Goal: Communication & Community: Answer question/provide support

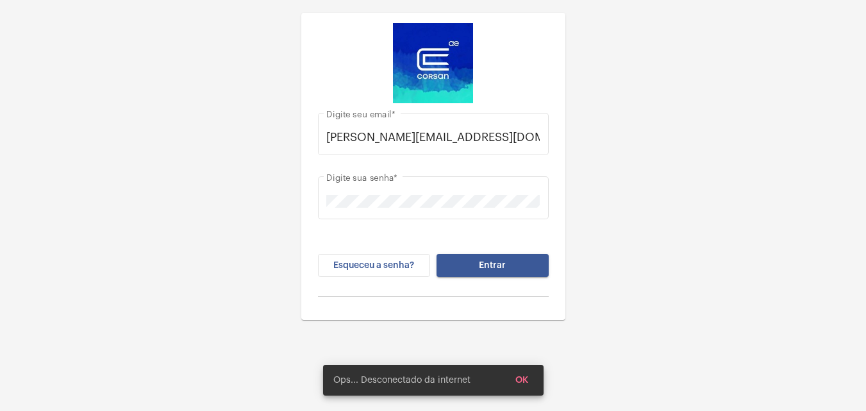
click at [489, 261] on span "Entrar" at bounding box center [492, 265] width 27 height 9
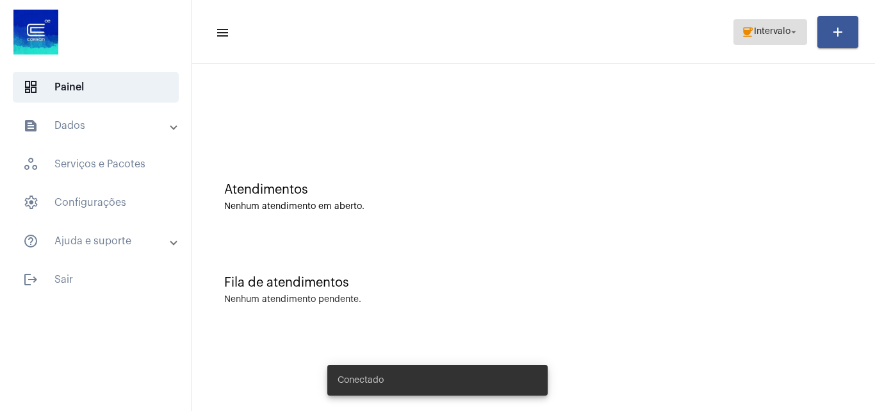
click at [788, 21] on span "coffee Intervalo arrow_drop_down" at bounding box center [770, 31] width 58 height 23
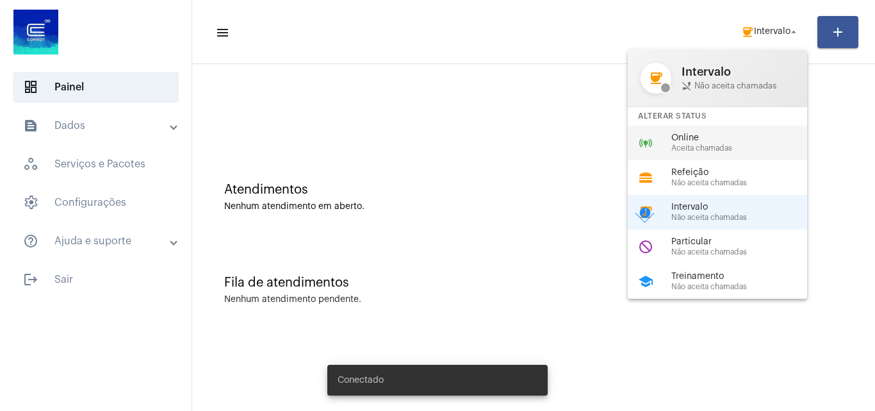
click at [682, 151] on span "Aceita chamadas" at bounding box center [745, 148] width 146 height 8
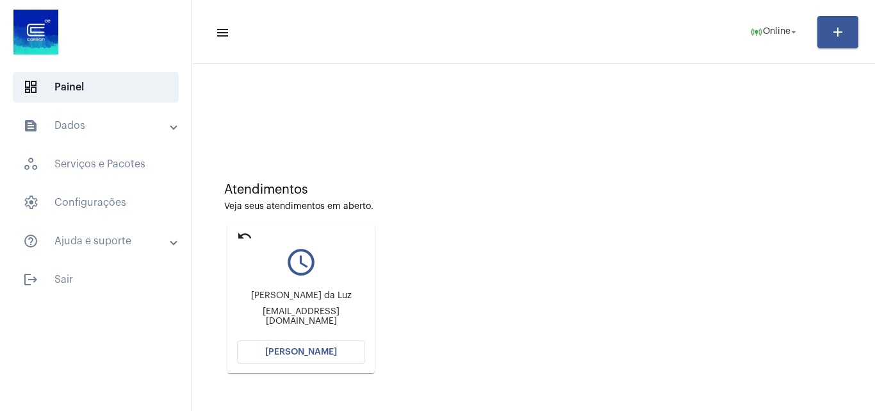
click at [310, 347] on span "[PERSON_NAME]" at bounding box center [301, 351] width 72 height 9
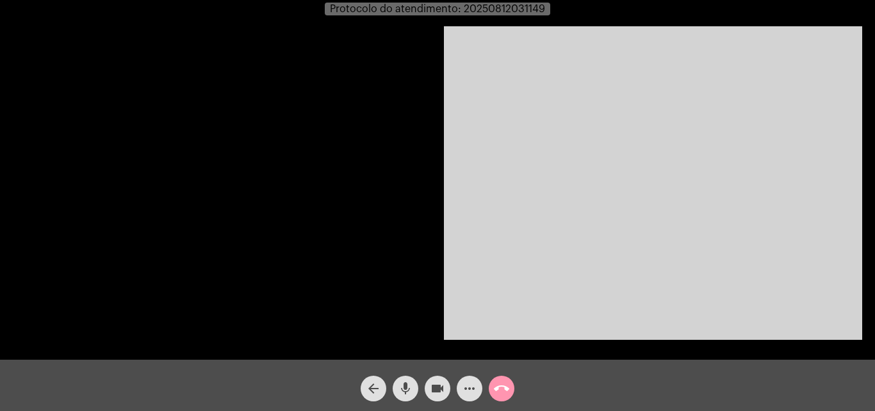
click at [697, 254] on video at bounding box center [653, 182] width 418 height 313
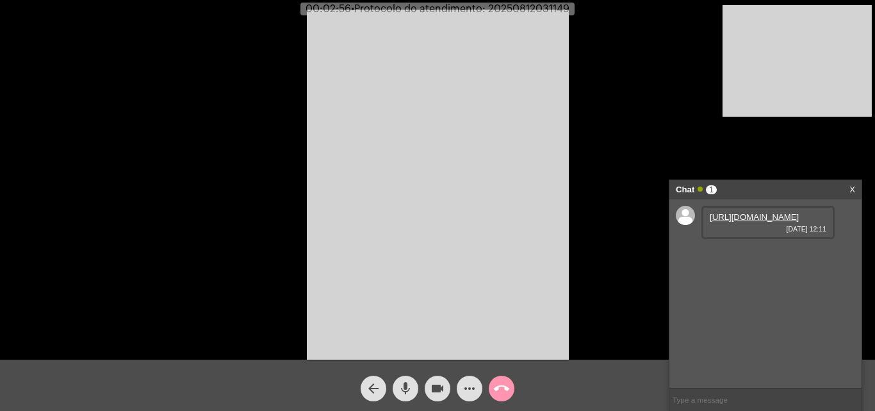
click at [740, 222] on link "[URL][DOMAIN_NAME]" at bounding box center [754, 217] width 89 height 10
click at [771, 258] on link "[URL][DOMAIN_NAME]" at bounding box center [754, 254] width 89 height 10
click at [748, 295] on link "[URL][DOMAIN_NAME]" at bounding box center [754, 290] width 89 height 10
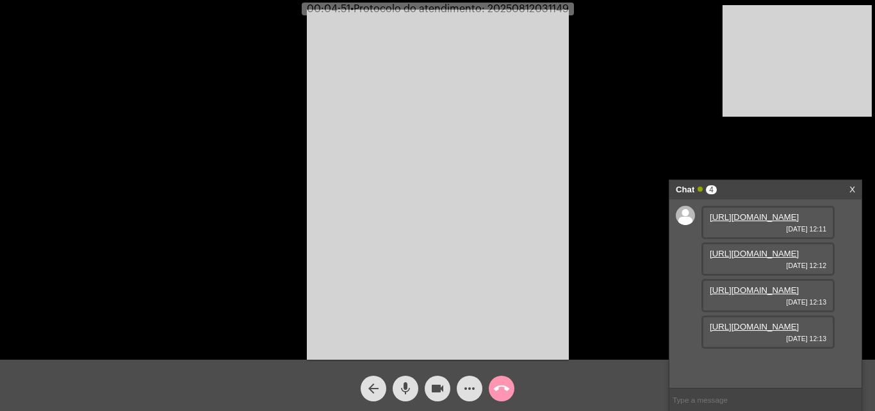
scroll to position [76, 0]
click at [759, 331] on link "[URL][DOMAIN_NAME]" at bounding box center [754, 327] width 89 height 10
click at [522, 165] on video at bounding box center [438, 185] width 262 height 350
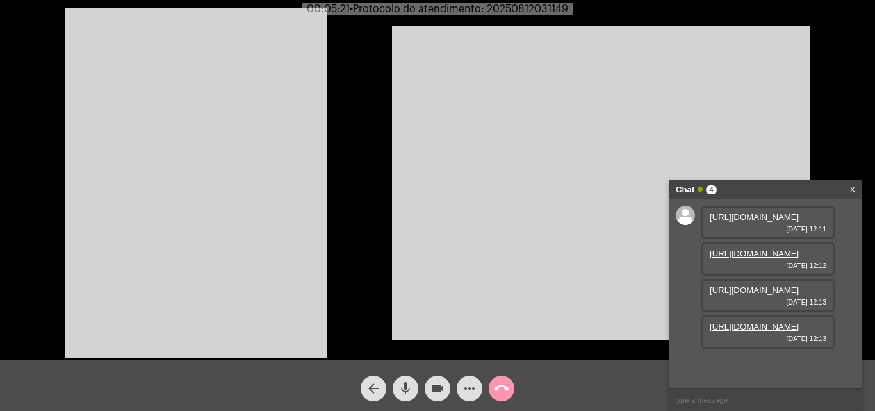
click at [242, 201] on video at bounding box center [196, 183] width 262 height 350
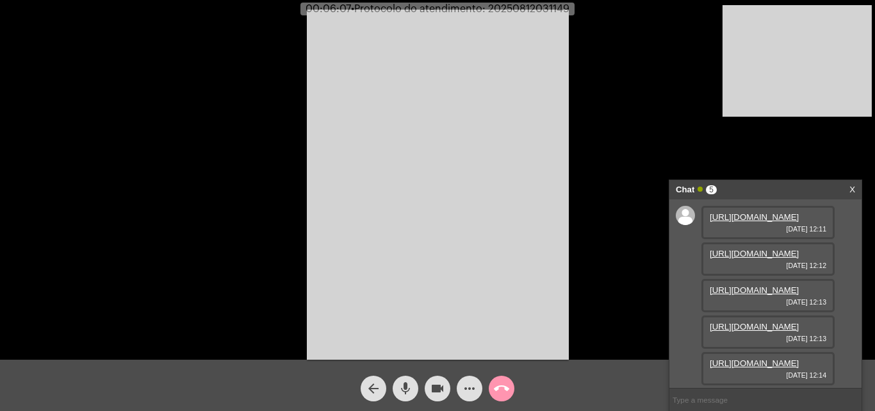
scroll to position [142, 0]
click at [751, 361] on link "[URL][DOMAIN_NAME]" at bounding box center [754, 363] width 89 height 10
click at [404, 388] on mat-icon "mic" at bounding box center [405, 388] width 15 height 15
click at [438, 394] on mat-icon "videocam" at bounding box center [437, 388] width 15 height 15
click at [434, 388] on mat-icon "videocam_off" at bounding box center [437, 388] width 15 height 15
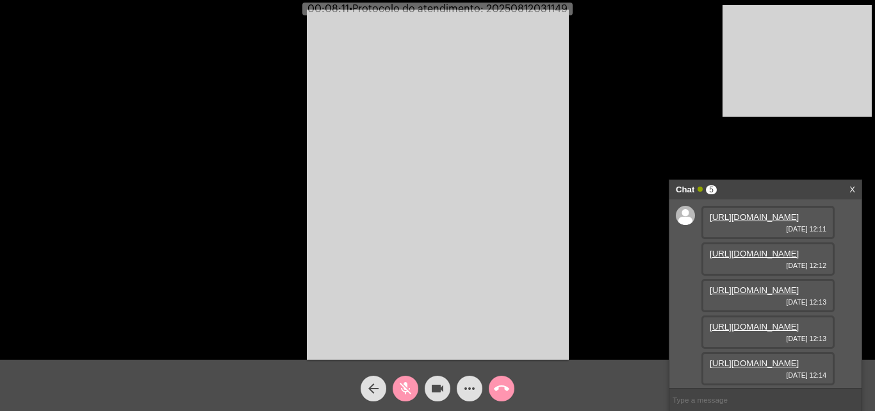
click at [406, 390] on mat-icon "mic_off" at bounding box center [405, 388] width 15 height 15
click at [402, 393] on mat-icon "mic" at bounding box center [405, 388] width 15 height 15
click at [434, 393] on mat-icon "videocam" at bounding box center [437, 388] width 15 height 15
click at [434, 392] on mat-icon "videocam_off" at bounding box center [437, 388] width 15 height 15
click at [418, 384] on button "mic_off" at bounding box center [406, 388] width 26 height 26
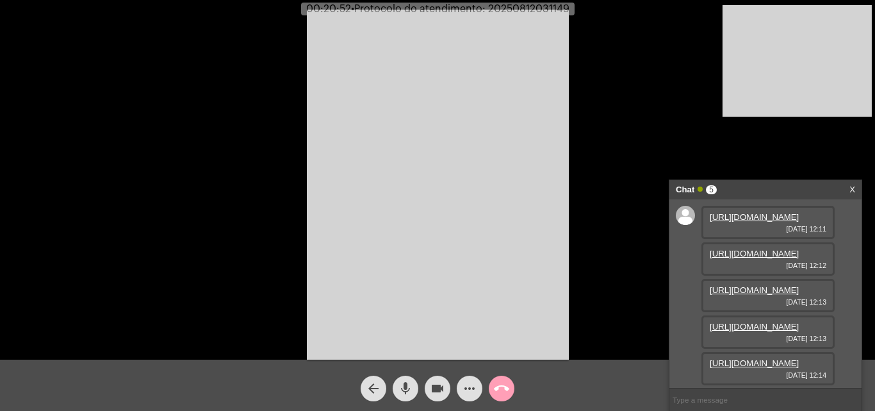
click at [502, 381] on mat-icon "call_end" at bounding box center [501, 388] width 15 height 15
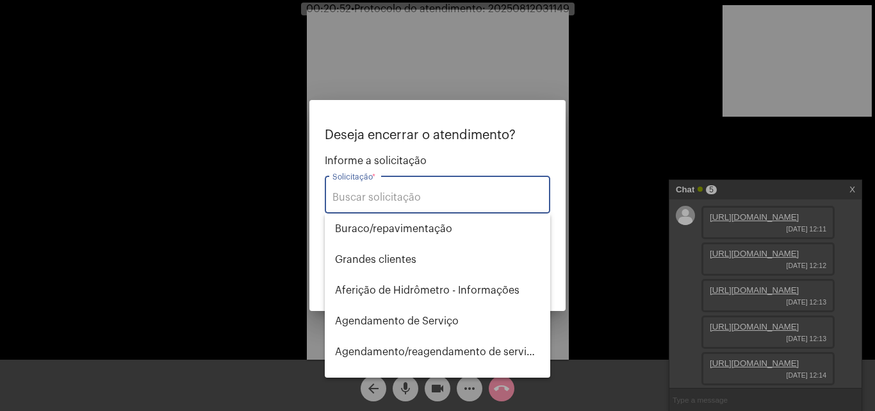
click at [458, 190] on div "Solicitação *" at bounding box center [438, 193] width 210 height 40
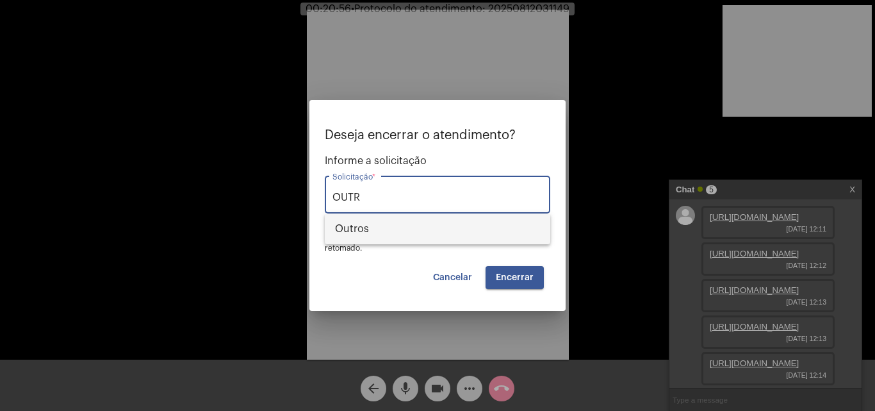
click at [434, 231] on span "Outros" at bounding box center [437, 228] width 205 height 31
type input "Outros"
click at [516, 282] on button "Encerrar" at bounding box center [515, 277] width 58 height 23
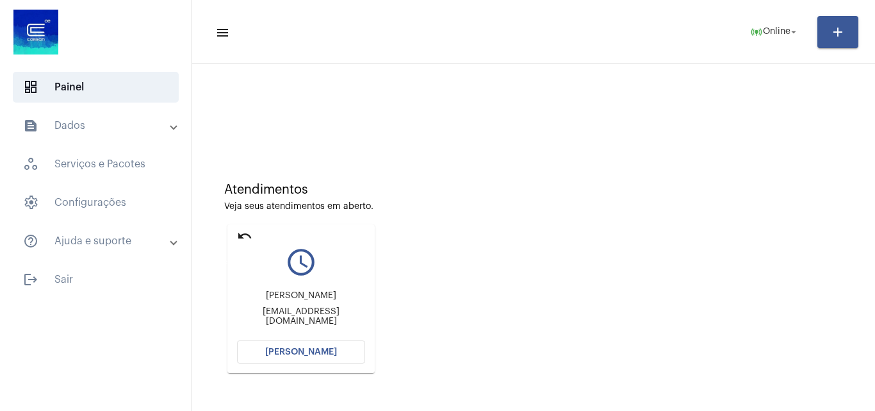
click at [246, 235] on mat-icon "undo" at bounding box center [244, 235] width 15 height 15
click at [297, 350] on span "[PERSON_NAME]" at bounding box center [301, 351] width 72 height 9
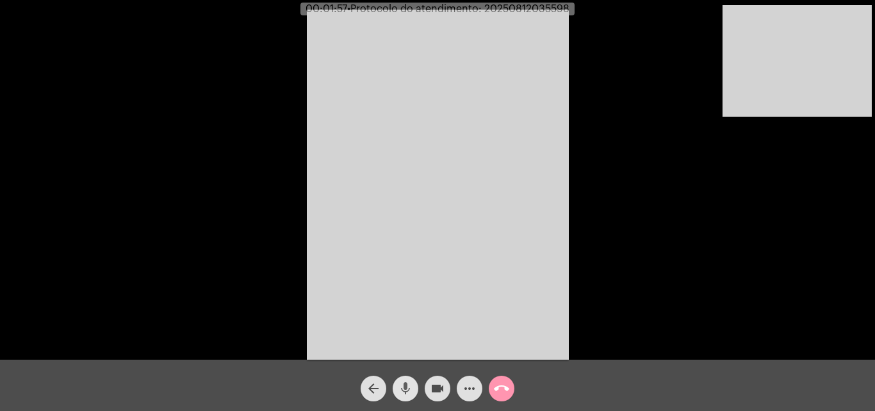
click at [407, 377] on span "mic" at bounding box center [405, 388] width 15 height 26
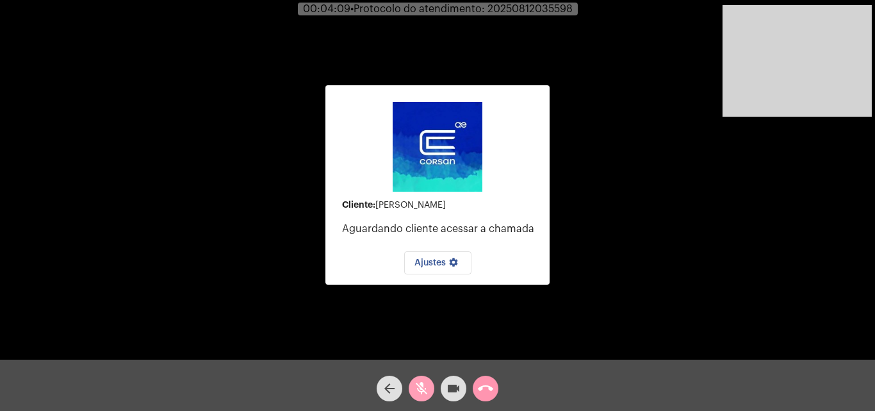
click at [424, 382] on mat-icon "mic_off" at bounding box center [421, 388] width 15 height 15
click at [489, 383] on mat-icon "call_end" at bounding box center [485, 388] width 15 height 15
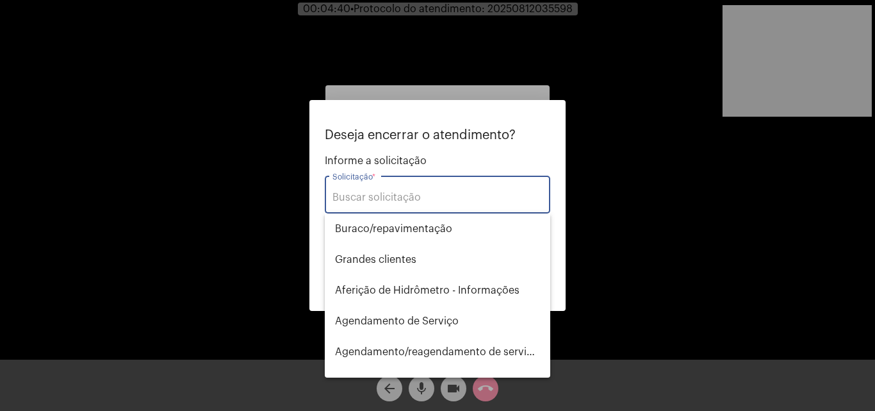
click at [364, 194] on input "Solicitação *" at bounding box center [438, 198] width 210 height 12
type input "Ç"
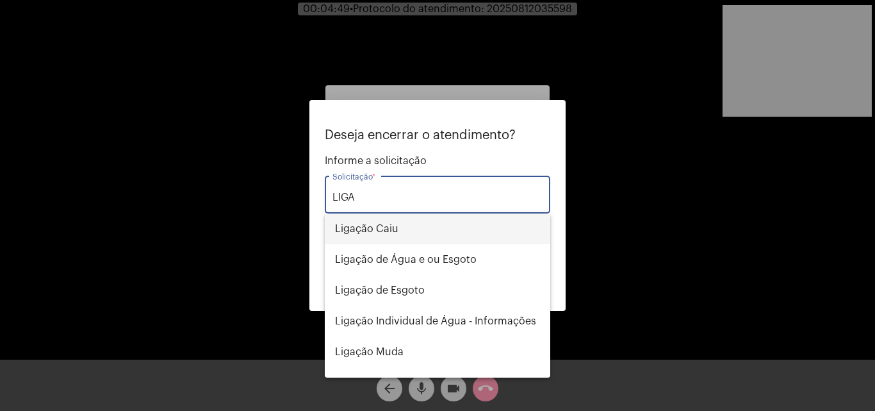
click at [377, 235] on span "Ligação Caiu" at bounding box center [437, 228] width 205 height 31
type input "Ligação Caiu"
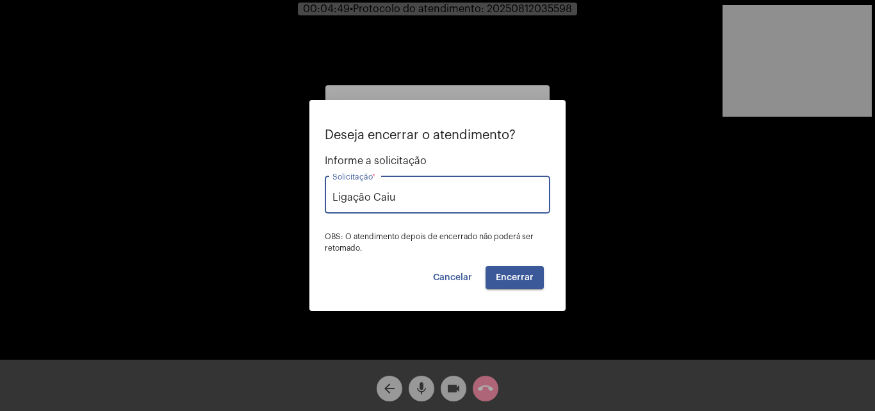
click at [528, 283] on button "Encerrar" at bounding box center [515, 277] width 58 height 23
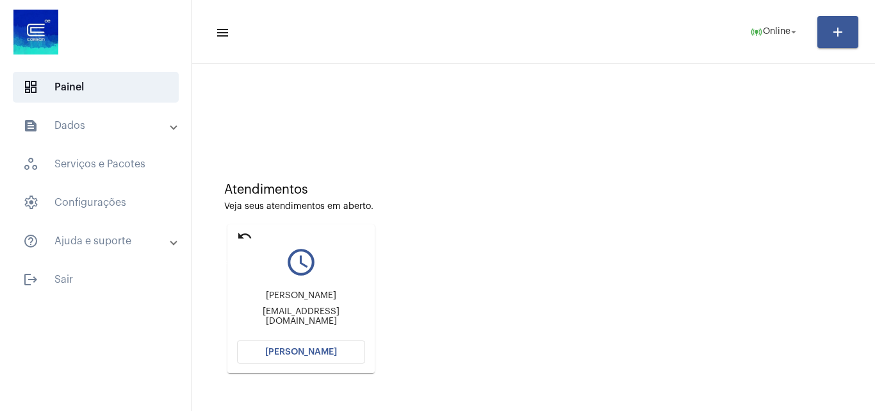
click at [247, 238] on mat-icon "undo" at bounding box center [244, 235] width 15 height 15
click at [315, 351] on span "[PERSON_NAME]" at bounding box center [301, 351] width 72 height 9
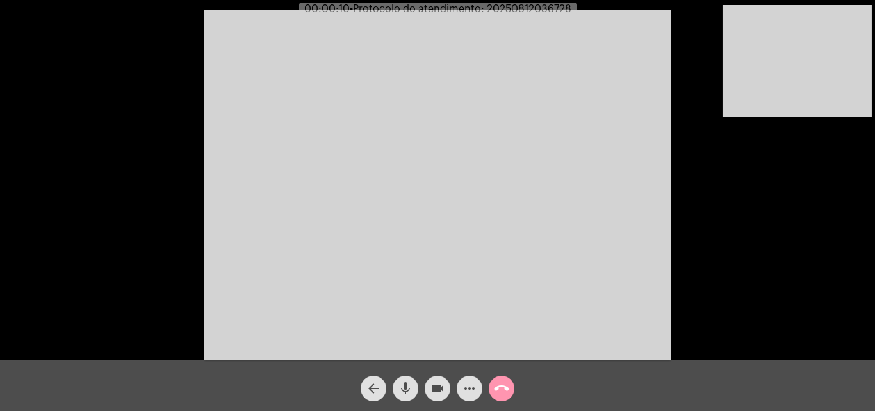
click at [720, 286] on div "Acessando Câmera e Microfone..." at bounding box center [437, 182] width 873 height 359
click at [411, 386] on mat-icon "mic" at bounding box center [405, 388] width 15 height 15
click at [446, 394] on button "videocam" at bounding box center [438, 388] width 26 height 26
click at [447, 388] on button "videocam_off" at bounding box center [438, 388] width 26 height 26
click at [405, 388] on mat-icon "mic_off" at bounding box center [405, 388] width 15 height 15
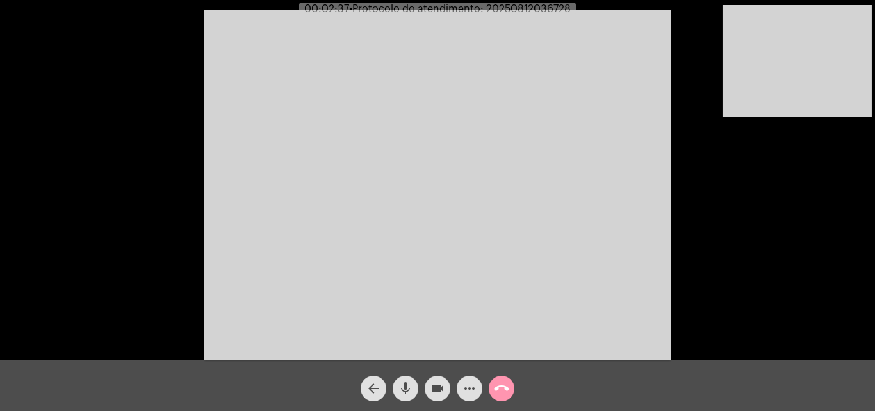
click at [499, 394] on mat-icon "call_end" at bounding box center [501, 388] width 15 height 15
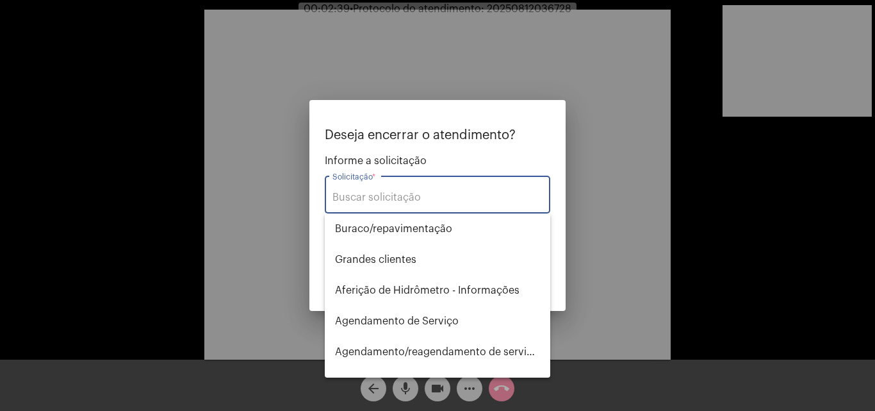
click at [411, 193] on input "Solicitação *" at bounding box center [438, 198] width 210 height 12
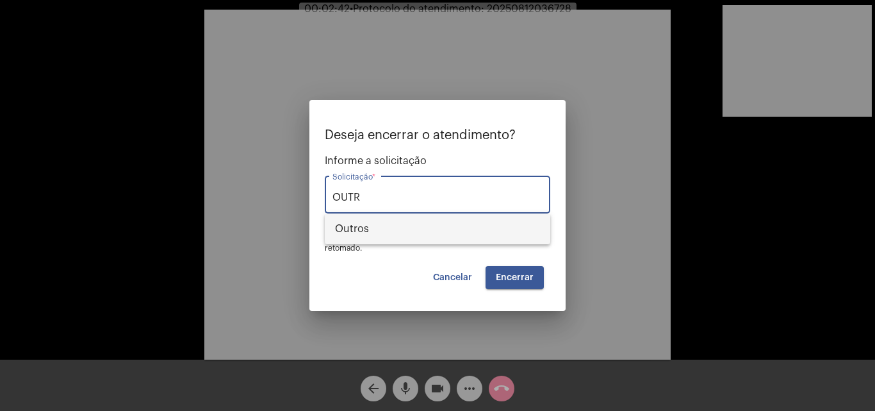
click at [410, 236] on span "Outros" at bounding box center [437, 228] width 205 height 31
type input "Outros"
click at [505, 272] on button "Encerrar" at bounding box center [515, 277] width 58 height 23
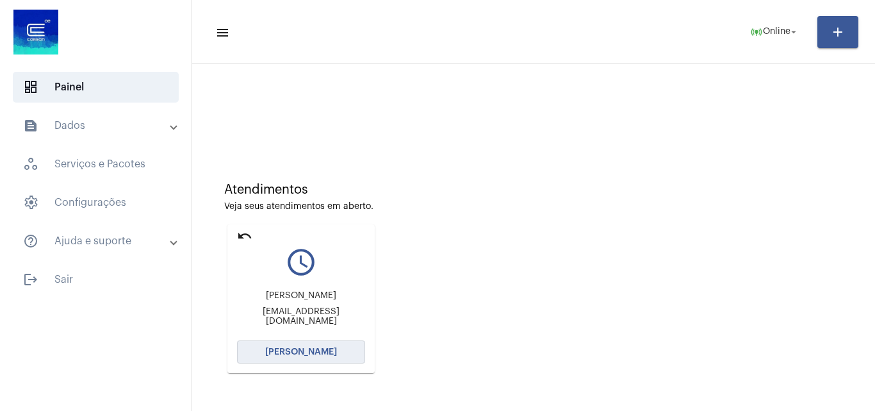
click at [331, 349] on span "[PERSON_NAME]" at bounding box center [301, 351] width 72 height 9
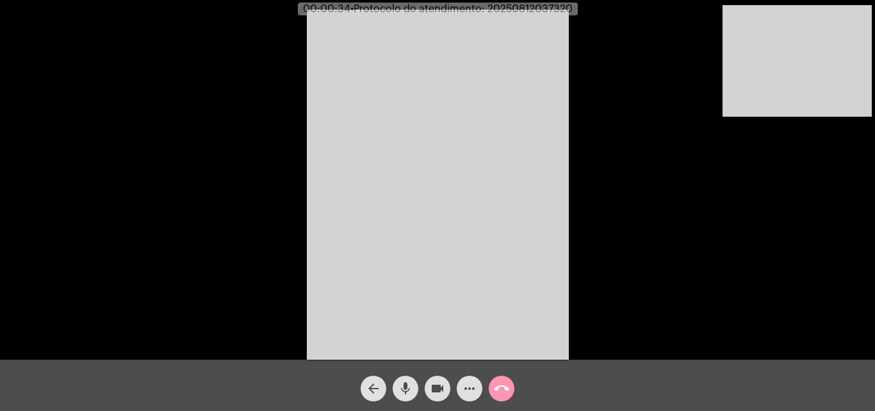
click at [711, 261] on div "Acessando Câmera e Microfone..." at bounding box center [437, 182] width 873 height 359
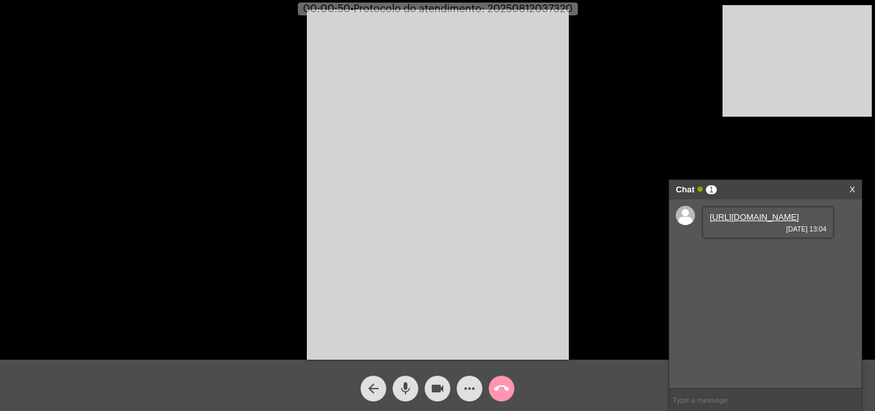
click at [761, 222] on link "[URL][DOMAIN_NAME]" at bounding box center [754, 217] width 89 height 10
click at [748, 258] on link "[URL][DOMAIN_NAME]" at bounding box center [754, 254] width 89 height 10
click at [470, 381] on mat-icon "more_horiz" at bounding box center [469, 388] width 15 height 15
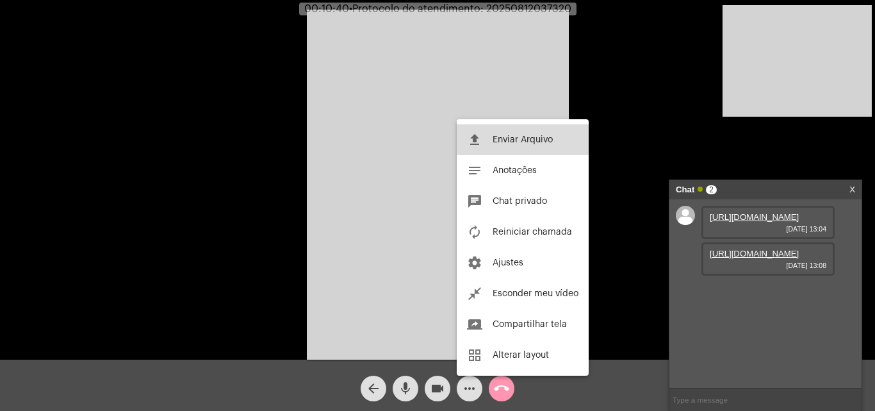
click at [488, 133] on button "file_upload Enviar Arquivo" at bounding box center [523, 139] width 132 height 31
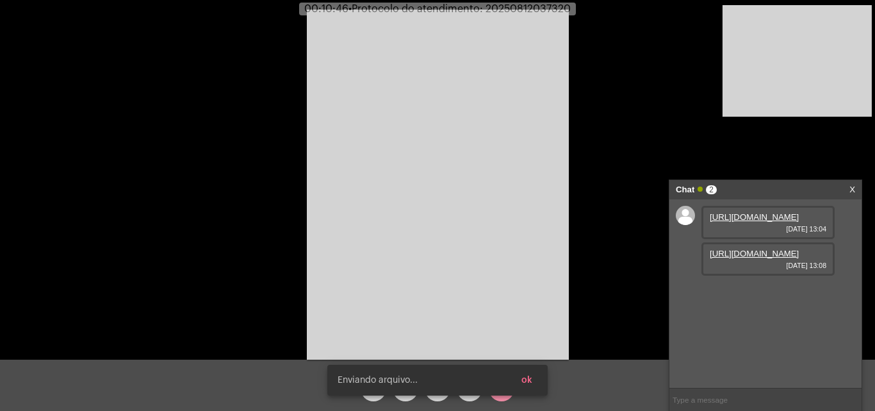
scroll to position [11, 0]
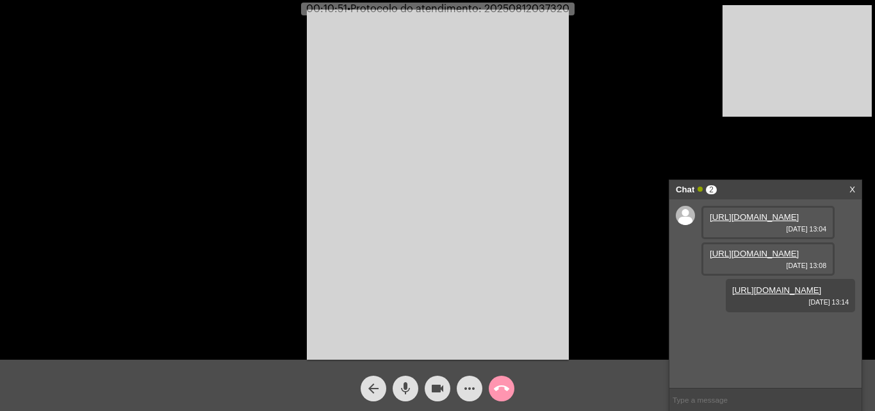
click at [534, 6] on span "• Protocolo do atendimento: 20250812037320" at bounding box center [458, 9] width 222 height 10
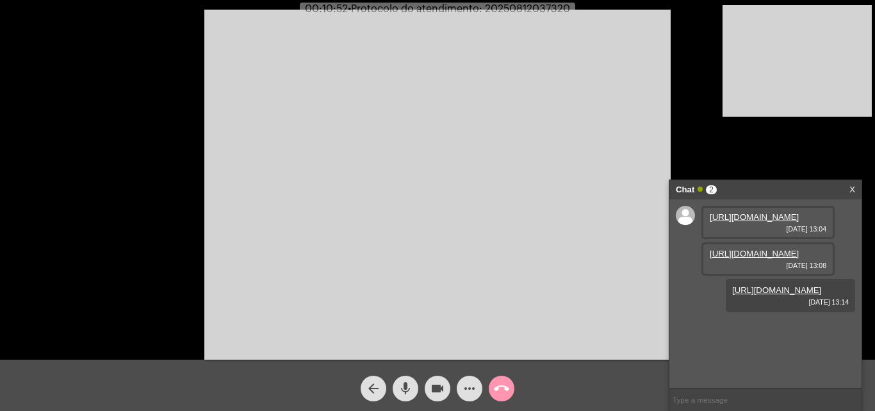
copy span "20250812037320"
click at [470, 393] on mat-icon "more_horiz" at bounding box center [469, 388] width 15 height 15
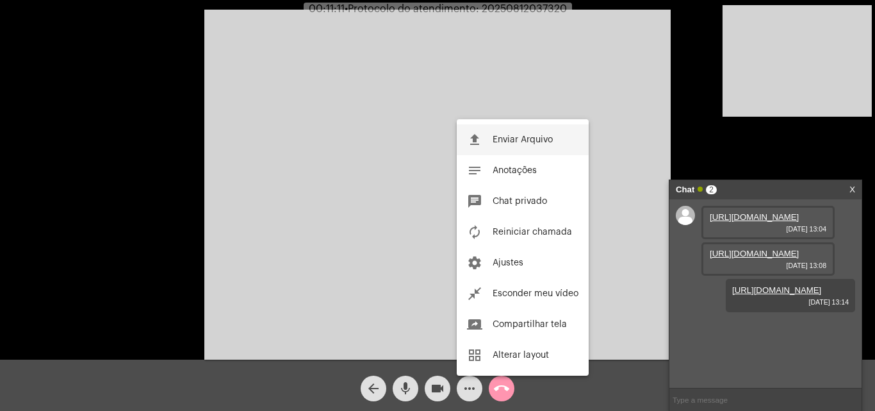
click at [531, 135] on button "file_upload Enviar Arquivo" at bounding box center [523, 139] width 132 height 31
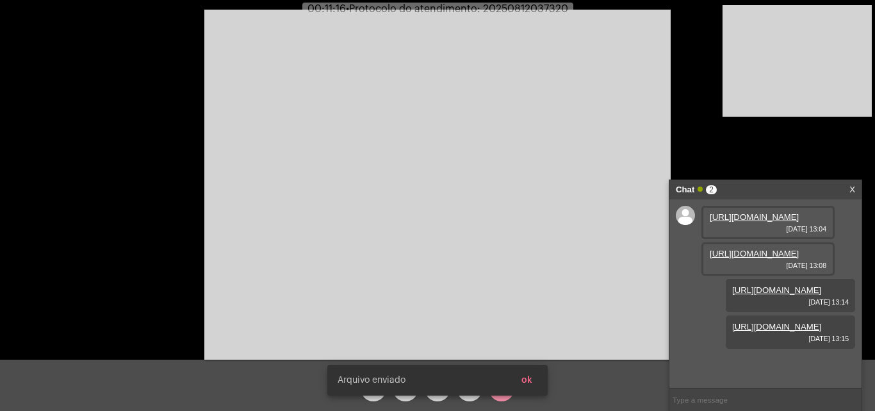
scroll to position [76, 0]
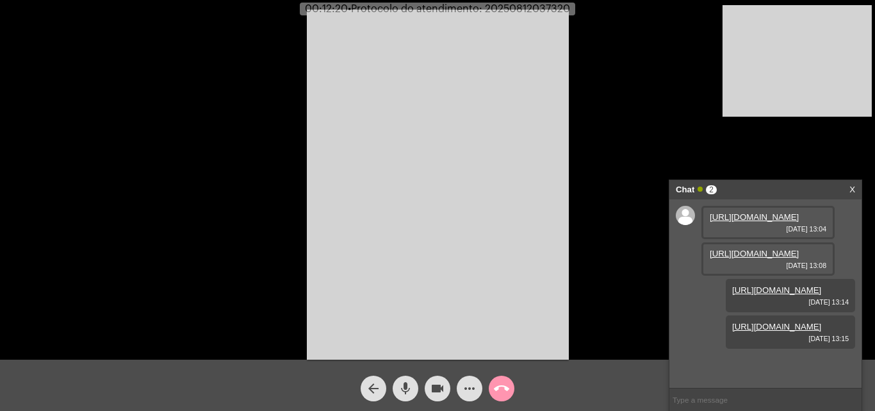
copy span "20250812037320"
click at [715, 401] on input "text" at bounding box center [766, 399] width 192 height 22
paste input "20250812037320"
type input "20250812037320"
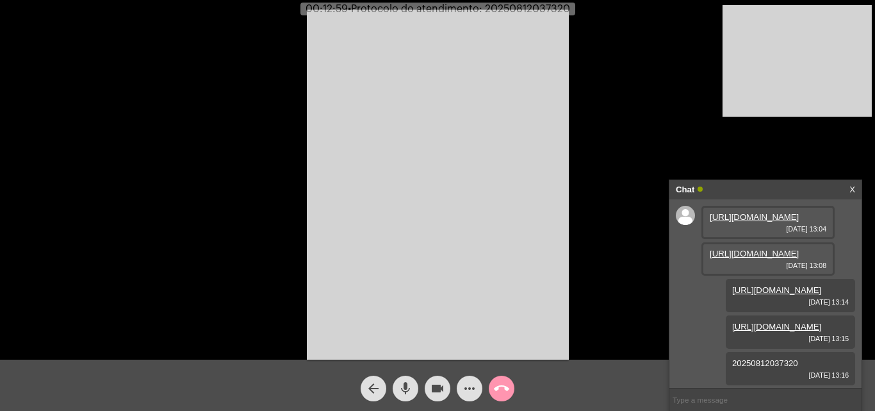
click at [504, 393] on mat-icon "call_end" at bounding box center [501, 388] width 15 height 15
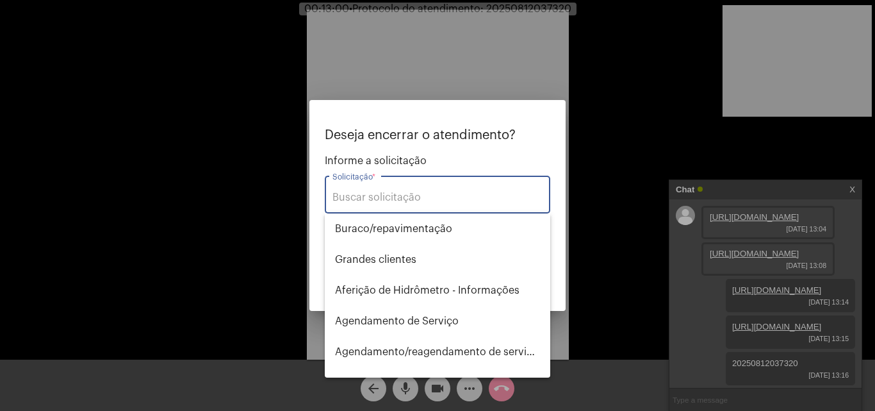
click at [427, 194] on input "Solicitação *" at bounding box center [438, 198] width 210 height 12
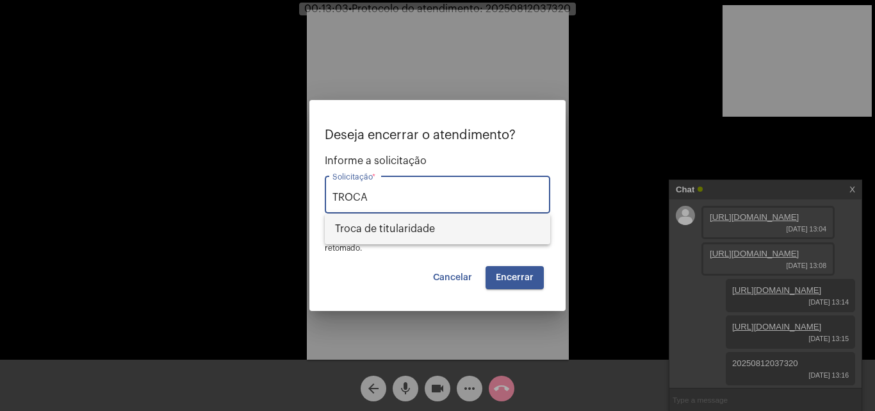
click at [472, 234] on span "Troca de titularidade" at bounding box center [437, 228] width 205 height 31
type input "Troca de titularidade"
click at [520, 273] on span "Encerrar" at bounding box center [515, 277] width 38 height 9
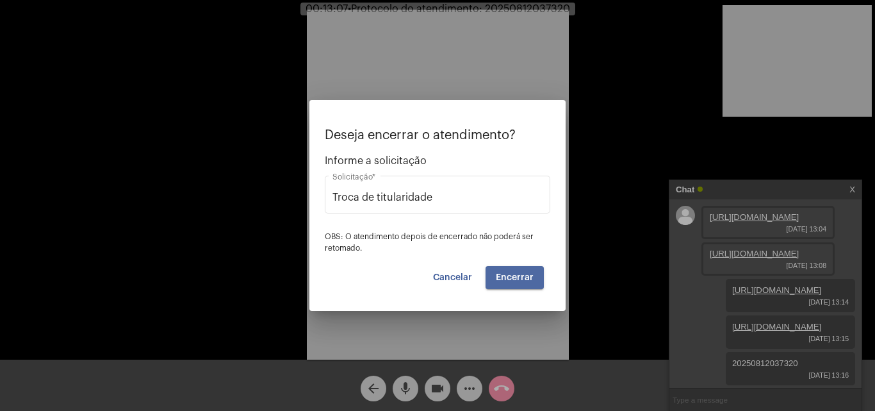
click at [518, 280] on span "Encerrar" at bounding box center [515, 277] width 38 height 9
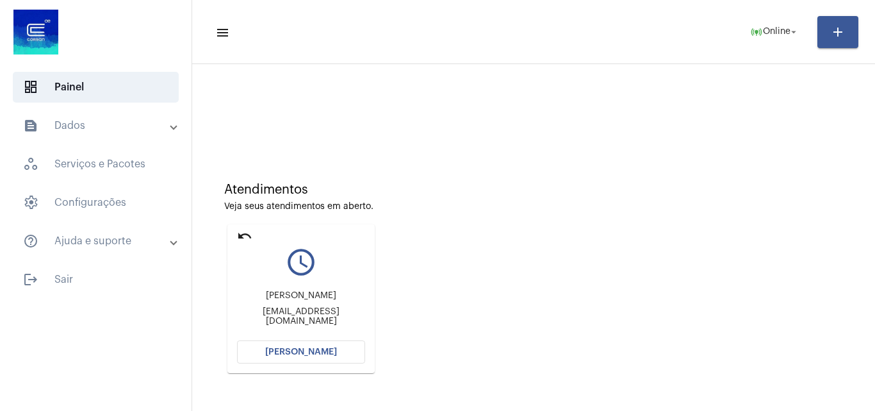
click at [247, 229] on mat-icon "undo" at bounding box center [244, 235] width 15 height 15
click at [241, 231] on mat-icon "undo" at bounding box center [244, 235] width 15 height 15
click at [248, 240] on mat-icon "undo" at bounding box center [244, 235] width 15 height 15
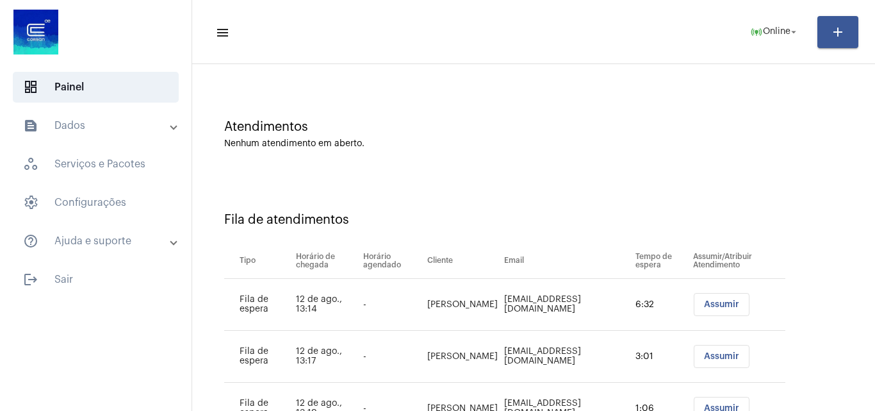
scroll to position [121, 0]
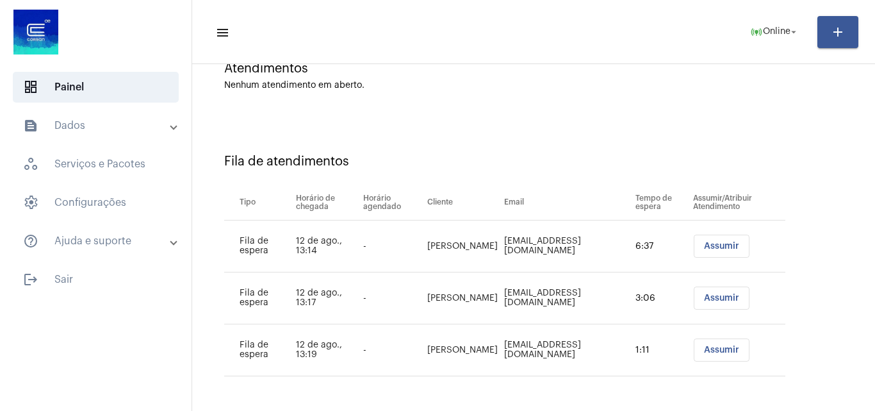
click at [704, 352] on span "Assumir" at bounding box center [721, 349] width 35 height 9
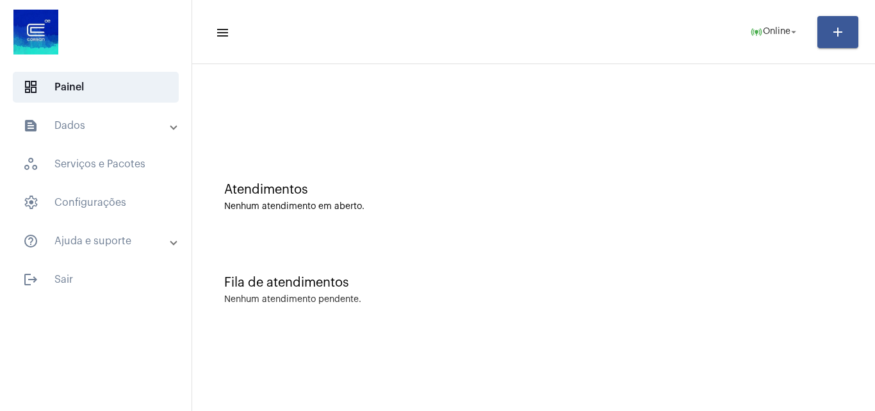
scroll to position [0, 0]
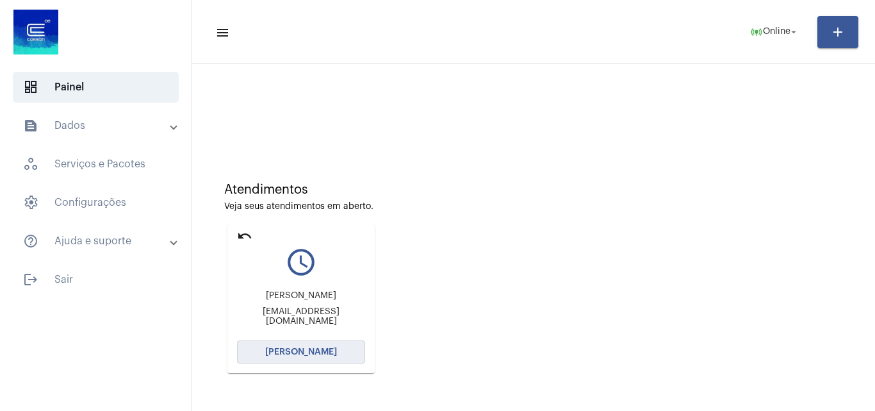
click at [276, 351] on span "[PERSON_NAME]" at bounding box center [301, 351] width 72 height 9
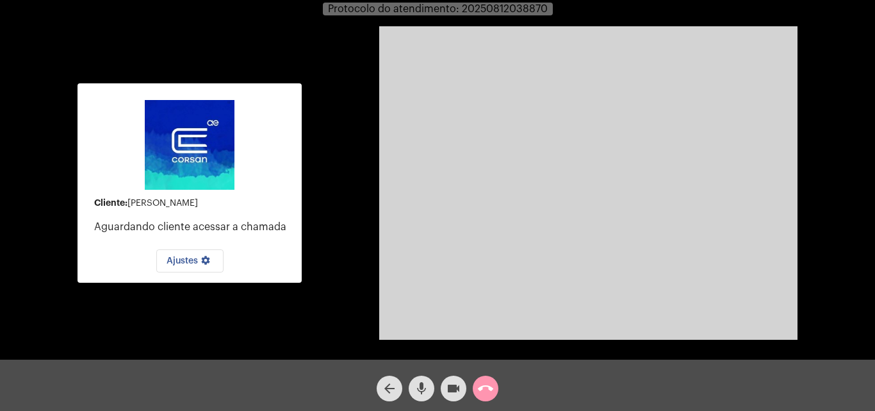
click at [374, 223] on div "Cliente: [PERSON_NAME] cliente acessar a chamada Ajustes settings Acessando Câm…" at bounding box center [437, 181] width 873 height 359
click at [356, 230] on div "Cliente: [PERSON_NAME] cliente acessar a chamada Ajustes settings Acessando Câm…" at bounding box center [437, 181] width 873 height 359
click at [474, 197] on video at bounding box center [588, 182] width 418 height 313
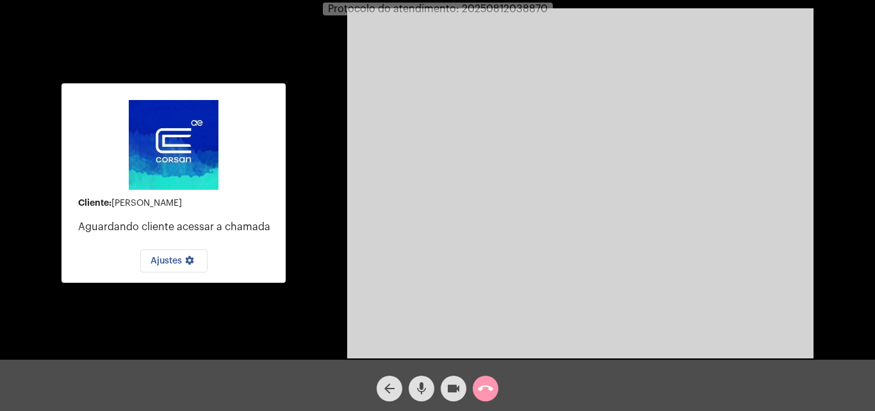
click at [523, 177] on video at bounding box center [580, 183] width 466 height 350
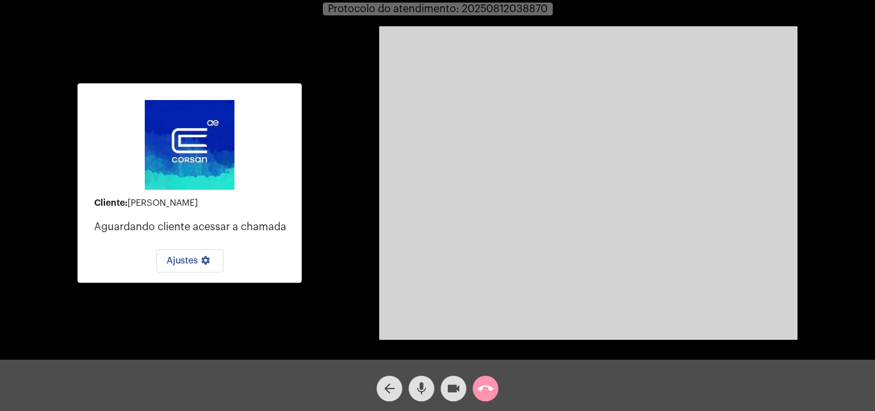
click at [310, 66] on div "Cliente: [PERSON_NAME] cliente acessar a chamada Ajustes settings Acessando Câm…" at bounding box center [437, 181] width 873 height 359
click at [210, 111] on img at bounding box center [190, 145] width 90 height 90
click at [338, 111] on div "Cliente: [PERSON_NAME] cliente acessar a chamada Ajustes settings Acessando Câm…" at bounding box center [437, 181] width 873 height 359
click at [449, 103] on video at bounding box center [588, 182] width 418 height 313
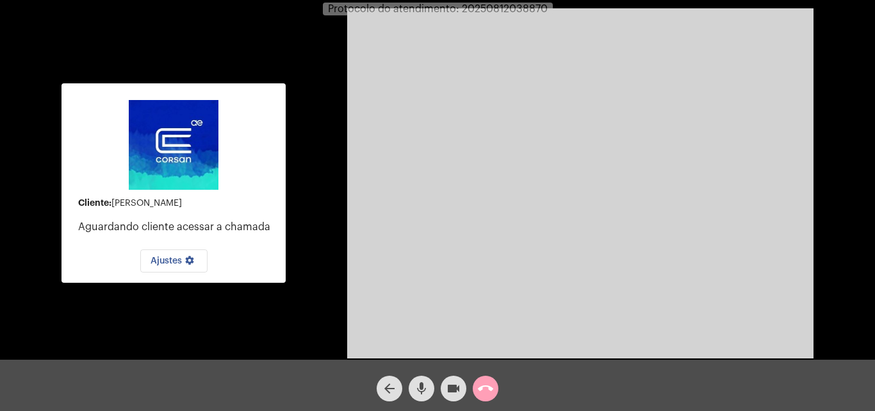
click at [490, 391] on mat-icon "call_end" at bounding box center [485, 388] width 15 height 15
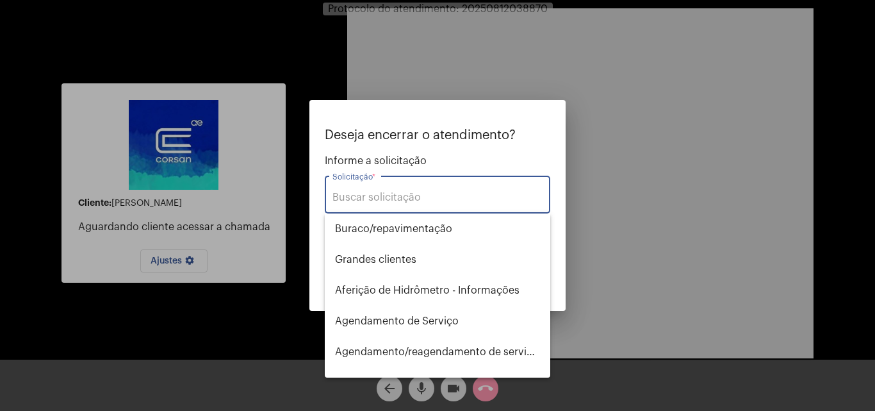
click at [415, 190] on div "Solicitação *" at bounding box center [438, 193] width 210 height 40
click at [414, 204] on div "Solicitação *" at bounding box center [438, 193] width 210 height 40
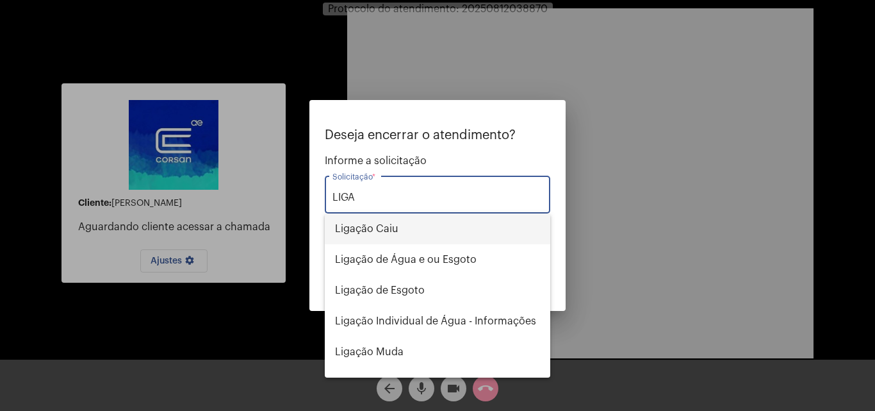
click at [410, 224] on span "Ligação Caiu" at bounding box center [437, 228] width 205 height 31
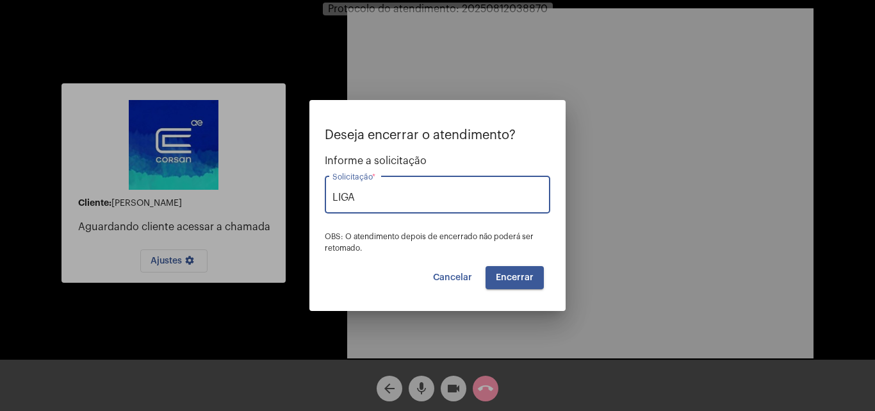
type input "Ligação Caiu"
click at [542, 277] on button "Encerrar" at bounding box center [515, 277] width 58 height 23
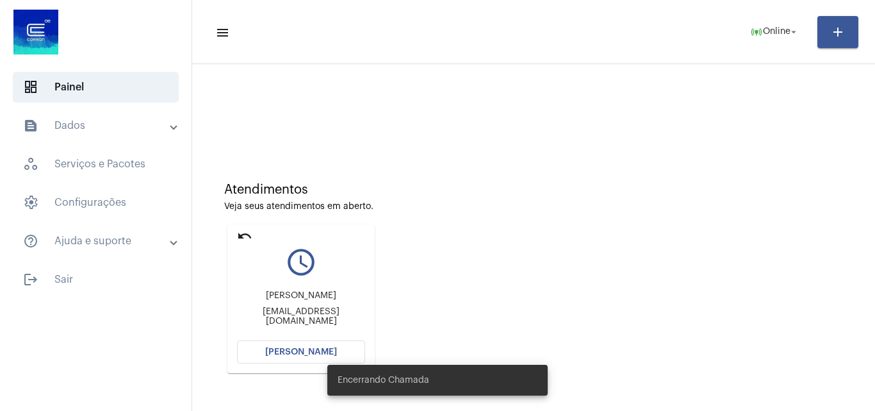
scroll to position [182, 0]
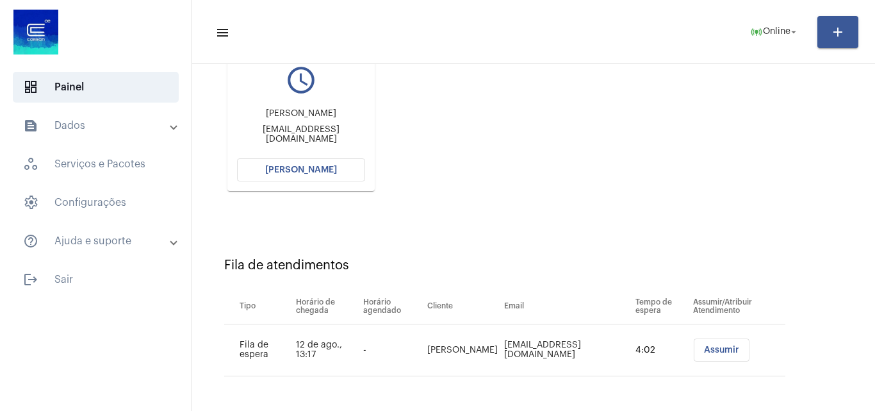
click at [301, 167] on span "[PERSON_NAME]" at bounding box center [301, 169] width 72 height 9
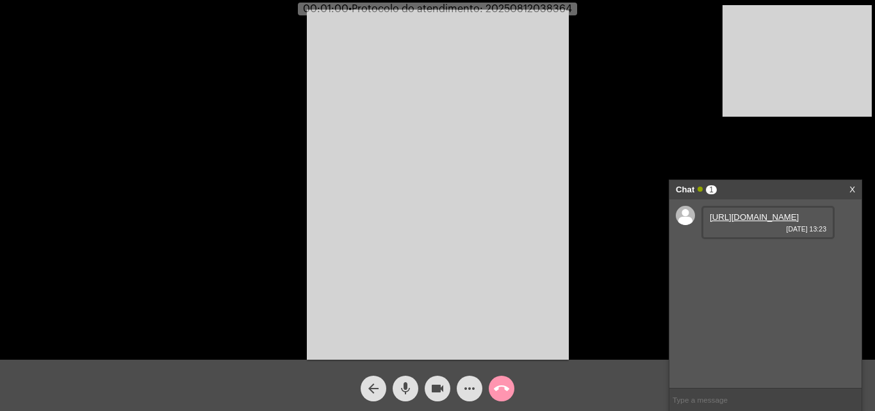
click at [765, 222] on link "[URL][DOMAIN_NAME]" at bounding box center [754, 217] width 89 height 10
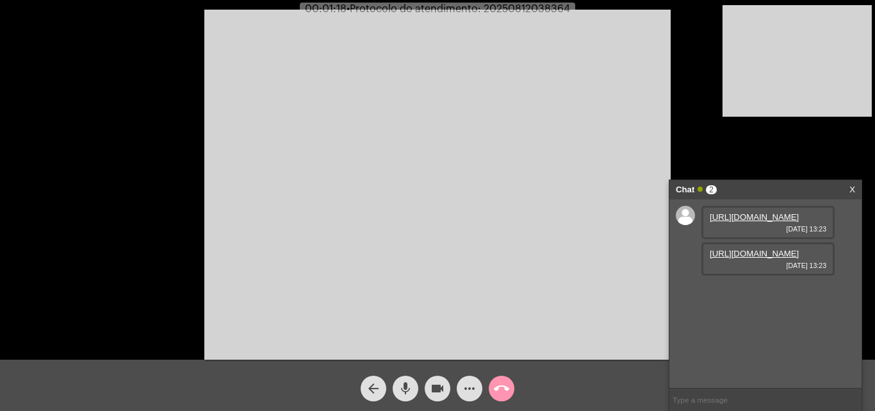
click at [733, 258] on link "[URL][DOMAIN_NAME]" at bounding box center [754, 254] width 89 height 10
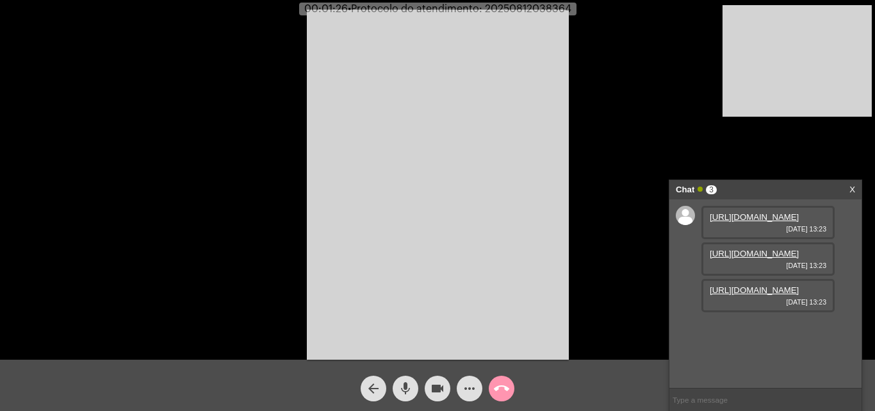
drag, startPoint x: 418, startPoint y: 69, endPoint x: 577, endPoint y: 32, distance: 162.4
click at [418, 69] on video at bounding box center [438, 185] width 262 height 350
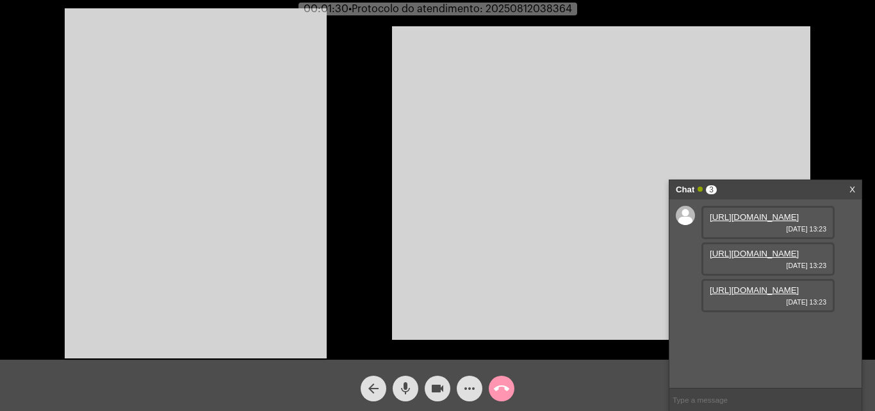
click at [206, 129] on video at bounding box center [196, 183] width 262 height 350
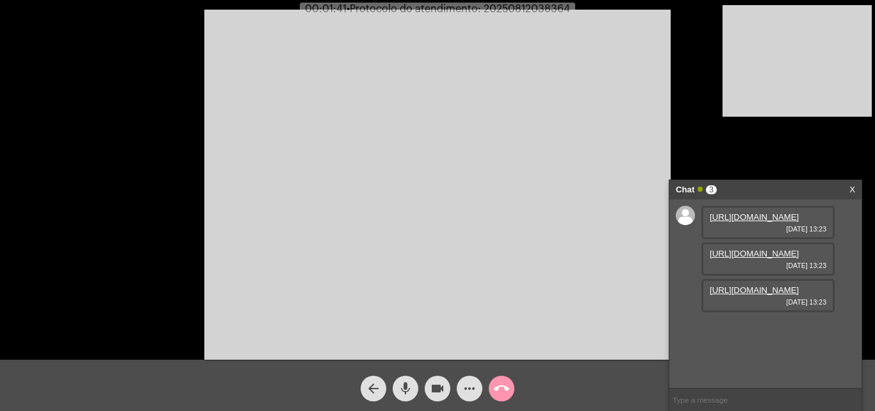
scroll to position [11, 0]
click at [754, 295] on link "[URL][DOMAIN_NAME]" at bounding box center [754, 290] width 89 height 10
click at [754, 331] on link "[URL][DOMAIN_NAME]" at bounding box center [754, 327] width 89 height 10
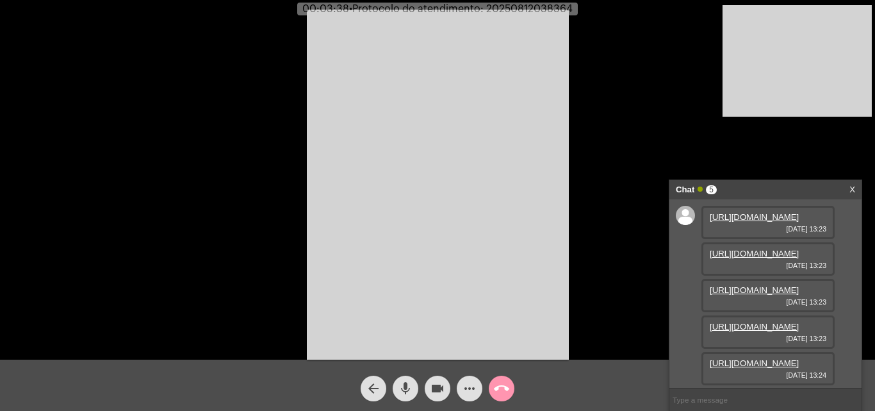
scroll to position [142, 0]
click at [768, 358] on link "[URL][DOMAIN_NAME]" at bounding box center [754, 363] width 89 height 10
click at [410, 384] on mat-icon "mic" at bounding box center [405, 388] width 15 height 15
click at [445, 386] on button "videocam" at bounding box center [438, 388] width 26 height 26
click at [437, 388] on mat-icon "videocam_off" at bounding box center [437, 388] width 15 height 15
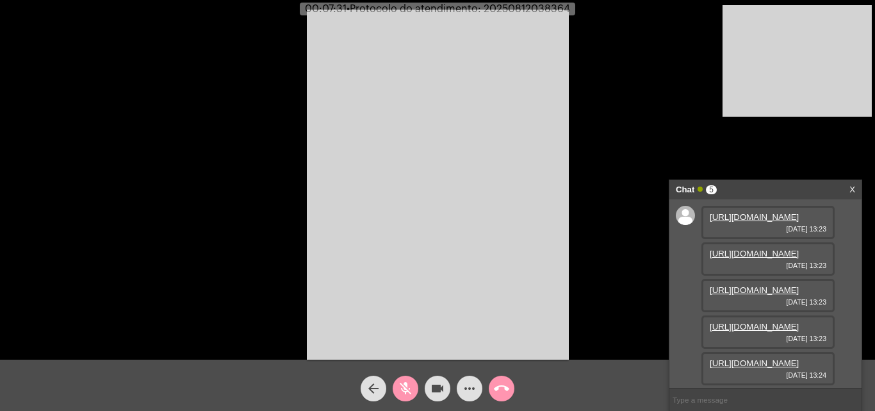
click at [443, 388] on mat-icon "videocam" at bounding box center [437, 388] width 15 height 15
click at [425, 386] on button "videocam_off" at bounding box center [438, 388] width 26 height 26
click at [409, 386] on mat-icon "mic_off" at bounding box center [405, 388] width 15 height 15
click at [407, 390] on mat-icon "mic" at bounding box center [405, 388] width 15 height 15
click at [433, 381] on mat-icon "videocam" at bounding box center [437, 388] width 15 height 15
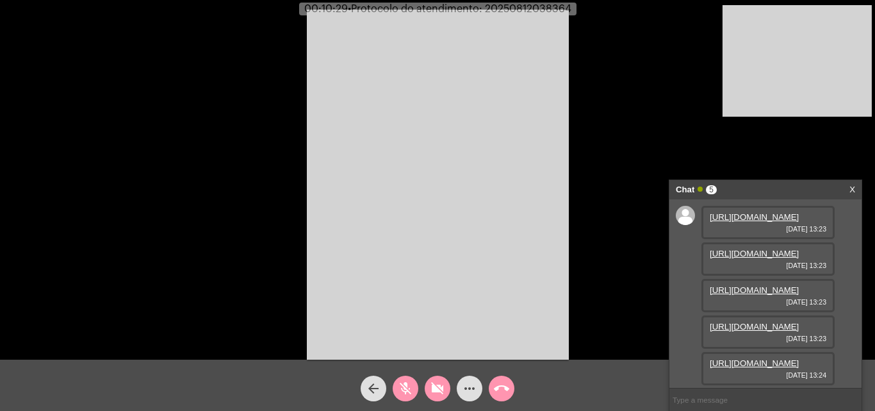
click at [408, 395] on mat-icon "mic_off" at bounding box center [405, 388] width 15 height 15
drag, startPoint x: 409, startPoint y: 385, endPoint x: 449, endPoint y: 303, distance: 91.1
click at [410, 385] on mat-icon "mic" at bounding box center [405, 388] width 15 height 15
click at [755, 358] on link "[URL][DOMAIN_NAME]" at bounding box center [754, 363] width 89 height 10
click at [409, 382] on mat-icon "mic_off" at bounding box center [405, 388] width 15 height 15
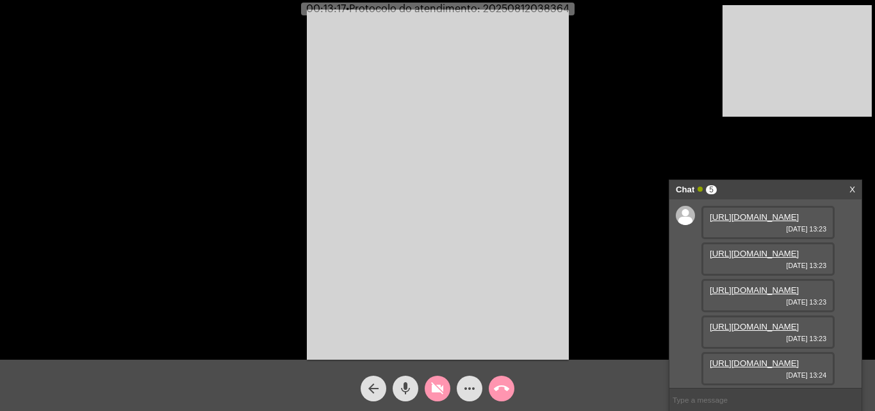
click at [437, 392] on mat-icon "videocam_off" at bounding box center [437, 388] width 15 height 15
click at [485, 247] on video at bounding box center [438, 185] width 262 height 350
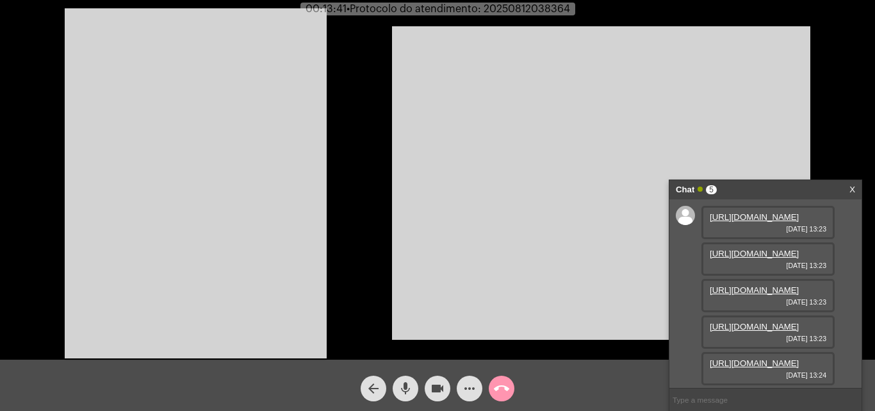
click at [217, 228] on video at bounding box center [196, 183] width 262 height 350
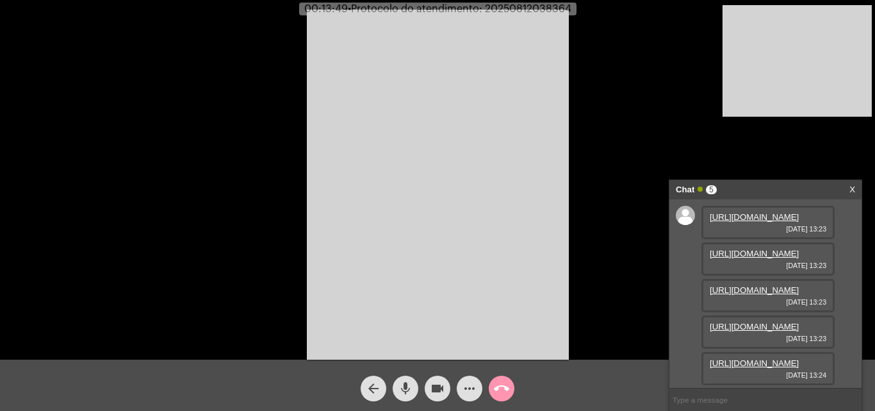
click at [405, 388] on mat-icon "mic" at bounding box center [405, 388] width 15 height 15
click at [425, 392] on button "videocam" at bounding box center [438, 388] width 26 height 26
click at [407, 397] on span "mic_off" at bounding box center [405, 388] width 15 height 26
click at [433, 388] on mat-icon "videocam_off" at bounding box center [437, 388] width 15 height 15
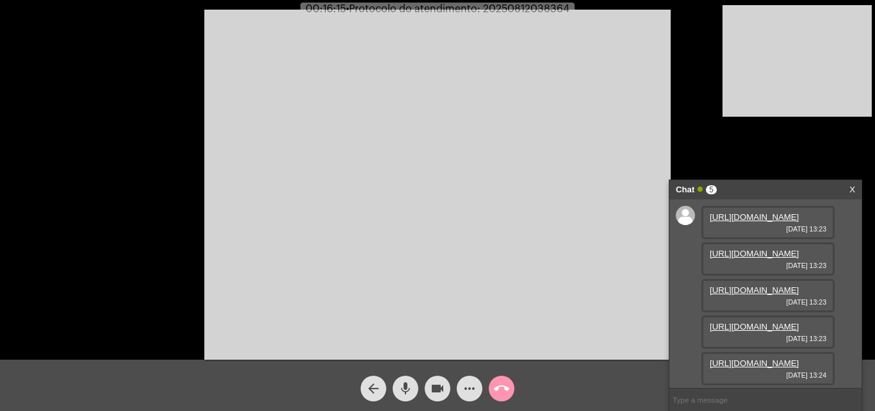
click at [400, 391] on mat-icon "mic" at bounding box center [405, 388] width 15 height 15
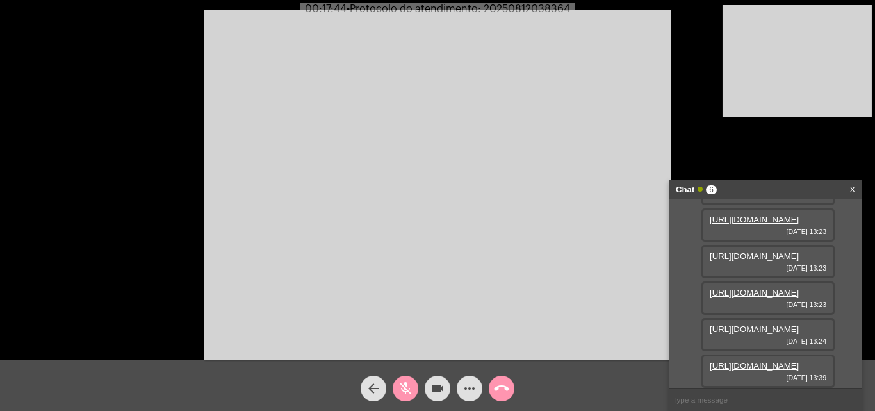
scroll to position [207, 0]
click at [760, 361] on link "[URL][DOMAIN_NAME]" at bounding box center [754, 366] width 89 height 10
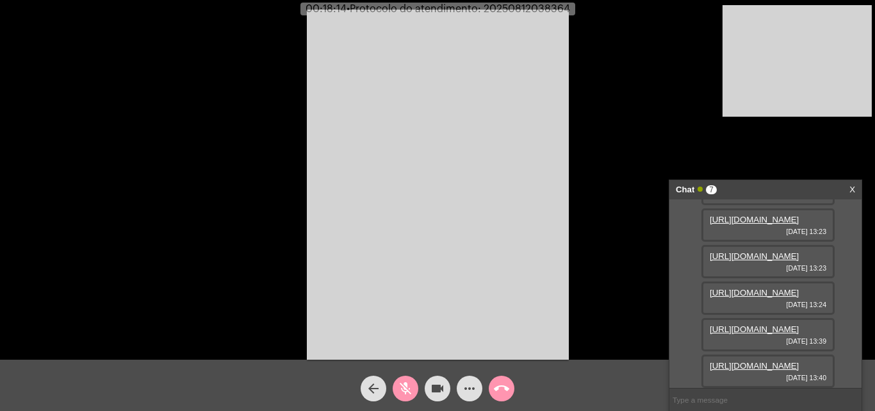
scroll to position [272, 0]
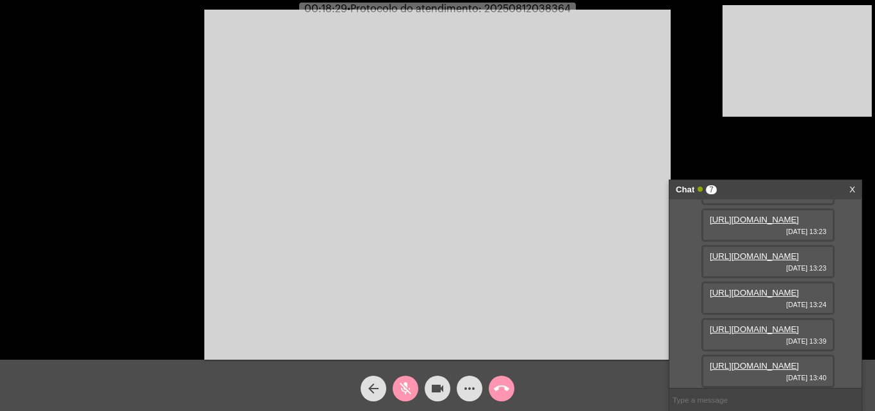
click at [755, 361] on link "[URL][DOMAIN_NAME]" at bounding box center [754, 366] width 89 height 10
drag, startPoint x: 409, startPoint y: 386, endPoint x: 463, endPoint y: 369, distance: 56.5
click at [409, 386] on mat-icon "mic_off" at bounding box center [405, 388] width 15 height 15
click at [567, 123] on video at bounding box center [437, 185] width 466 height 350
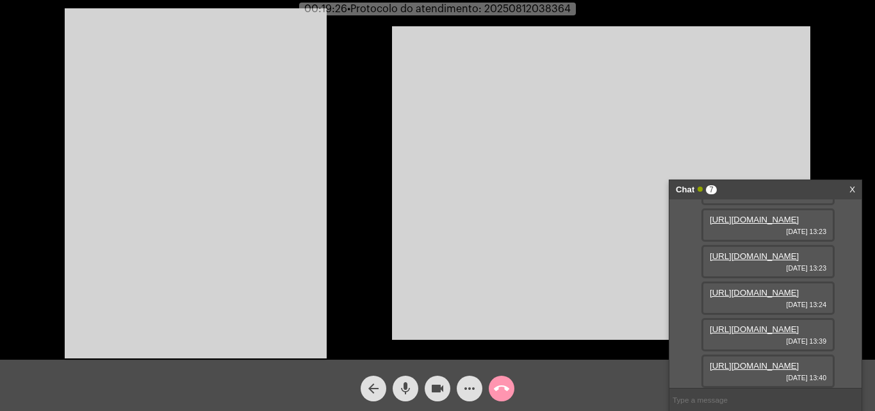
click at [228, 208] on video at bounding box center [196, 183] width 262 height 350
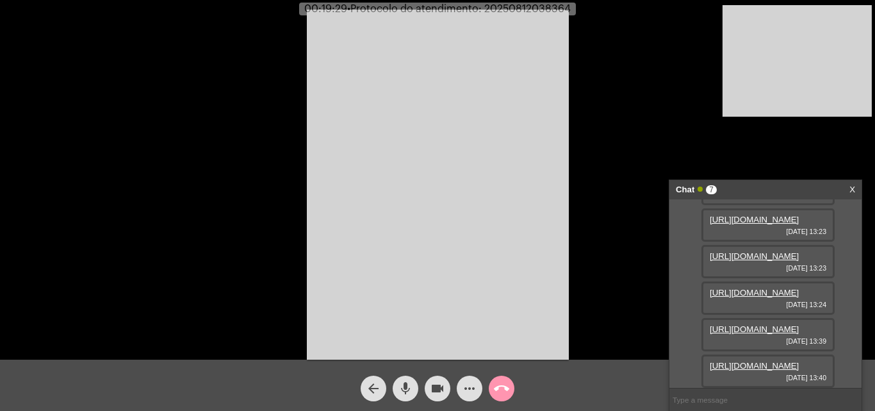
click at [406, 386] on mat-icon "mic" at bounding box center [405, 388] width 15 height 15
click at [436, 384] on mat-icon "videocam" at bounding box center [437, 388] width 15 height 15
click at [433, 390] on mat-icon "videocam_off" at bounding box center [437, 388] width 15 height 15
click at [461, 383] on button "more_horiz" at bounding box center [470, 388] width 26 height 26
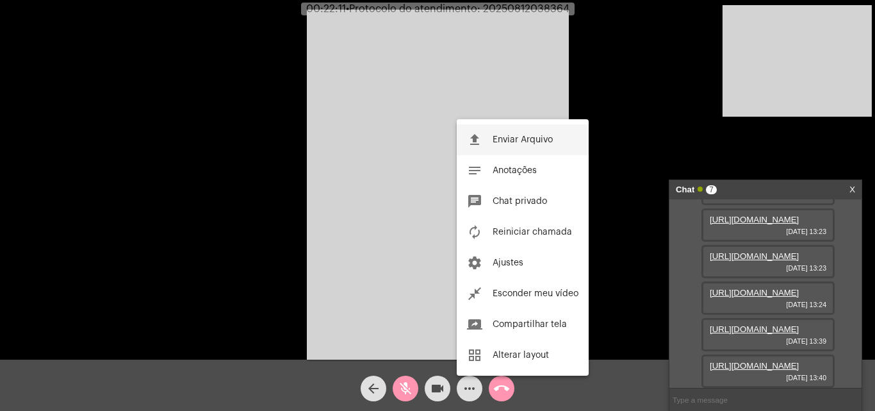
click at [532, 141] on span "Enviar Arquivo" at bounding box center [523, 139] width 60 height 9
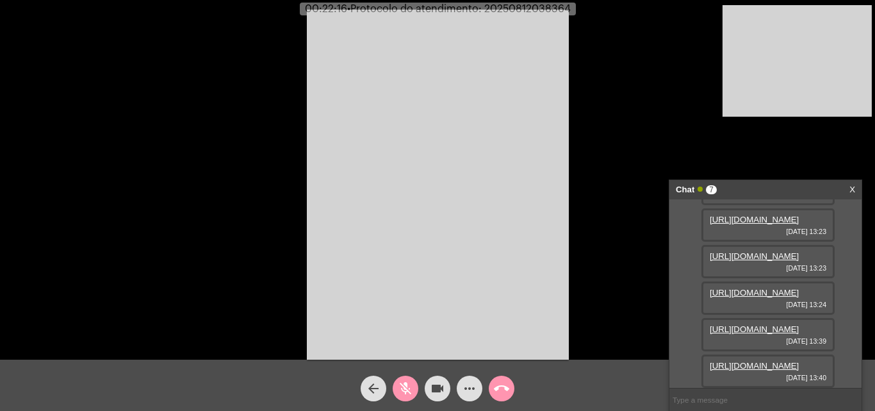
click at [443, 390] on mat-icon "videocam" at bounding box center [437, 388] width 15 height 15
click at [438, 386] on mat-icon "videocam_off" at bounding box center [437, 388] width 15 height 15
click at [408, 388] on mat-icon "mic_off" at bounding box center [405, 388] width 15 height 15
click at [402, 381] on mat-icon "mic" at bounding box center [405, 388] width 15 height 15
drag, startPoint x: 433, startPoint y: 384, endPoint x: 441, endPoint y: 290, distance: 94.6
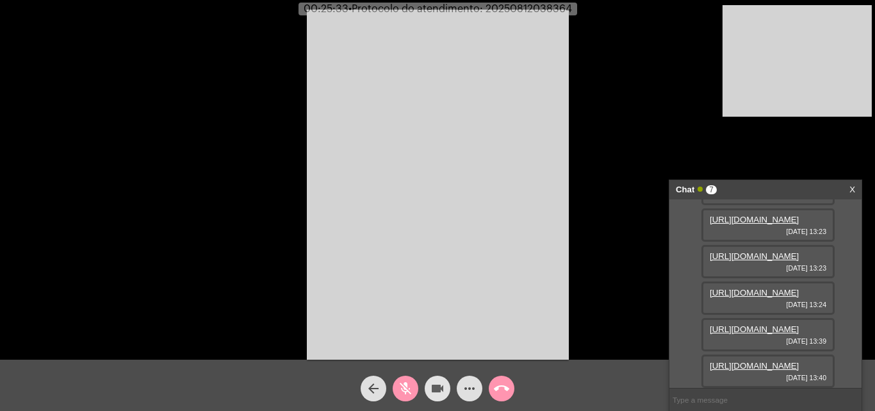
click at [433, 384] on mat-icon "videocam" at bounding box center [437, 388] width 15 height 15
click at [466, 387] on mat-icon "more_horiz" at bounding box center [469, 388] width 15 height 15
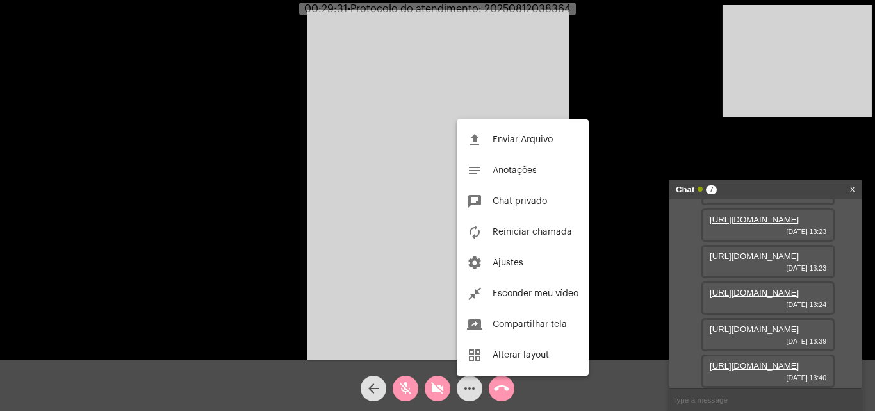
click at [440, 388] on div at bounding box center [437, 205] width 875 height 411
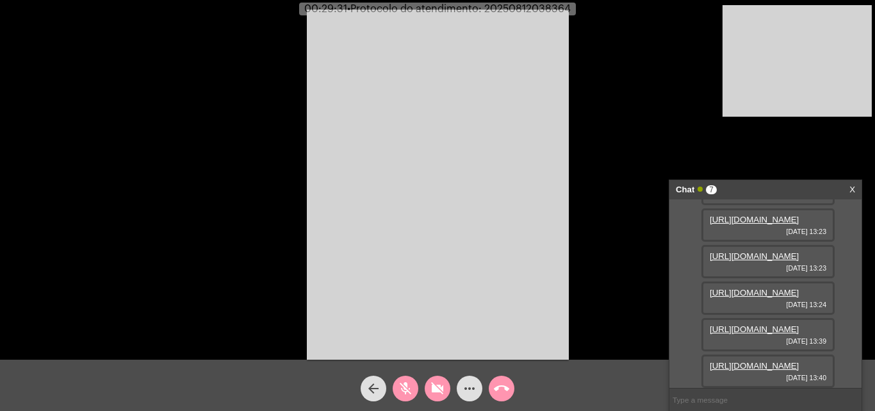
click at [440, 388] on mat-icon "videocam_off" at bounding box center [437, 388] width 15 height 15
click at [406, 385] on mat-icon "mic_off" at bounding box center [405, 388] width 15 height 15
click at [466, 387] on mat-icon "more_horiz" at bounding box center [469, 388] width 15 height 15
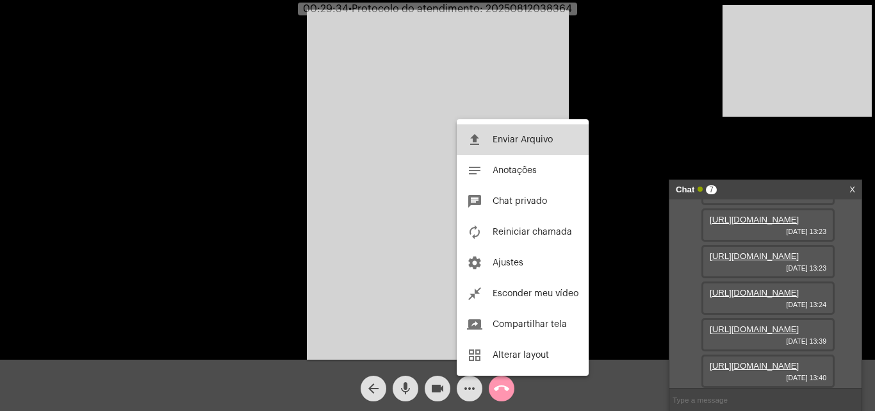
click at [511, 141] on span "Enviar Arquivo" at bounding box center [523, 139] width 60 height 9
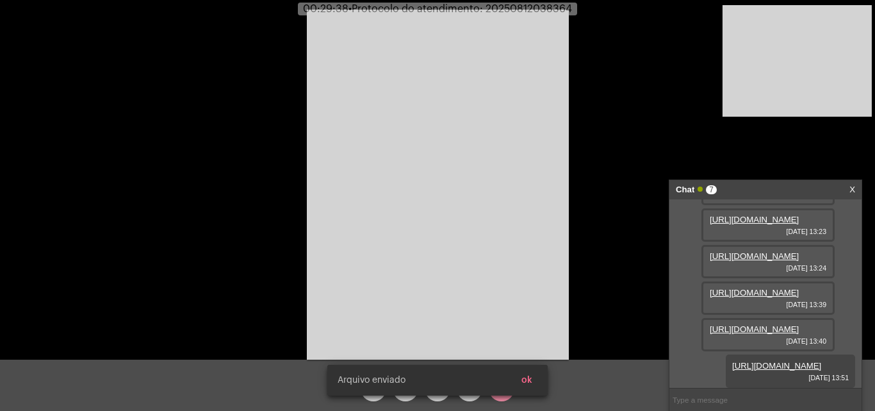
scroll to position [338, 0]
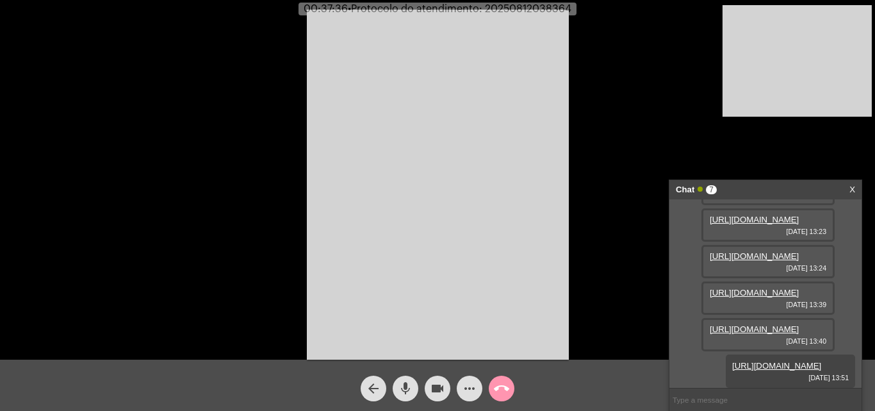
click at [466, 387] on mat-icon "more_horiz" at bounding box center [469, 388] width 15 height 15
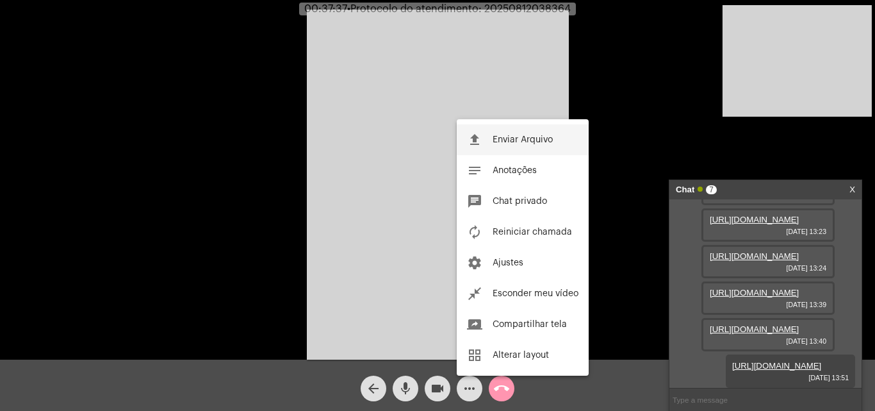
click at [515, 136] on span "Enviar Arquivo" at bounding box center [523, 139] width 60 height 9
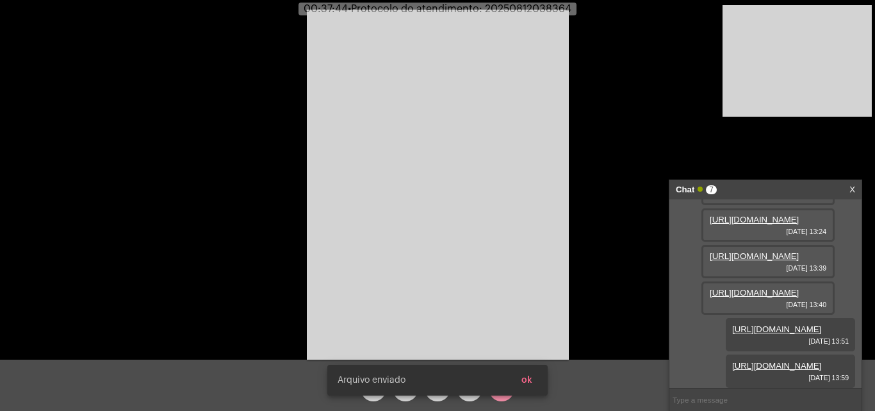
scroll to position [403, 0]
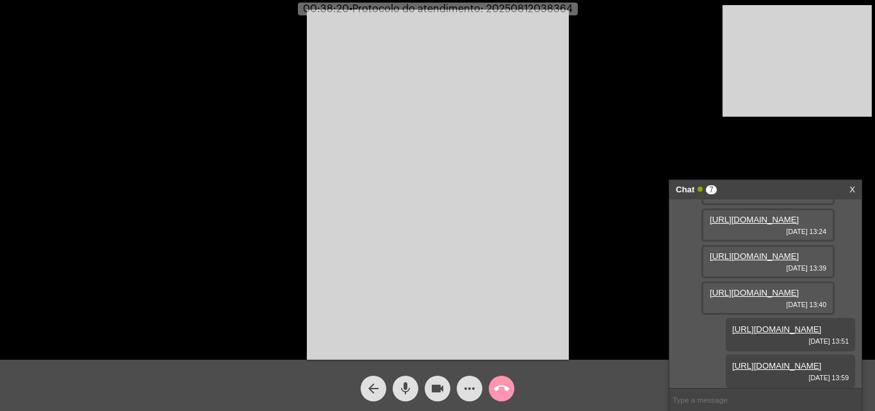
click at [550, 7] on span "• Protocolo do atendimento: 20250812038364" at bounding box center [461, 9] width 224 height 10
copy span "20250812038364"
click at [736, 399] on input "text" at bounding box center [766, 399] width 192 height 22
paste input "20250812038364"
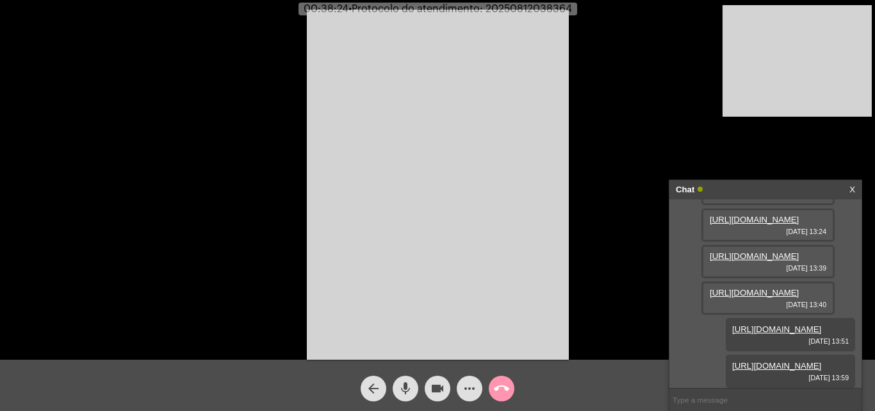
type input "20250812038364"
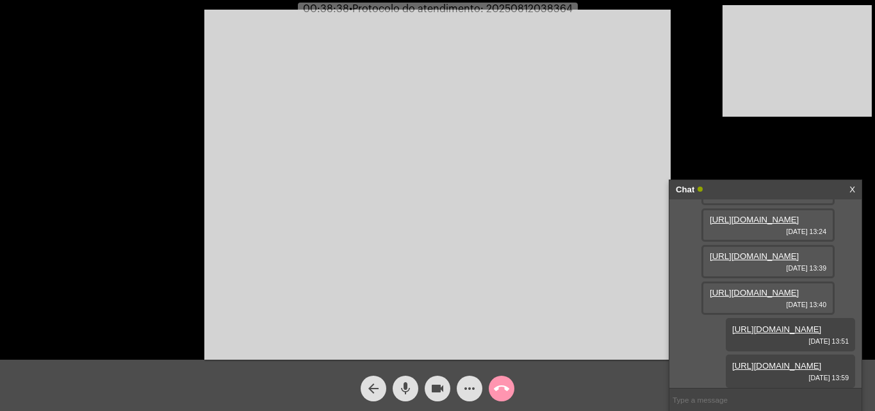
scroll to position [440, 0]
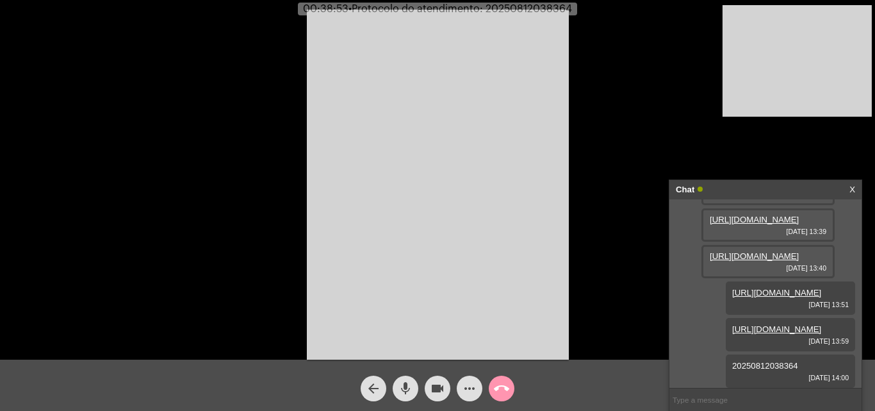
click at [410, 388] on mat-icon "mic" at bounding box center [405, 388] width 15 height 15
click at [410, 388] on mat-icon "mic_off" at bounding box center [405, 388] width 15 height 15
click at [411, 388] on mat-icon "mic" at bounding box center [405, 388] width 15 height 15
click at [436, 387] on mat-icon "videocam" at bounding box center [437, 388] width 15 height 15
click at [497, 386] on mat-icon "call_end" at bounding box center [501, 388] width 15 height 15
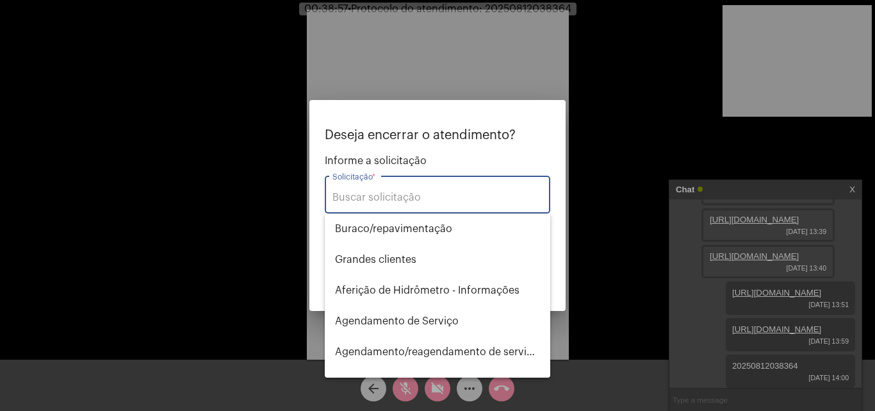
click at [447, 195] on input "Solicitação *" at bounding box center [438, 198] width 210 height 12
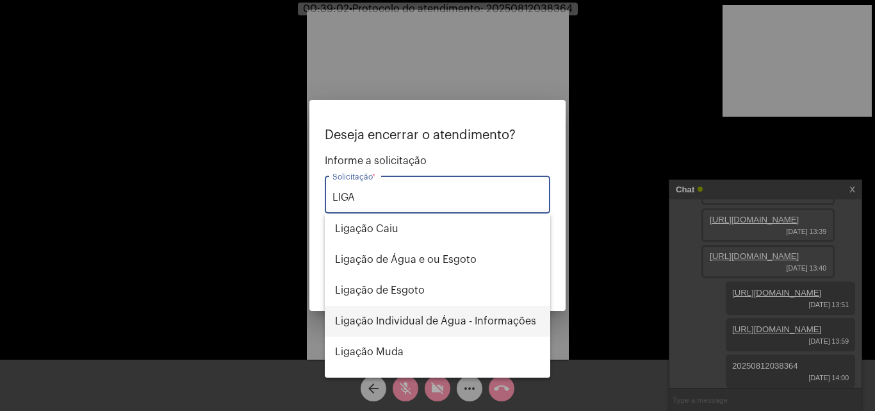
click at [450, 314] on span "Ligação Individual de Água - Informações" at bounding box center [437, 321] width 205 height 31
type input "Ligação Individual de Água - Informações"
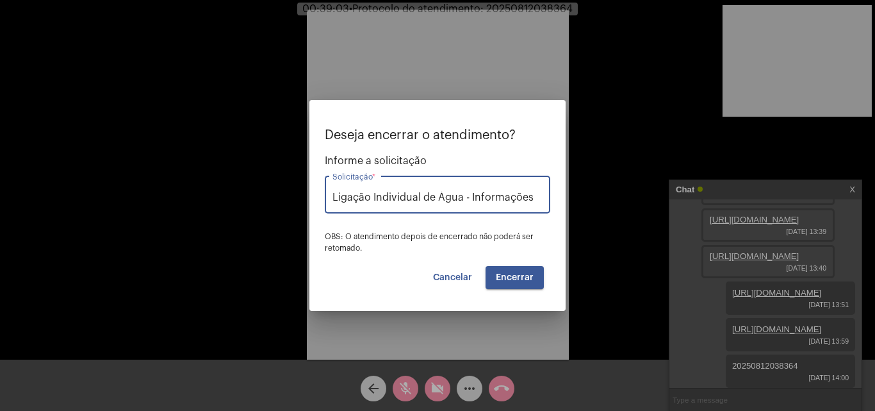
click at [519, 276] on span "Encerrar" at bounding box center [515, 277] width 38 height 9
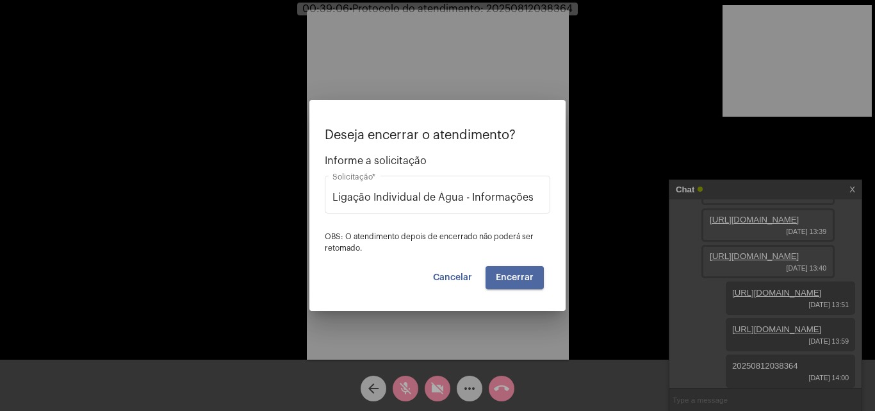
click at [519, 276] on span "Encerrar" at bounding box center [515, 277] width 38 height 9
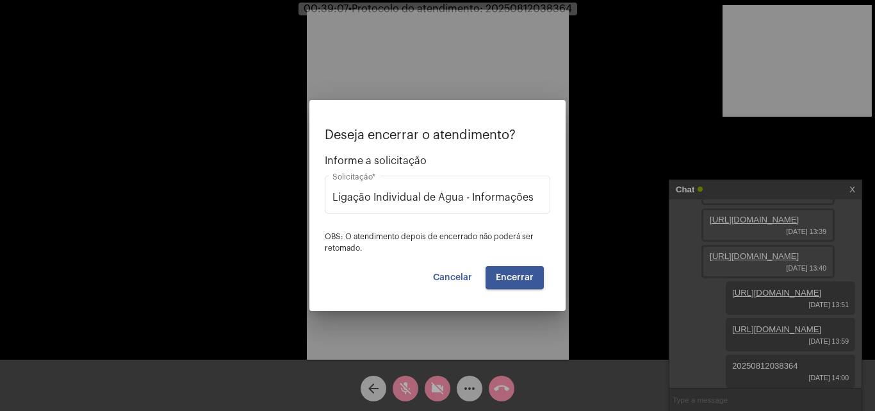
click at [456, 276] on span "Cancelar" at bounding box center [452, 277] width 39 height 9
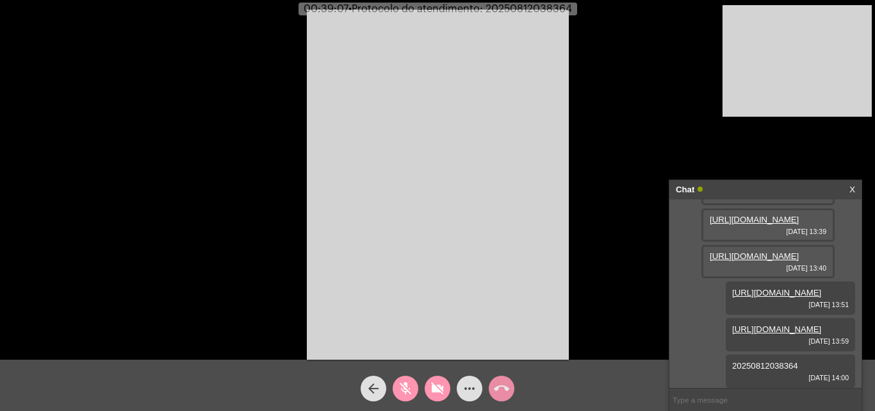
click at [507, 389] on mat-icon "call_end" at bounding box center [501, 388] width 15 height 15
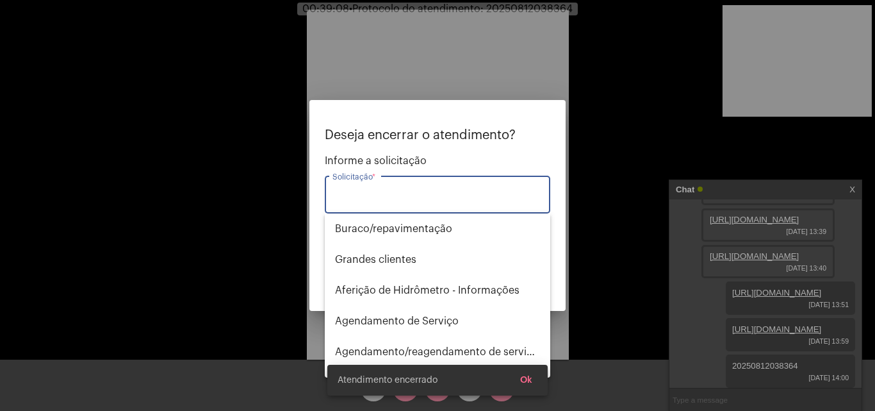
click at [420, 199] on input "Solicitação *" at bounding box center [438, 198] width 210 height 12
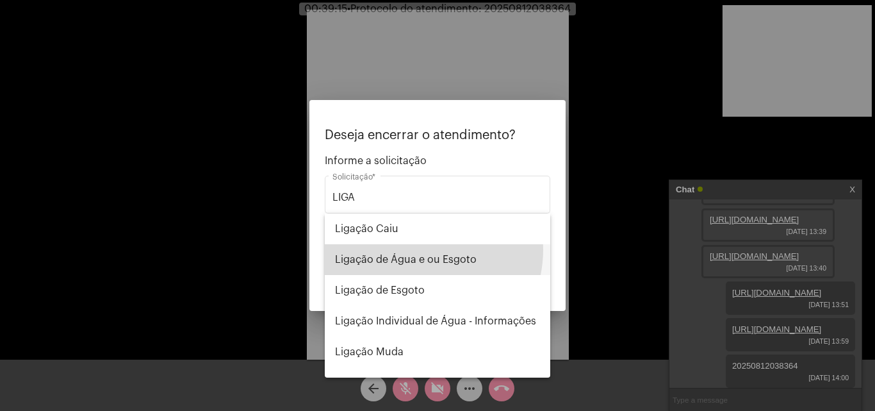
click at [415, 249] on span "Ligação de Água e ou Esgoto" at bounding box center [437, 259] width 205 height 31
type input "Ligação de Água e ou Esgoto"
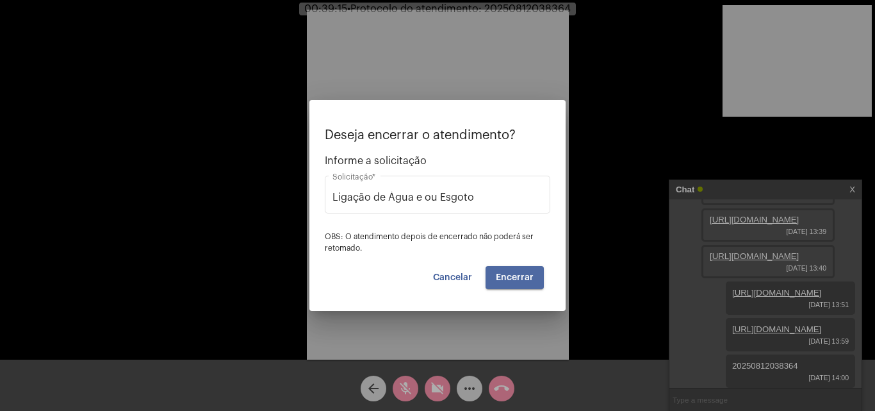
click at [524, 277] on span "Encerrar" at bounding box center [515, 277] width 38 height 9
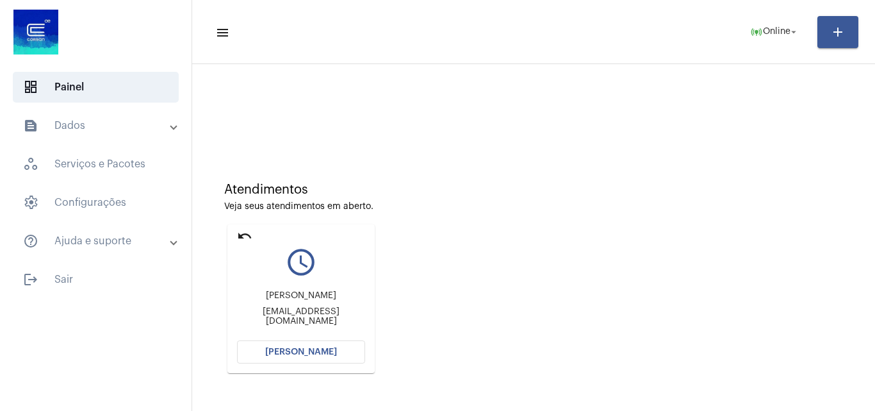
click at [249, 235] on mat-icon "undo" at bounding box center [244, 235] width 15 height 15
click at [239, 233] on mat-card "undo query_builder [PERSON_NAME] [PERSON_NAME][EMAIL_ADDRESS][DOMAIN_NAME] [PER…" at bounding box center [300, 298] width 147 height 149
click at [246, 234] on mat-icon "undo" at bounding box center [244, 235] width 15 height 15
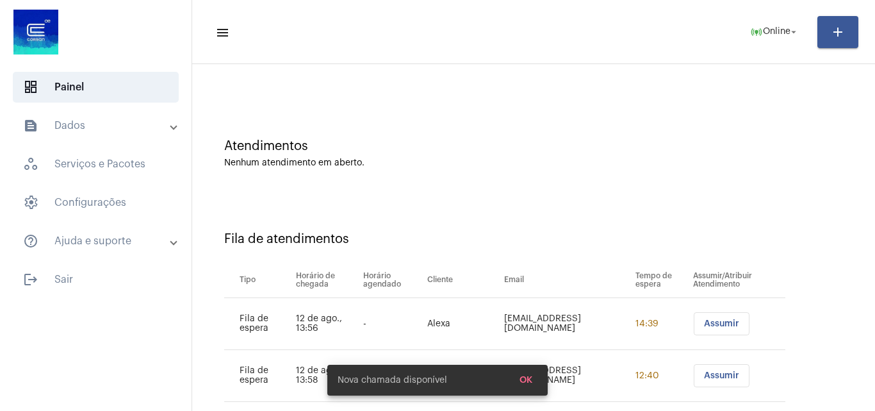
scroll to position [64, 0]
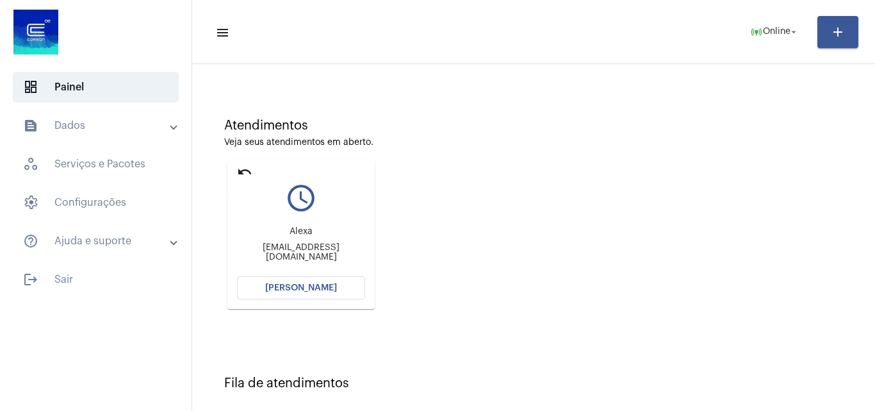
click at [241, 173] on mat-icon "undo" at bounding box center [244, 171] width 15 height 15
click at [240, 166] on mat-icon "undo" at bounding box center [244, 171] width 15 height 15
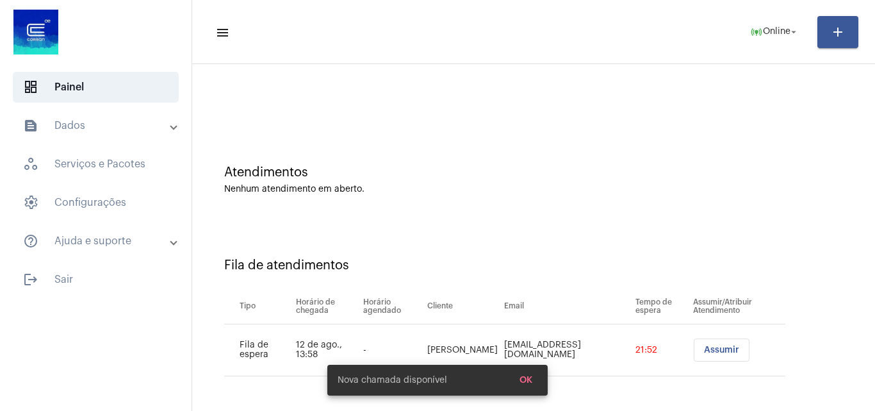
scroll to position [17, 0]
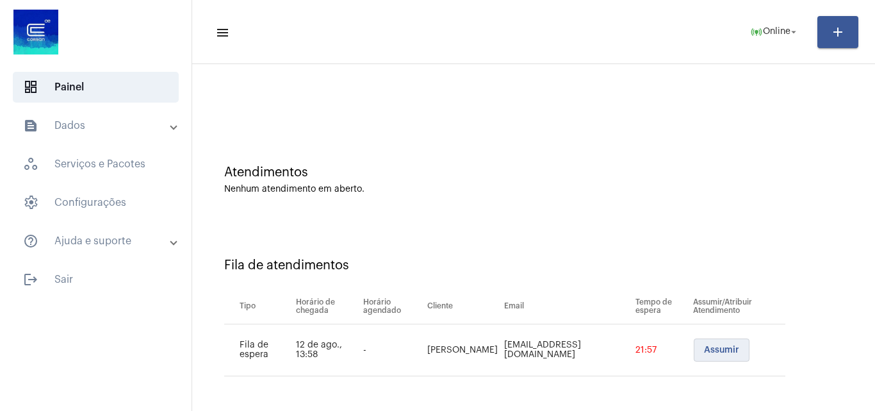
click at [711, 354] on button "Assumir" at bounding box center [722, 349] width 56 height 23
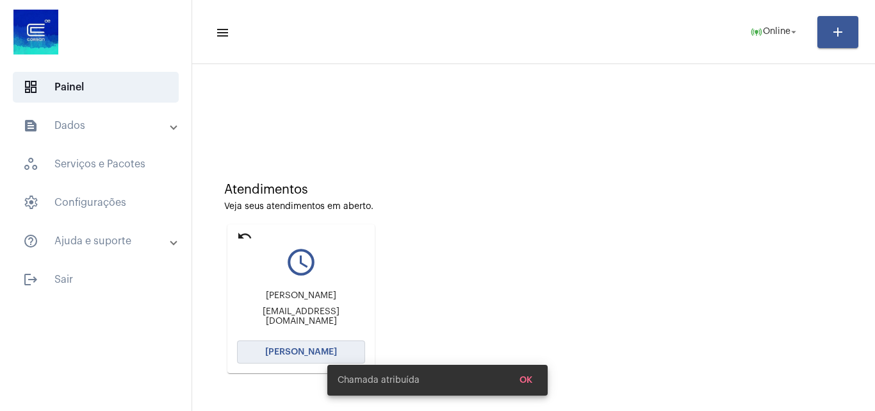
click at [297, 355] on span "[PERSON_NAME]" at bounding box center [301, 351] width 72 height 9
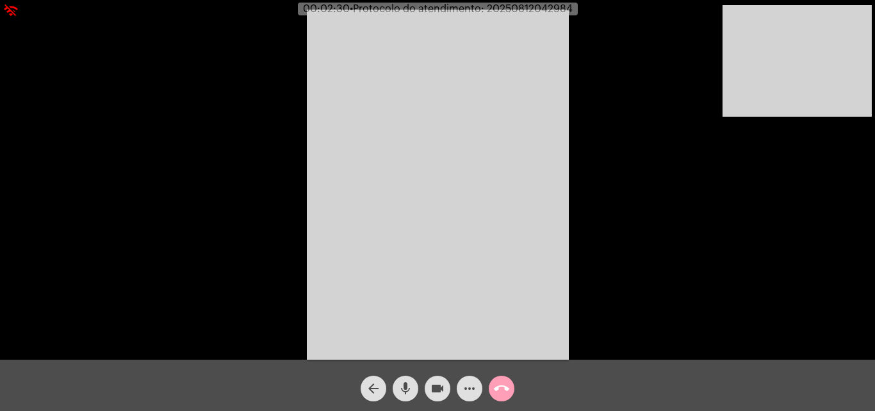
click at [505, 388] on mat-icon "call_end" at bounding box center [501, 388] width 15 height 15
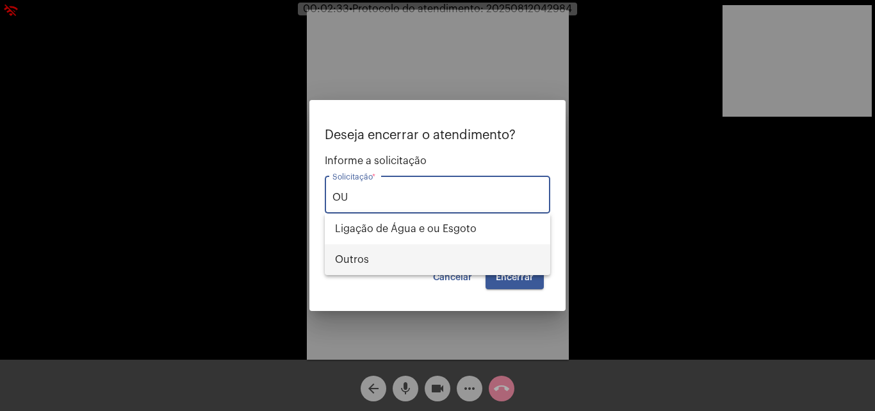
click at [419, 265] on span "Outros" at bounding box center [437, 259] width 205 height 31
type input "Outros"
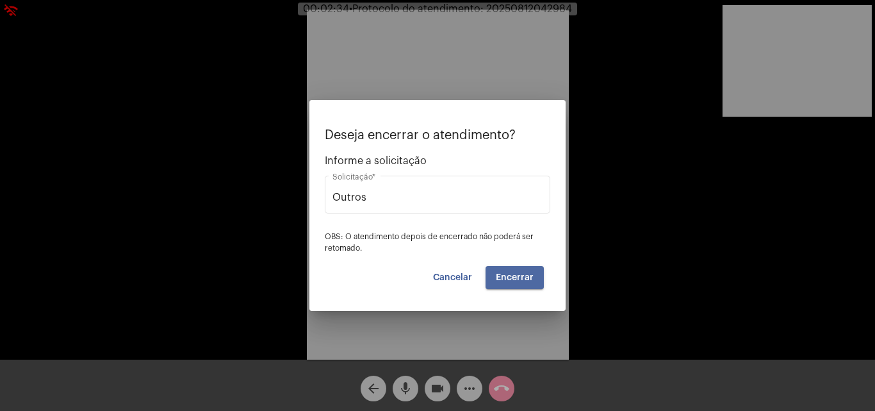
click at [502, 266] on button "Encerrar" at bounding box center [515, 277] width 58 height 23
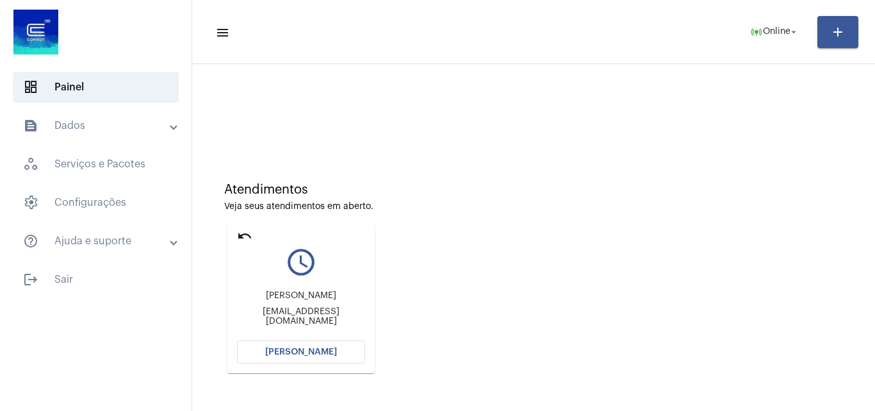
click at [240, 234] on mat-icon "undo" at bounding box center [244, 235] width 15 height 15
click at [243, 233] on mat-icon "undo" at bounding box center [244, 235] width 15 height 15
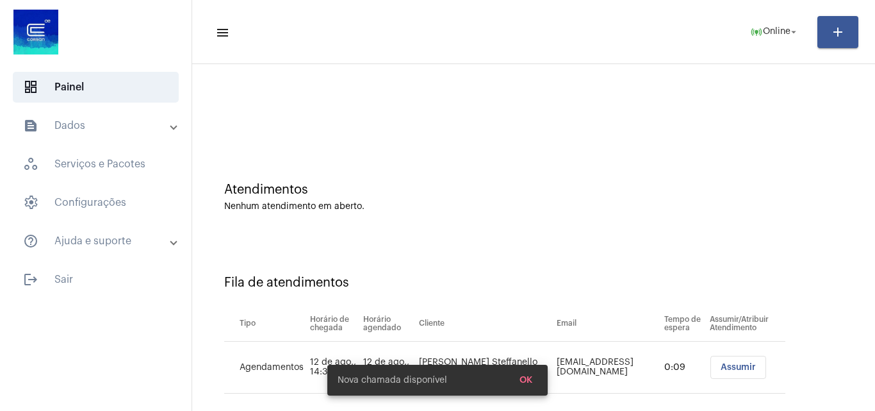
click at [120, 132] on mat-panel-title "text_snippet_outlined Dados" at bounding box center [97, 125] width 148 height 15
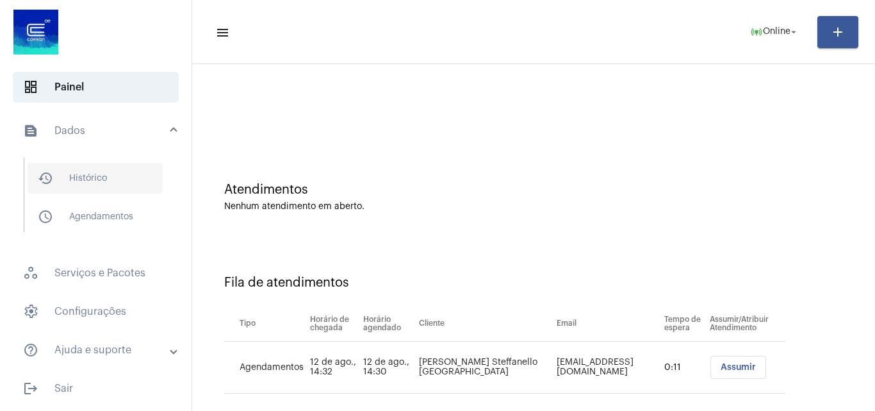
click at [129, 177] on span "history_outlined Histórico" at bounding box center [95, 178] width 135 height 31
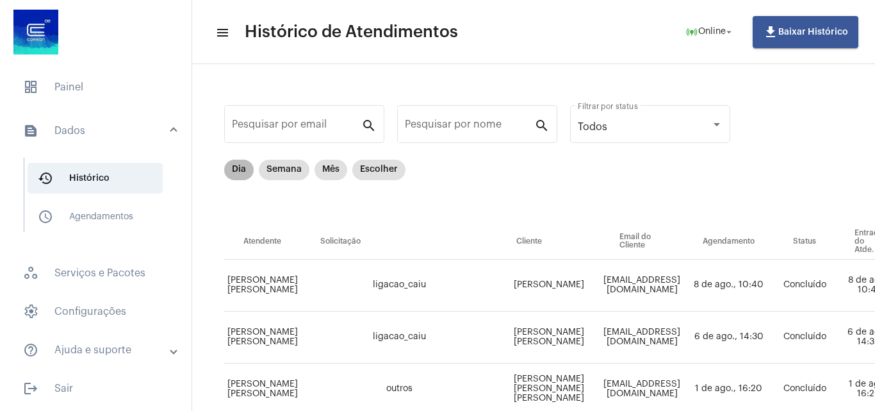
click at [247, 170] on mat-chip "Dia" at bounding box center [238, 170] width 29 height 21
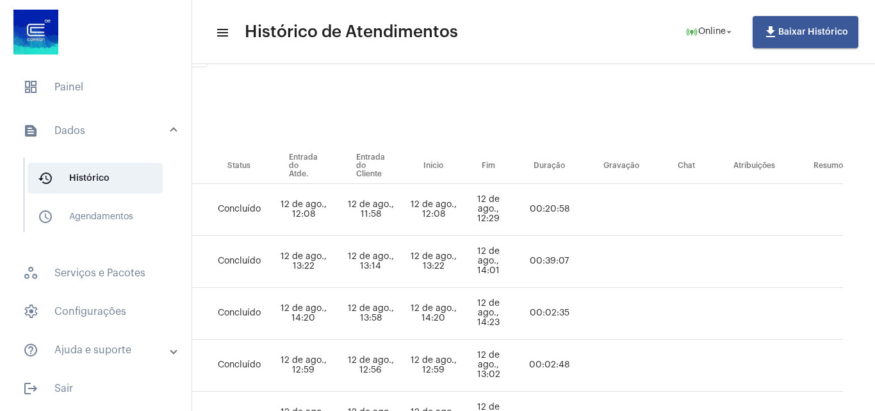
scroll to position [61, 574]
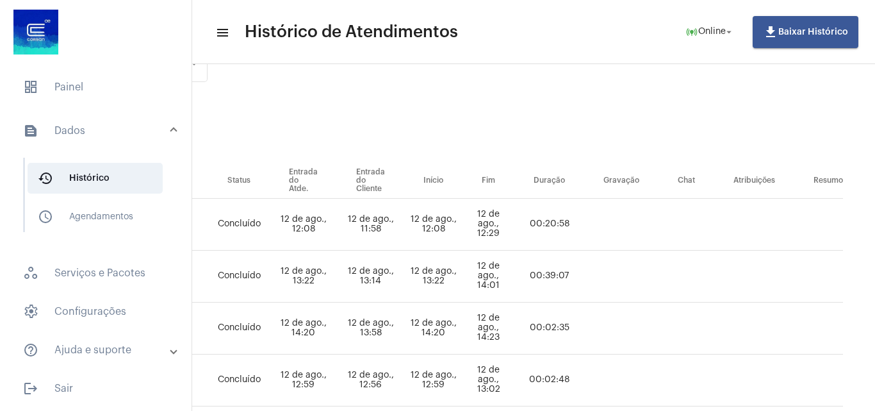
click at [144, 135] on mat-panel-title "text_snippet_outlined Dados" at bounding box center [97, 130] width 148 height 15
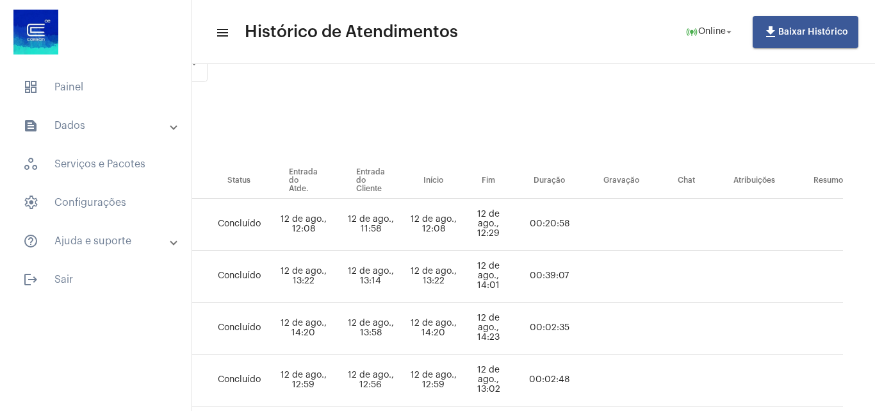
click at [134, 107] on mat-list "dashboard Painel text_snippet_outlined Dados history_outlined Histórico schedul…" at bounding box center [96, 181] width 192 height 228
click at [135, 93] on span "dashboard Painel" at bounding box center [96, 87] width 166 height 31
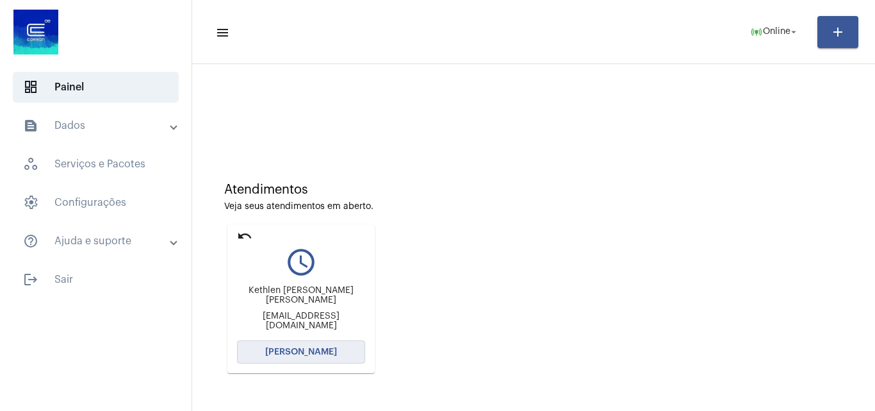
click at [315, 356] on span "[PERSON_NAME]" at bounding box center [301, 351] width 72 height 9
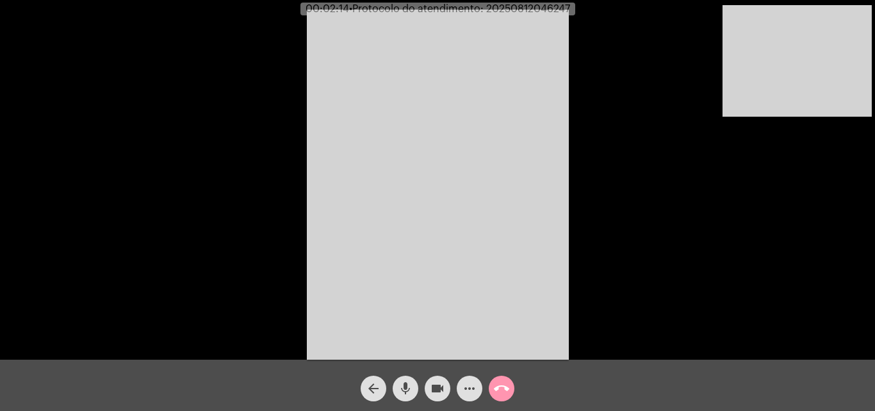
click at [414, 393] on button "mic" at bounding box center [406, 388] width 26 height 26
click at [440, 393] on mat-icon "videocam" at bounding box center [437, 388] width 15 height 15
click at [438, 384] on mat-icon "videocam_off" at bounding box center [437, 388] width 15 height 15
click at [412, 386] on mat-icon "mic_off" at bounding box center [405, 388] width 15 height 15
click at [404, 381] on mat-icon "mic" at bounding box center [405, 388] width 15 height 15
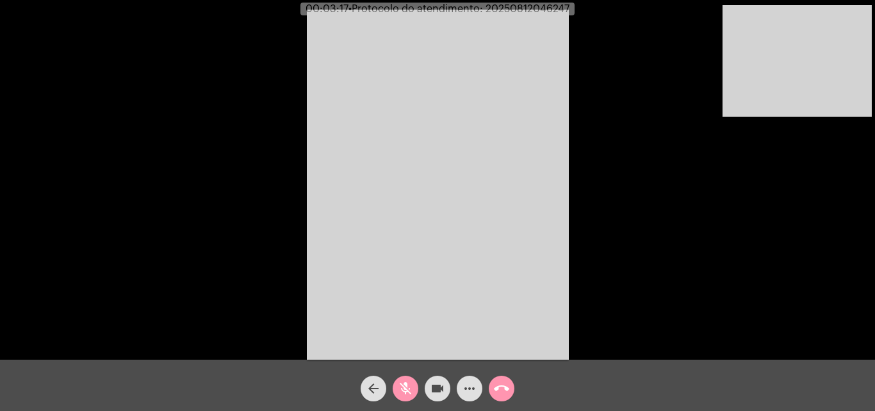
click at [438, 386] on mat-icon "videocam" at bounding box center [437, 388] width 15 height 15
click at [442, 384] on mat-icon "videocam_off" at bounding box center [437, 388] width 15 height 15
click at [404, 383] on mat-icon "mic_off" at bounding box center [405, 388] width 15 height 15
click at [405, 379] on span "mic" at bounding box center [405, 388] width 15 height 26
click at [444, 388] on mat-icon "videocam" at bounding box center [437, 388] width 15 height 15
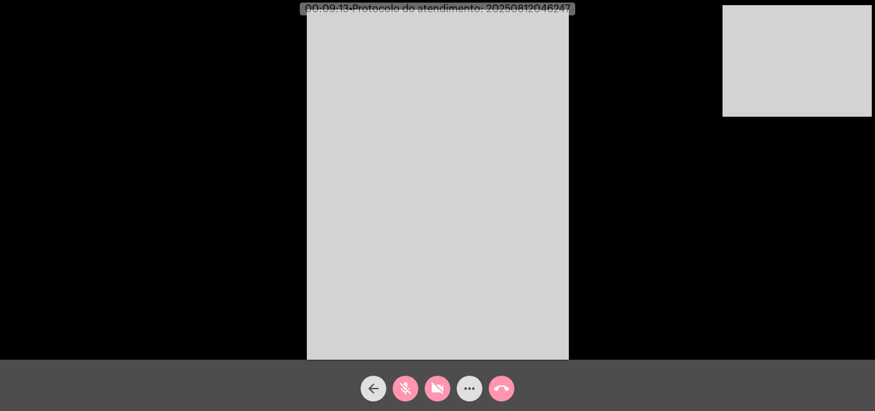
click at [407, 383] on mat-icon "mic_off" at bounding box center [405, 388] width 15 height 15
click at [434, 383] on mat-icon "videocam_off" at bounding box center [437, 388] width 15 height 15
click at [402, 383] on mat-icon "mic" at bounding box center [405, 388] width 15 height 15
click at [443, 392] on mat-icon "videocam" at bounding box center [437, 388] width 15 height 15
click at [441, 388] on mat-icon "videocam_off" at bounding box center [437, 388] width 15 height 15
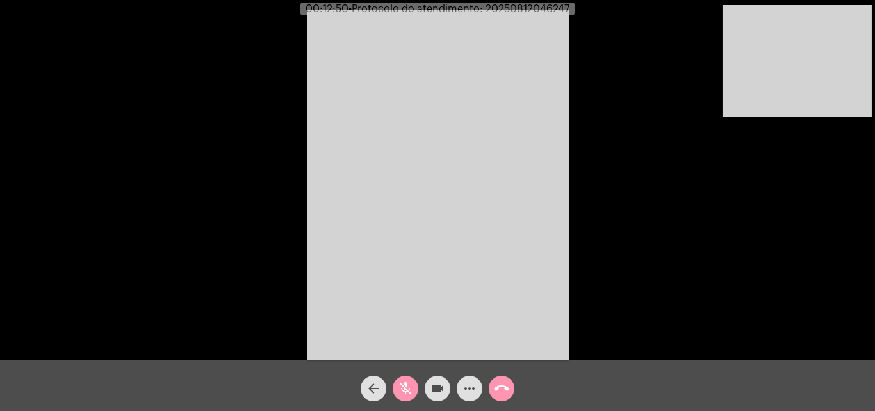
click at [436, 377] on span "videocam" at bounding box center [437, 388] width 15 height 26
click at [446, 393] on button "videocam_off" at bounding box center [438, 388] width 26 height 26
click at [400, 389] on mat-icon "mic_off" at bounding box center [405, 388] width 15 height 15
click at [400, 389] on mat-icon "mic" at bounding box center [405, 388] width 15 height 15
click at [825, 103] on video at bounding box center [797, 60] width 149 height 111
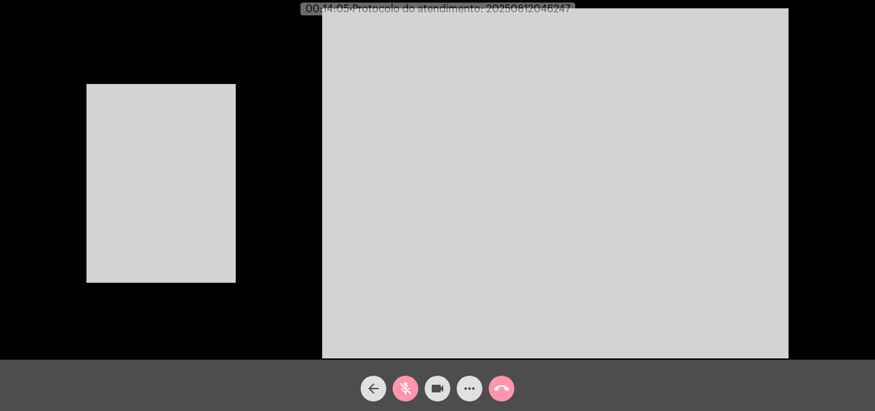
click at [168, 204] on video at bounding box center [161, 183] width 149 height 199
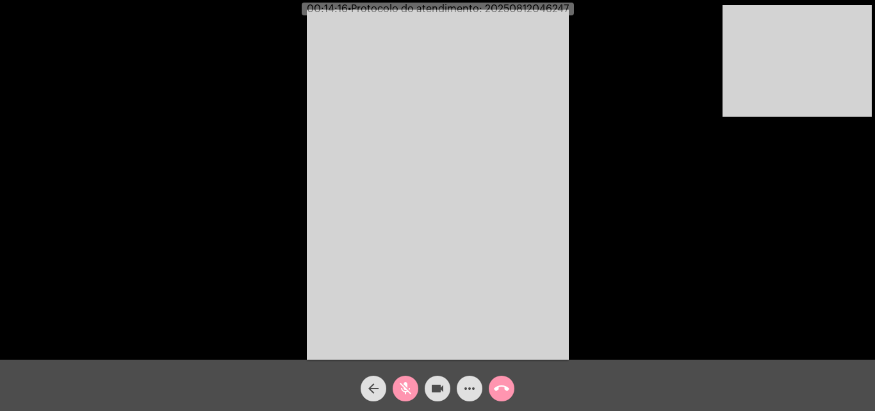
click at [409, 386] on mat-icon "mic_off" at bounding box center [405, 388] width 15 height 15
click at [402, 384] on mat-icon "mic" at bounding box center [405, 388] width 15 height 15
click at [429, 381] on button "videocam" at bounding box center [438, 388] width 26 height 26
click at [437, 387] on mat-icon "videocam_off" at bounding box center [437, 388] width 15 height 15
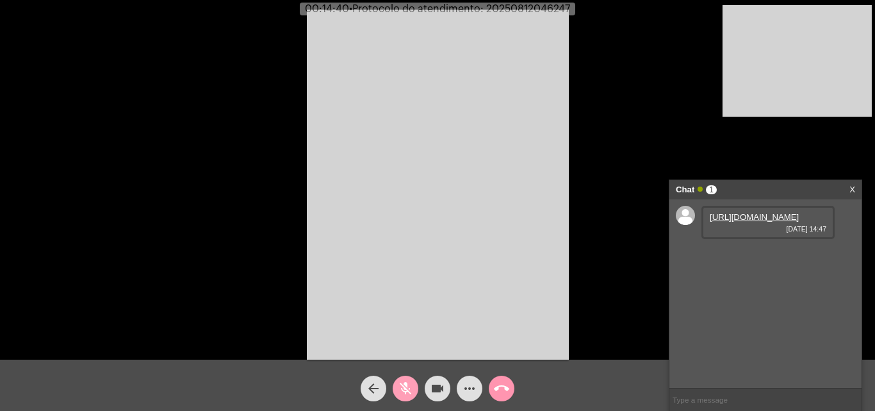
click at [406, 392] on mat-icon "mic_off" at bounding box center [405, 388] width 15 height 15
click at [763, 222] on link "https://neft-transfer-bucket.s3.amazonaws.com/temp-2fde1886-2665-3c82-1347-b2a8…" at bounding box center [754, 217] width 89 height 10
click at [410, 386] on mat-icon "mic" at bounding box center [405, 388] width 15 height 15
click at [409, 384] on mat-icon "mic_off" at bounding box center [405, 388] width 15 height 15
click at [409, 389] on mat-icon "mic" at bounding box center [405, 388] width 15 height 15
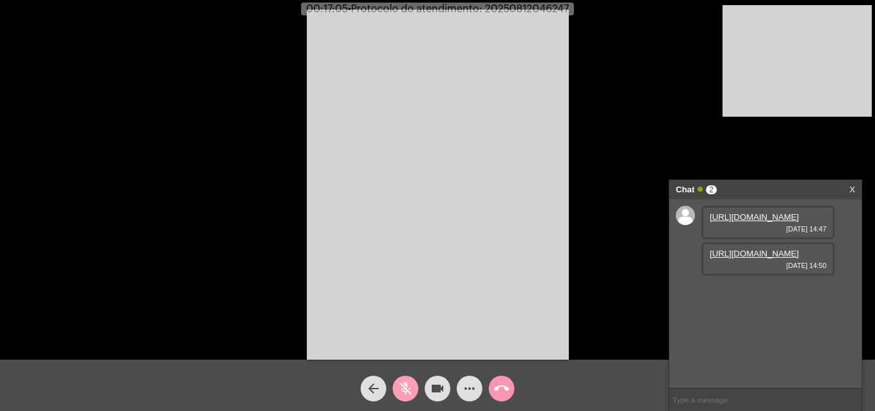
click at [409, 389] on mat-icon "mic_off" at bounding box center [405, 388] width 15 height 15
click at [764, 258] on link "https://neft-transfer-bucket.s3.amazonaws.com/temp-50d81447-ebb1-aa75-07c3-e614…" at bounding box center [754, 254] width 89 height 10
click at [777, 295] on link "https://neft-transfer-bucket.s3.amazonaws.com/temp-56350ceb-4389-0553-9eb9-10a3…" at bounding box center [754, 290] width 89 height 10
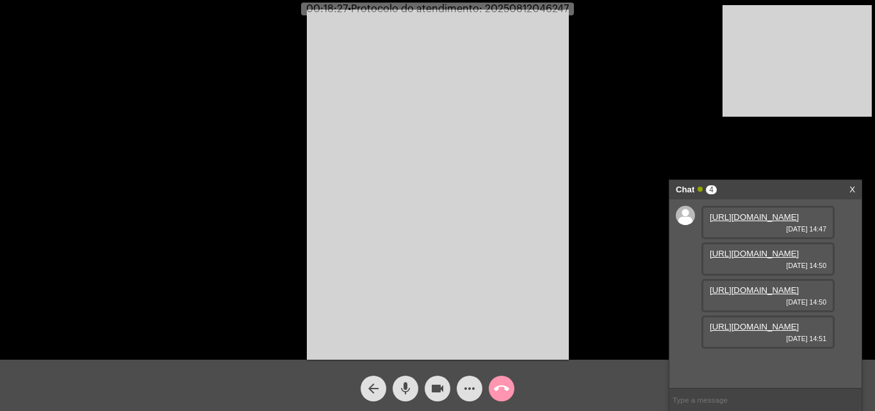
click at [750, 285] on link "https://neft-transfer-bucket.s3.amazonaws.com/temp-56350ceb-4389-0553-9eb9-10a3…" at bounding box center [754, 290] width 89 height 10
click at [777, 331] on link "https://neft-transfer-bucket.s3.amazonaws.com/temp-708776ca-241d-d450-4f3d-060e…" at bounding box center [754, 327] width 89 height 10
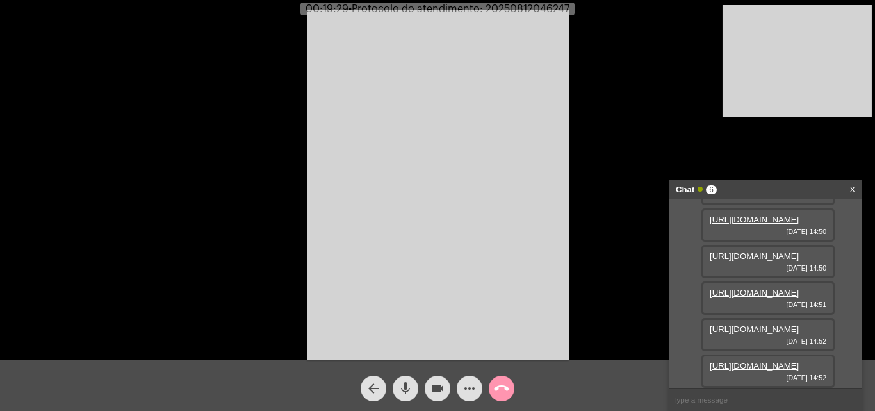
scroll to position [207, 0]
click at [761, 324] on link "https://neft-transfer-bucket.s3.amazonaws.com/temp-3353e1a0-4ff9-3985-e8f3-464b…" at bounding box center [754, 329] width 89 height 10
click at [757, 361] on link "https://neft-transfer-bucket.s3.amazonaws.com/temp-e6ab7e84-a770-36e3-70ca-74be…" at bounding box center [754, 366] width 89 height 10
click at [475, 383] on mat-icon "more_horiz" at bounding box center [469, 388] width 15 height 15
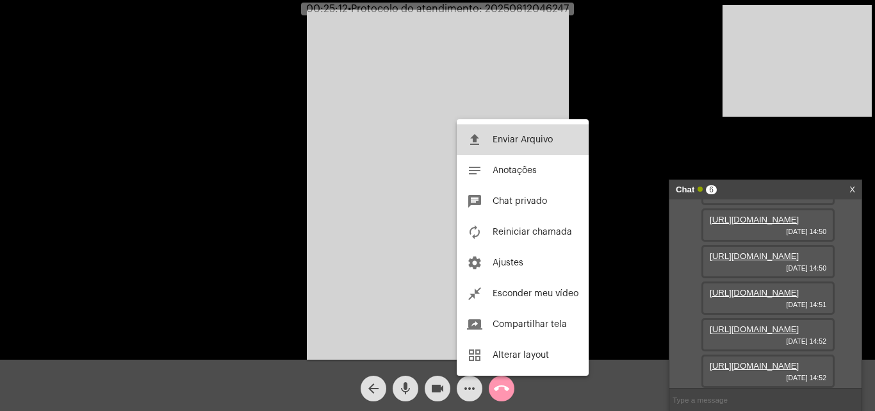
click at [524, 136] on span "Enviar Arquivo" at bounding box center [523, 139] width 60 height 9
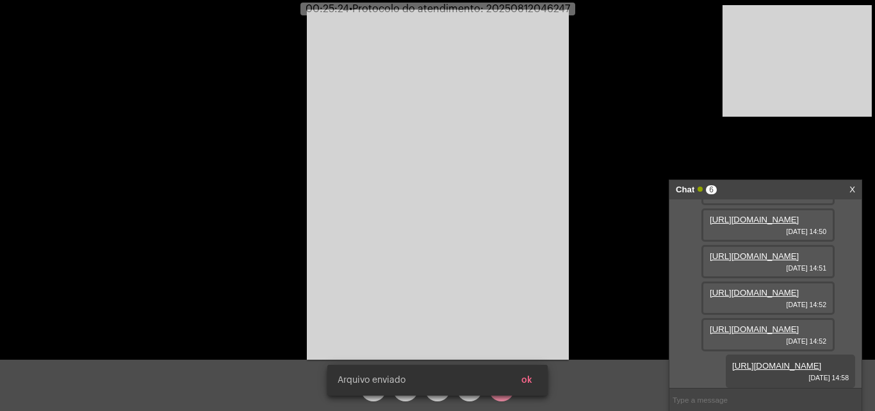
scroll to position [272, 0]
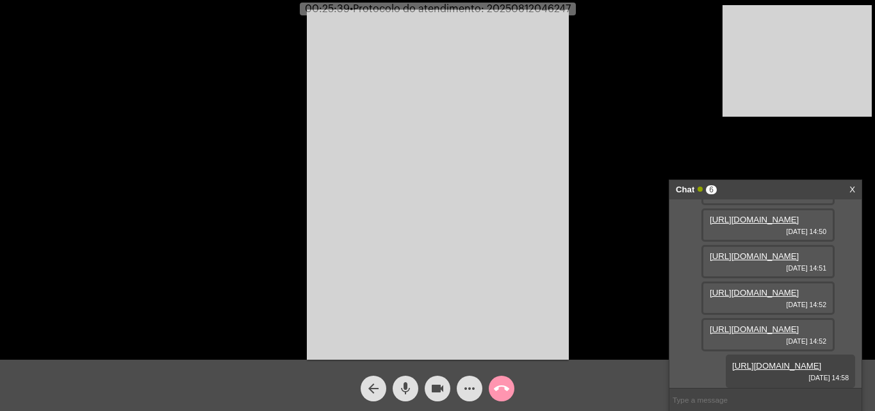
click at [517, 8] on span "• Protocolo do atendimento: 20250812046247" at bounding box center [460, 9] width 221 height 10
copy span "20250812046247"
click at [718, 407] on input "text" at bounding box center [766, 399] width 192 height 22
paste input "20250812046247"
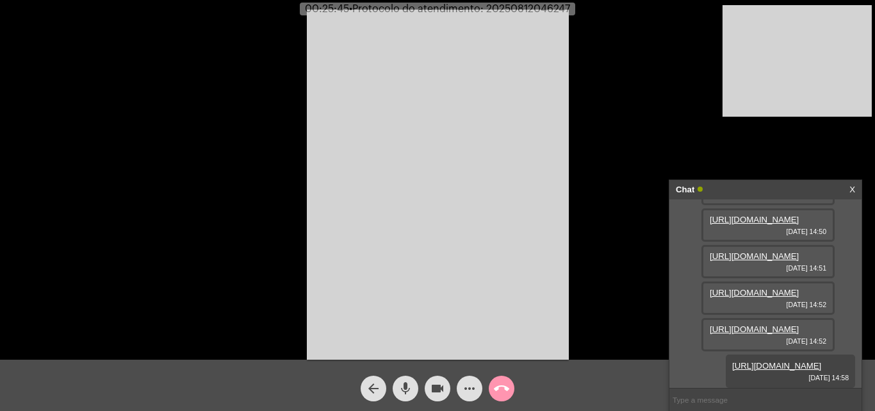
type input "20250812046247"
click at [506, 392] on mat-icon "call_end" at bounding box center [501, 388] width 15 height 15
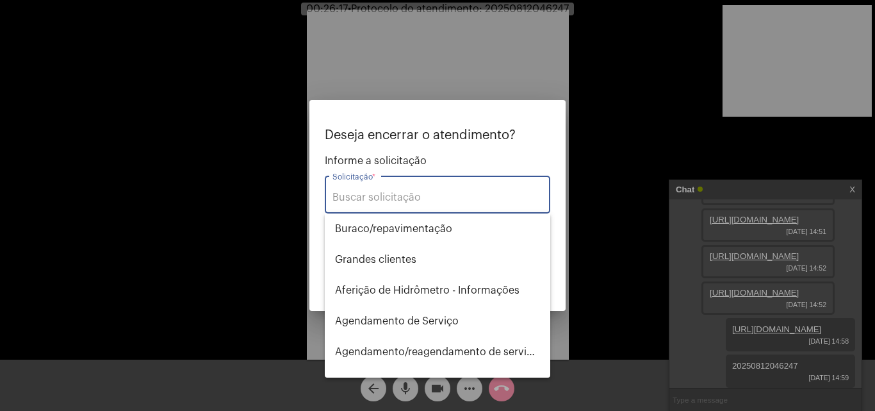
click at [425, 194] on input "Solicitação *" at bounding box center [438, 198] width 210 height 12
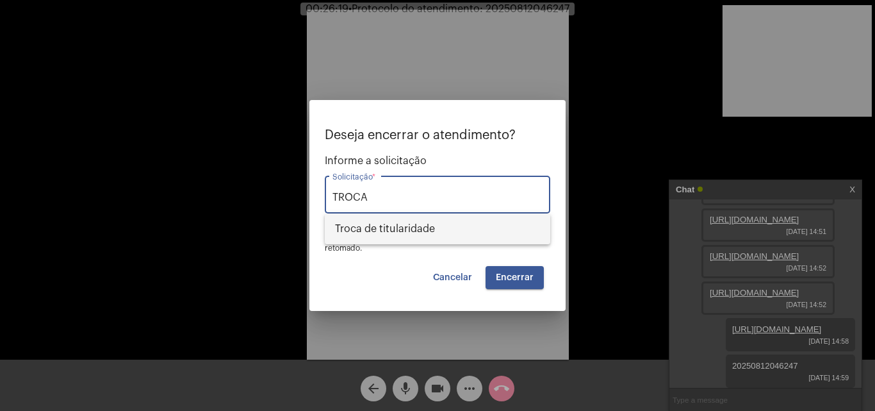
click at [429, 237] on span "Troca de titularidade" at bounding box center [437, 228] width 205 height 31
type input "Troca de titularidade"
click at [519, 277] on span "Encerrar" at bounding box center [515, 277] width 38 height 9
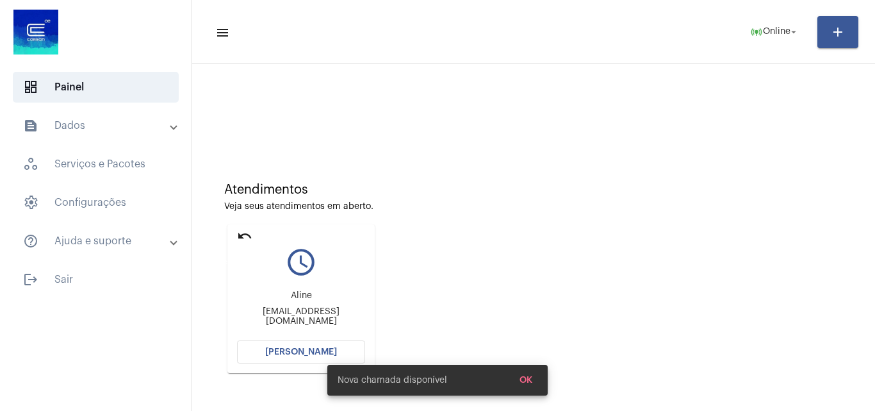
click at [240, 233] on mat-icon "undo" at bounding box center [244, 235] width 15 height 15
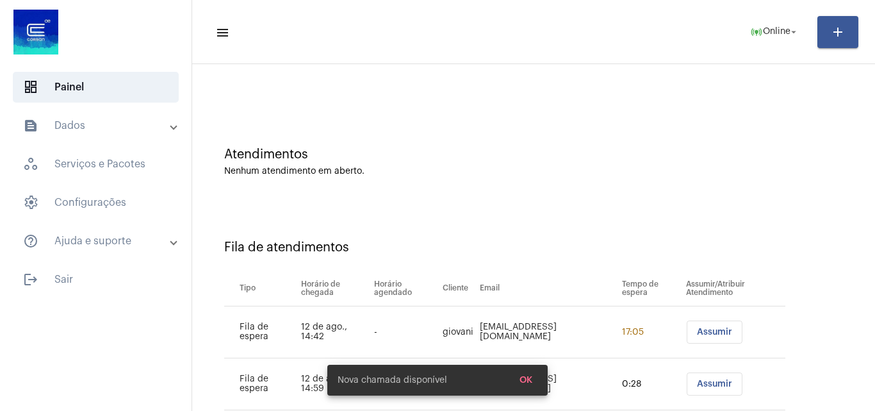
scroll to position [69, 0]
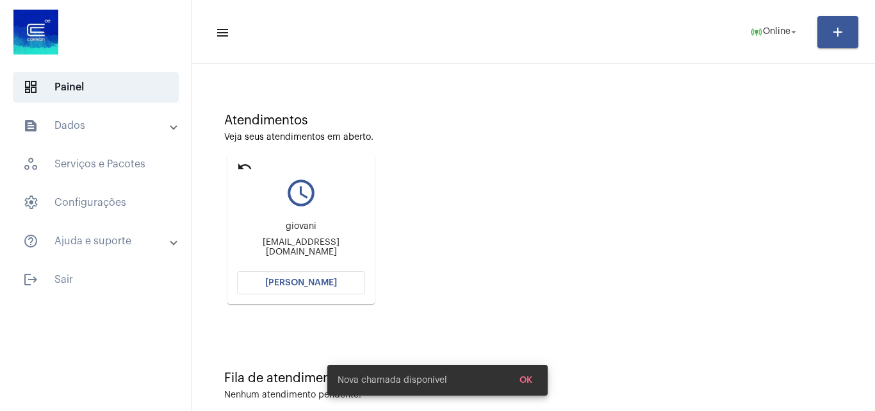
click at [245, 164] on mat-icon "undo" at bounding box center [244, 166] width 15 height 15
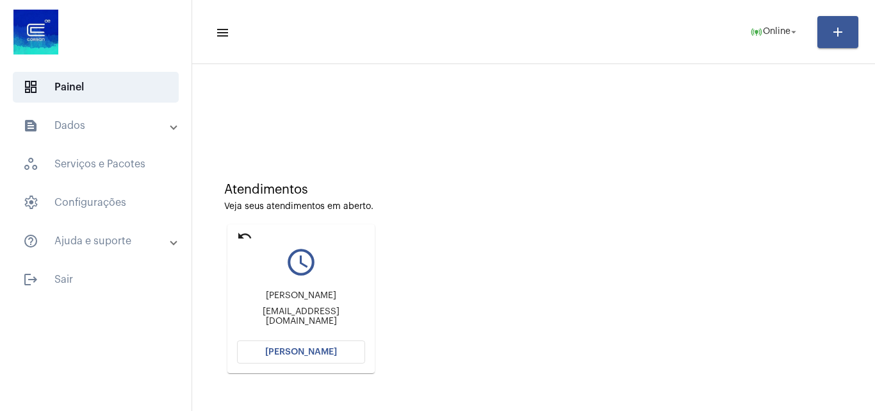
click at [244, 232] on mat-icon "undo" at bounding box center [244, 235] width 15 height 15
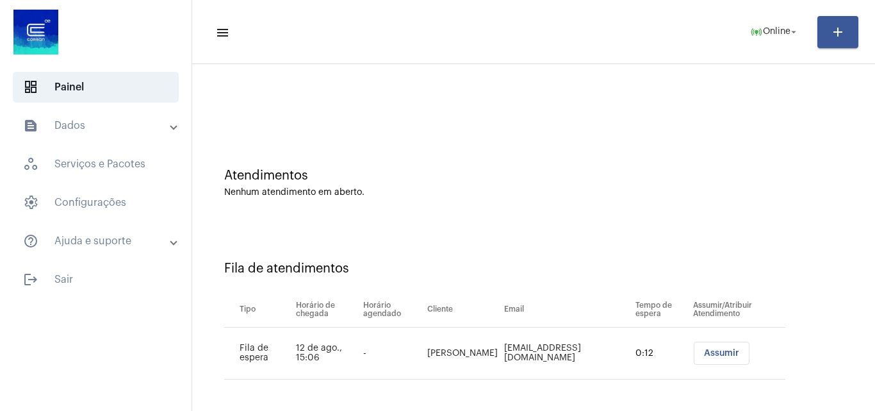
scroll to position [17, 0]
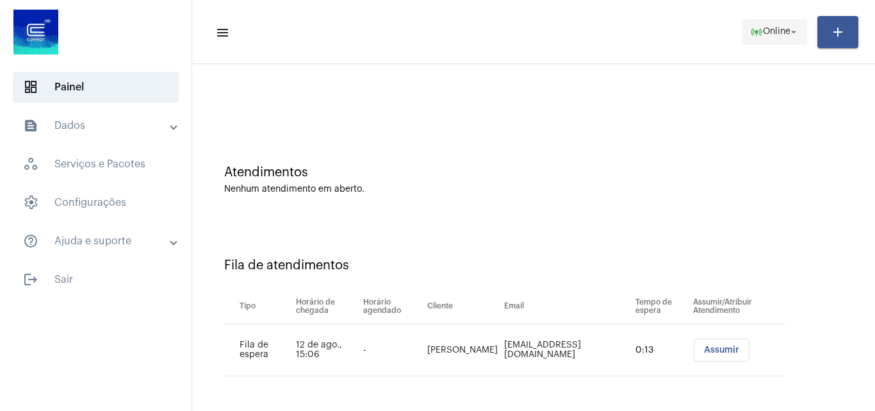
click at [794, 33] on mat-icon "arrow_drop_down" at bounding box center [794, 32] width 12 height 12
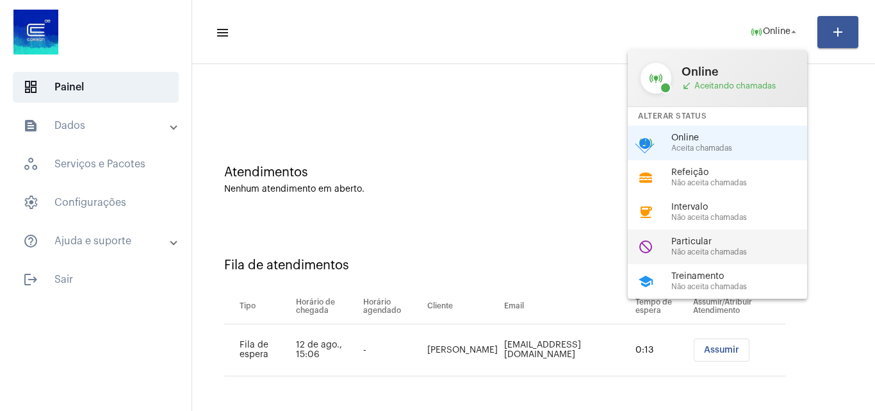
click at [730, 242] on span "Particular" at bounding box center [745, 242] width 146 height 10
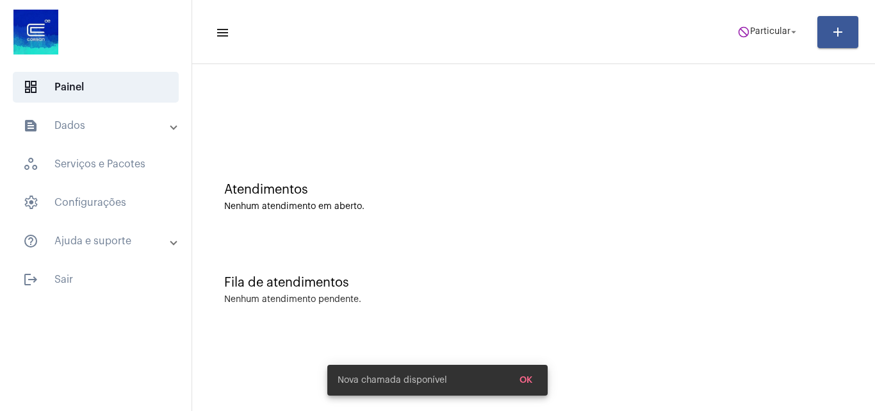
scroll to position [0, 0]
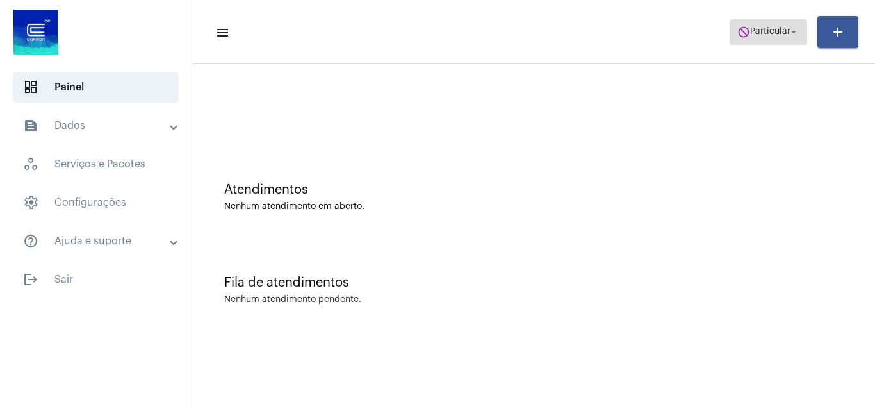
click at [772, 40] on span "do_not_disturb Particular arrow_drop_down" at bounding box center [769, 31] width 62 height 23
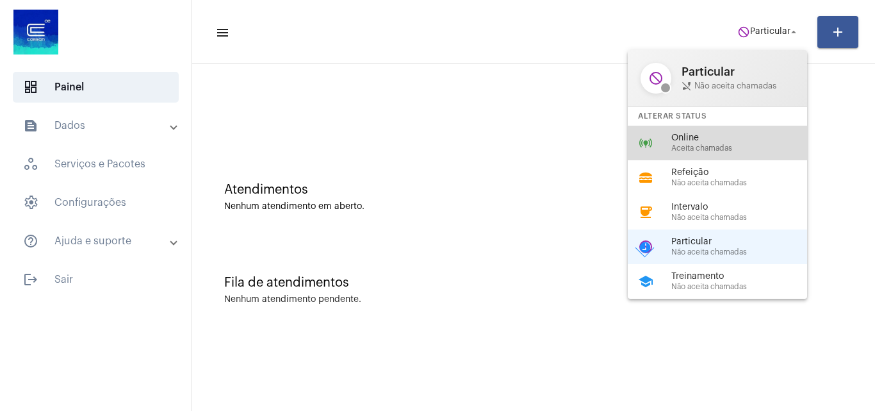
click at [705, 133] on span "Online" at bounding box center [745, 138] width 146 height 10
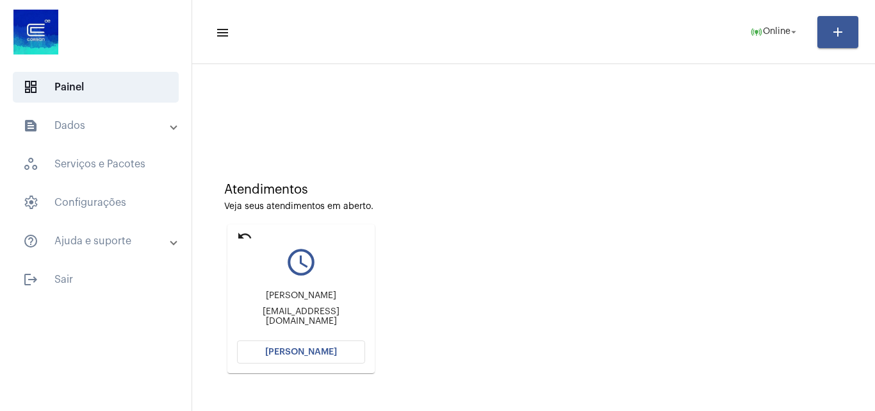
click at [243, 234] on mat-icon "undo" at bounding box center [244, 235] width 15 height 15
click at [249, 233] on mat-icon "undo" at bounding box center [244, 235] width 15 height 15
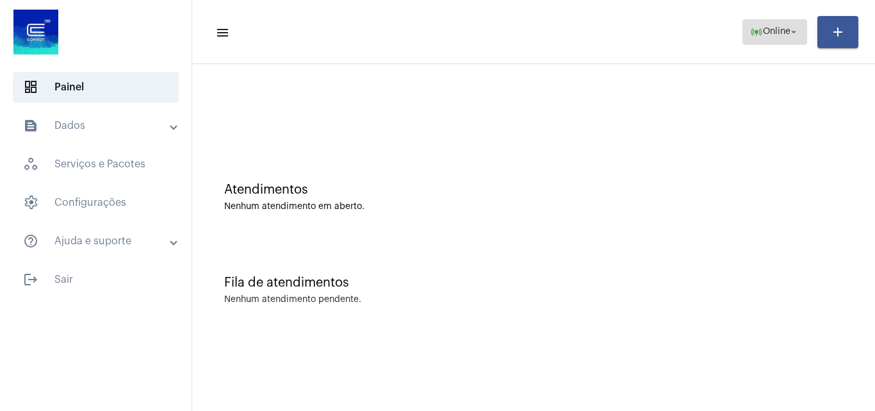
click at [749, 31] on button "online_prediction Online arrow_drop_down" at bounding box center [775, 32] width 65 height 26
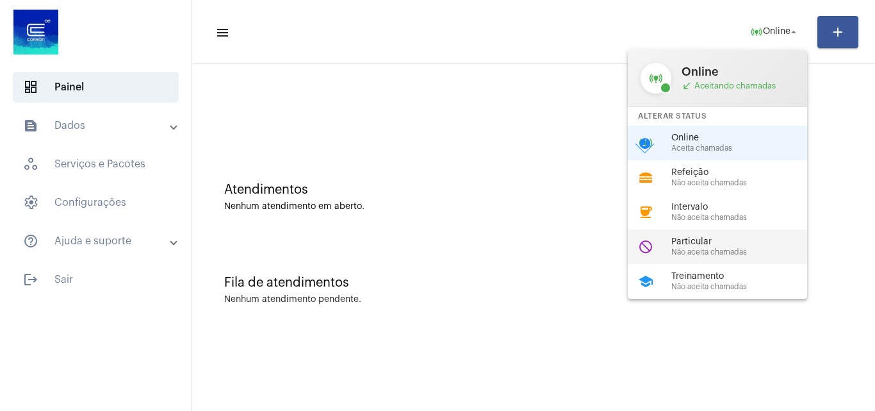
click at [741, 237] on span "Particular" at bounding box center [745, 242] width 146 height 10
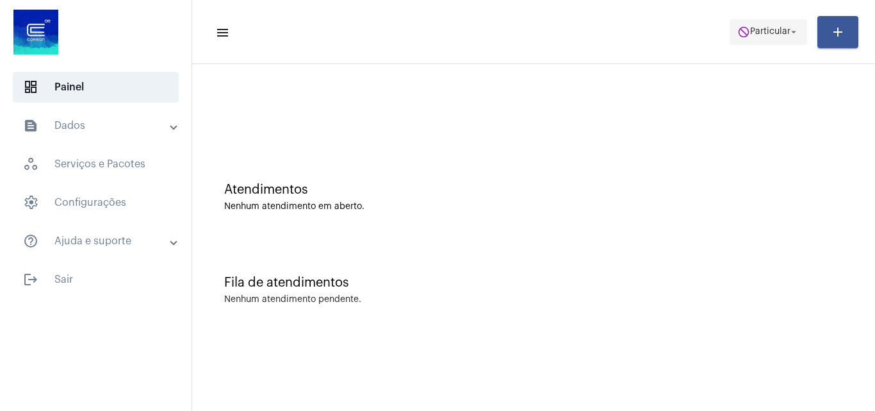
click at [759, 23] on span "do_not_disturb Particular arrow_drop_down" at bounding box center [769, 31] width 62 height 23
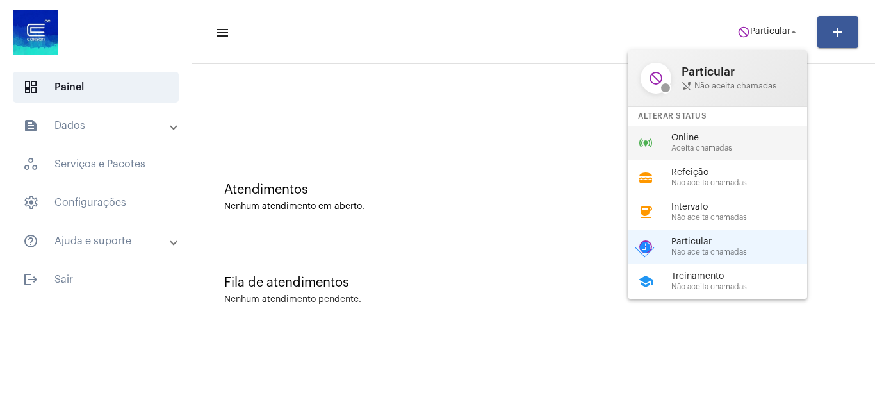
click at [719, 140] on span "Online" at bounding box center [745, 138] width 146 height 10
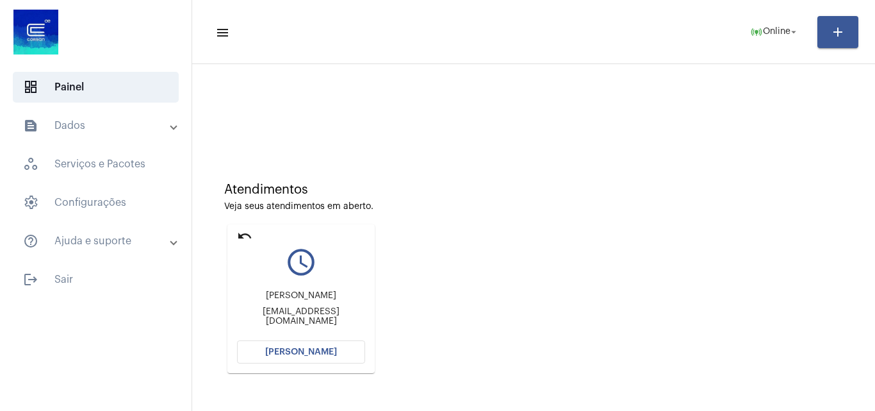
click at [246, 235] on mat-icon "undo" at bounding box center [244, 235] width 15 height 15
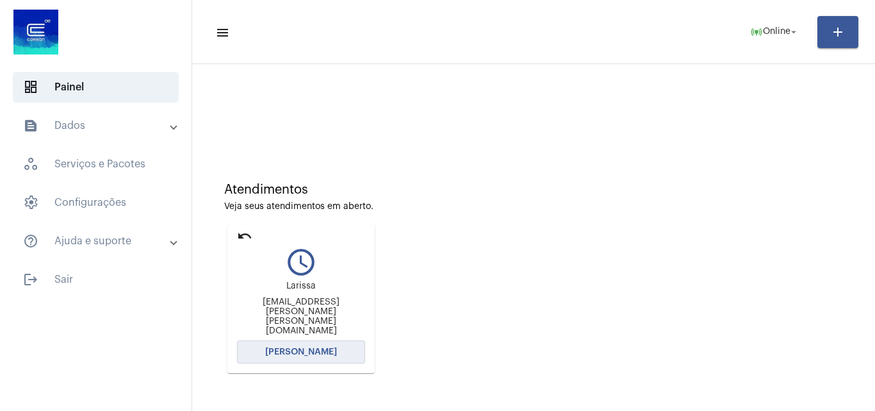
click at [331, 342] on button "[PERSON_NAME]" at bounding box center [301, 351] width 128 height 23
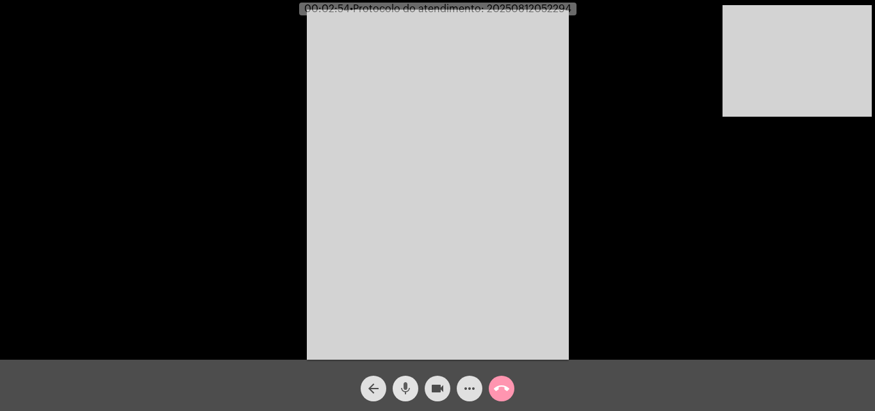
click at [408, 386] on mat-icon "mic" at bounding box center [405, 388] width 15 height 15
click at [439, 387] on mat-icon "videocam" at bounding box center [437, 388] width 15 height 15
click at [403, 386] on mat-icon "mic_off" at bounding box center [405, 388] width 15 height 15
click at [406, 388] on mat-icon "mic" at bounding box center [405, 388] width 15 height 15
click at [404, 391] on mat-icon "mic_off" at bounding box center [405, 388] width 15 height 15
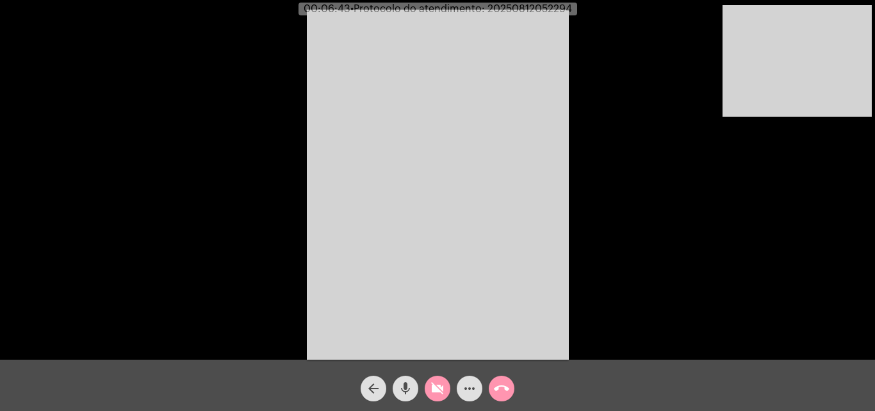
click at [408, 389] on mat-icon "mic" at bounding box center [405, 388] width 15 height 15
click at [402, 388] on mat-icon "mic_off" at bounding box center [405, 388] width 15 height 15
click at [406, 385] on mat-icon "mic" at bounding box center [405, 388] width 15 height 15
click at [431, 388] on mat-icon "videocam_off" at bounding box center [437, 388] width 15 height 15
click at [412, 386] on mat-icon "mic_off" at bounding box center [405, 388] width 15 height 15
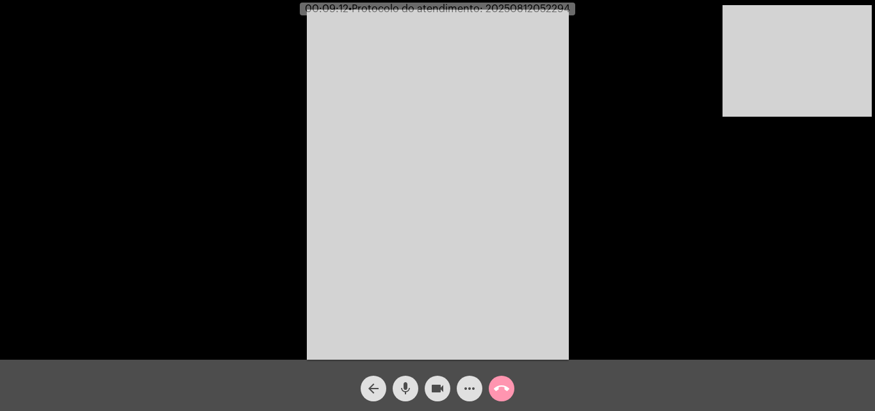
click at [399, 391] on mat-icon "mic" at bounding box center [405, 388] width 15 height 15
click at [404, 393] on mat-icon "mic_off" at bounding box center [405, 388] width 15 height 15
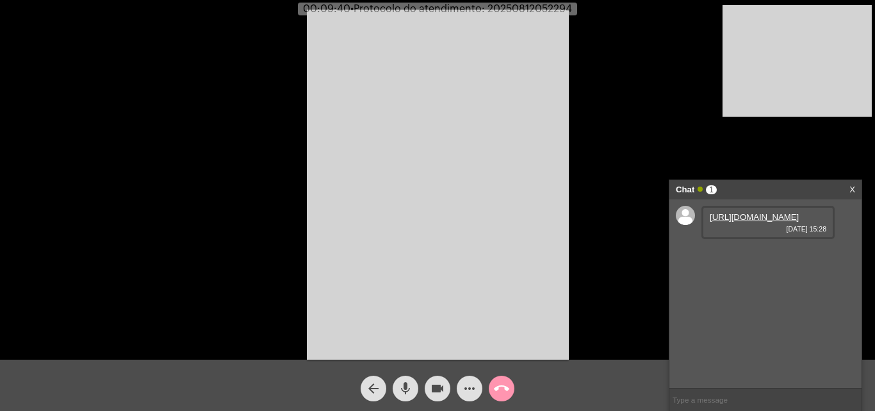
click at [760, 222] on link "https://neft-transfer-bucket.s3.amazonaws.com/temp-36c4205c-33b6-d214-0132-fe89…" at bounding box center [754, 217] width 89 height 10
click at [406, 379] on span "mic" at bounding box center [405, 388] width 15 height 26
click at [413, 384] on mat-icon "mic_off" at bounding box center [405, 388] width 15 height 15
click at [400, 383] on mat-icon "mic" at bounding box center [405, 388] width 15 height 15
drag, startPoint x: 404, startPoint y: 381, endPoint x: 447, endPoint y: 381, distance: 43.6
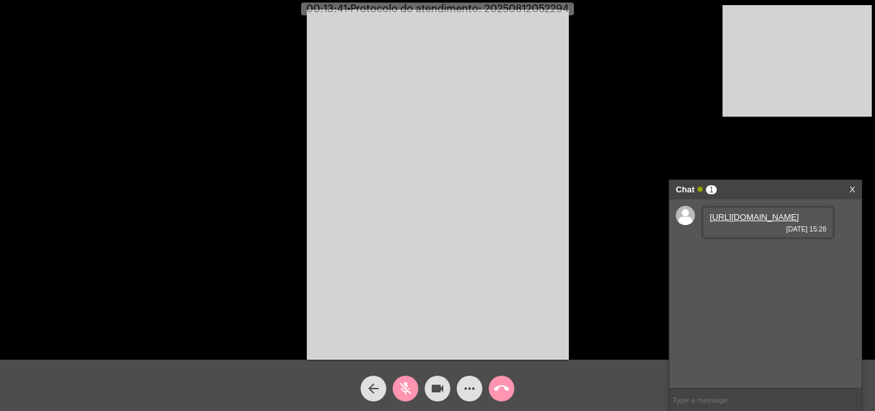
click at [405, 381] on mat-icon "mic_off" at bounding box center [405, 388] width 15 height 15
click at [467, 380] on span "more_horiz" at bounding box center [469, 388] width 15 height 26
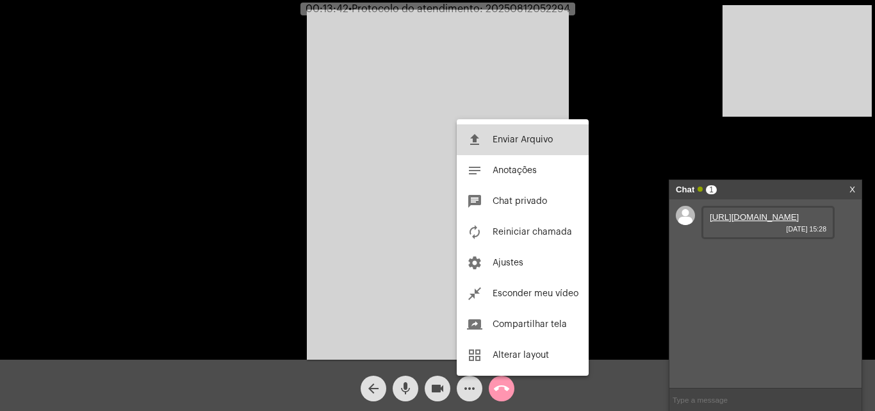
click at [517, 138] on span "Enviar Arquivo" at bounding box center [523, 139] width 60 height 9
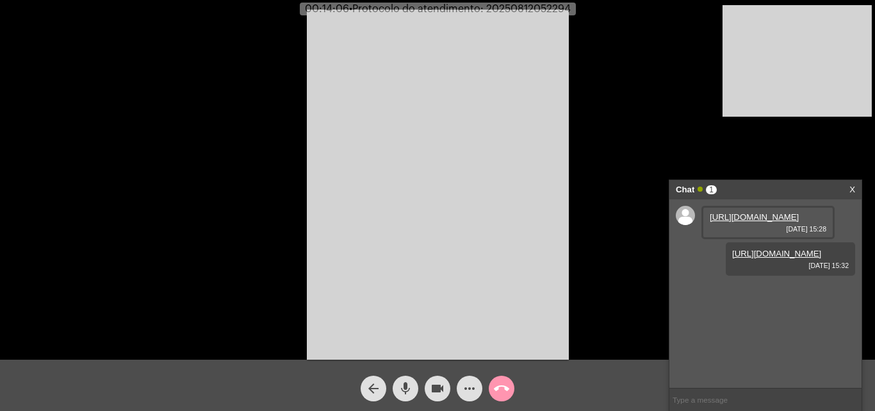
click at [509, 9] on span "• Protocolo do atendimento: 20250812052294" at bounding box center [460, 9] width 222 height 10
copy span "20250812052294"
click at [716, 395] on input "text" at bounding box center [766, 399] width 192 height 22
paste input "20250812052294"
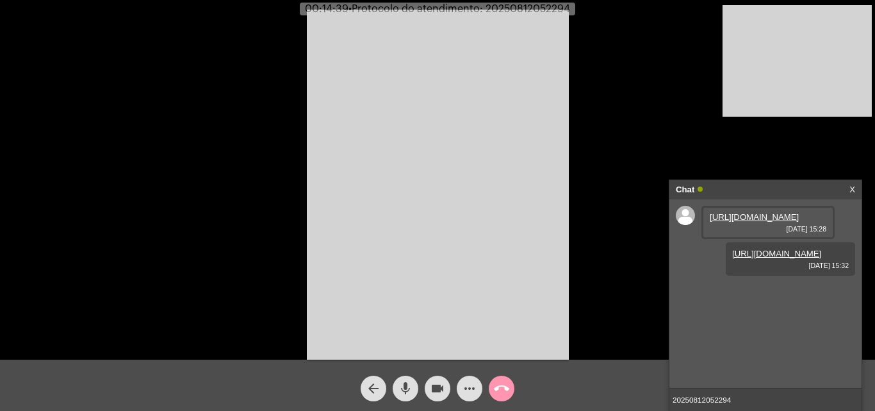
type input "20250812052294"
click at [404, 388] on mat-icon "mic" at bounding box center [405, 388] width 15 height 15
click at [436, 382] on mat-icon "videocam" at bounding box center [437, 388] width 15 height 15
click at [436, 382] on mat-icon "videocam_off" at bounding box center [437, 388] width 15 height 15
click at [394, 391] on button "mic_off" at bounding box center [406, 388] width 26 height 26
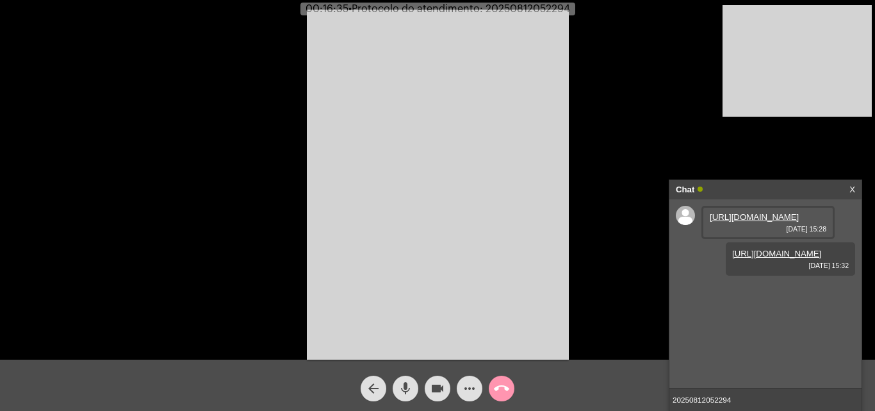
click at [408, 379] on span "mic" at bounding box center [405, 388] width 15 height 26
drag, startPoint x: 431, startPoint y: 381, endPoint x: 443, endPoint y: 336, distance: 45.9
click at [434, 378] on span "videocam" at bounding box center [437, 388] width 15 height 26
drag, startPoint x: 431, startPoint y: 390, endPoint x: 415, endPoint y: 382, distance: 17.5
click at [431, 390] on mat-icon "videocam_off" at bounding box center [437, 388] width 15 height 15
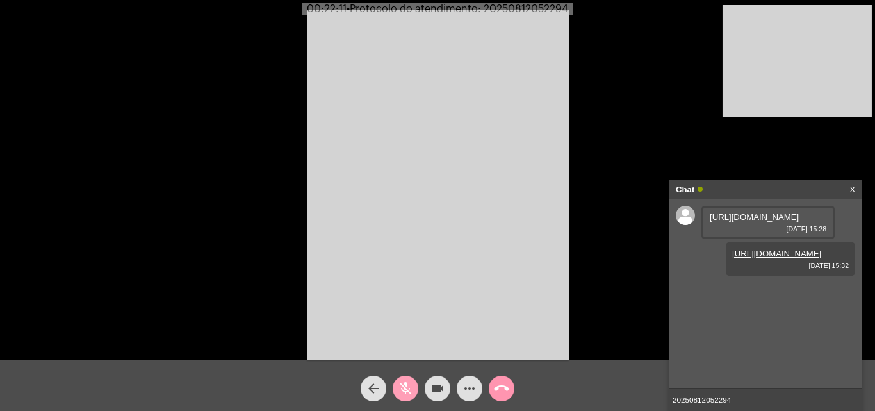
click at [404, 386] on mat-icon "mic_off" at bounding box center [405, 388] width 15 height 15
click at [557, 10] on span "• Protocolo do atendimento: 20250812052294" at bounding box center [460, 9] width 222 height 10
copy span "20250812052294"
click at [745, 402] on input "20250812052294" at bounding box center [766, 399] width 192 height 22
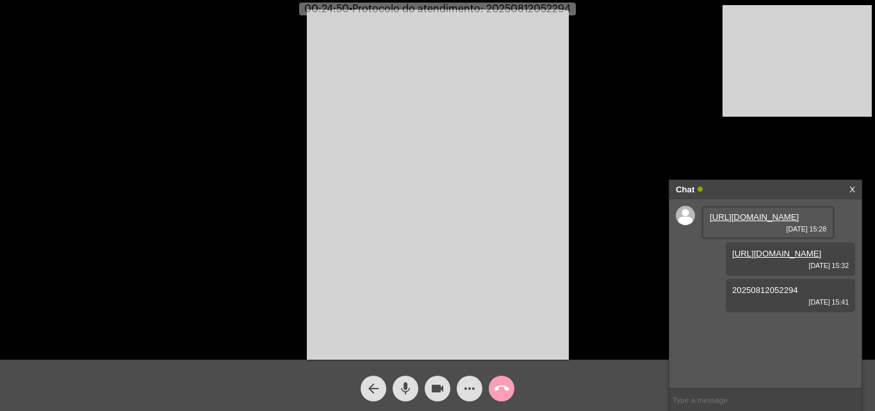
click at [502, 384] on mat-icon "call_end" at bounding box center [501, 388] width 15 height 15
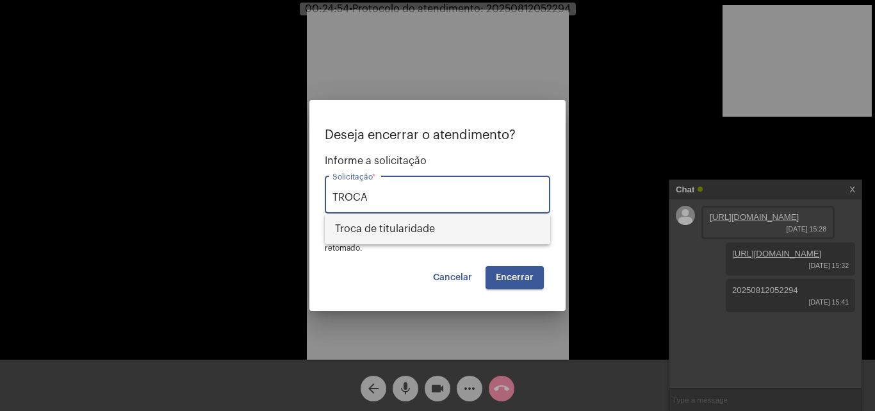
click at [472, 238] on span "Troca de titularidade" at bounding box center [437, 228] width 205 height 31
type input "Troca de titularidade"
click at [515, 273] on span "Encerrar" at bounding box center [515, 277] width 38 height 9
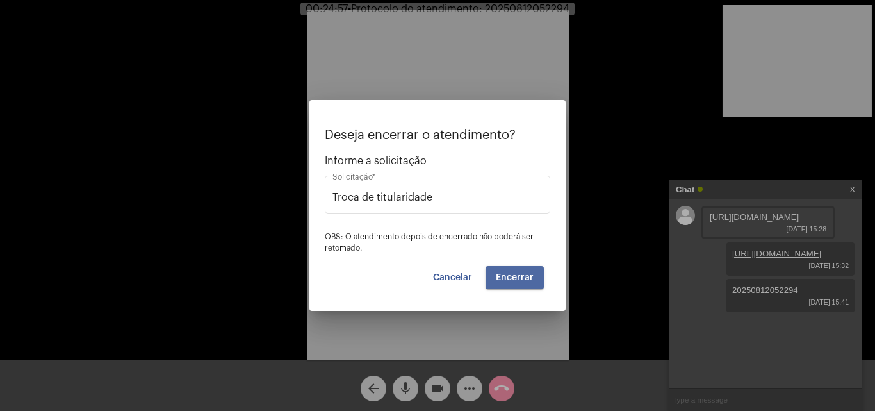
click at [515, 273] on span "Encerrar" at bounding box center [515, 277] width 38 height 9
click at [468, 273] on span "Cancelar" at bounding box center [452, 277] width 39 height 9
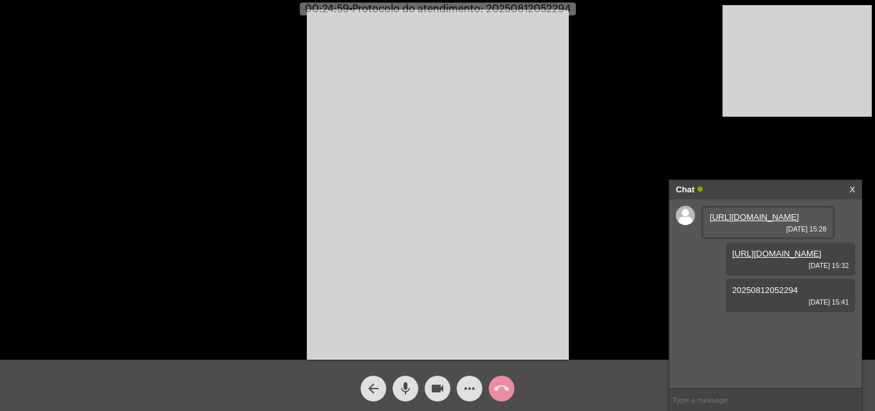
click at [506, 385] on mat-icon "call_end" at bounding box center [501, 388] width 15 height 15
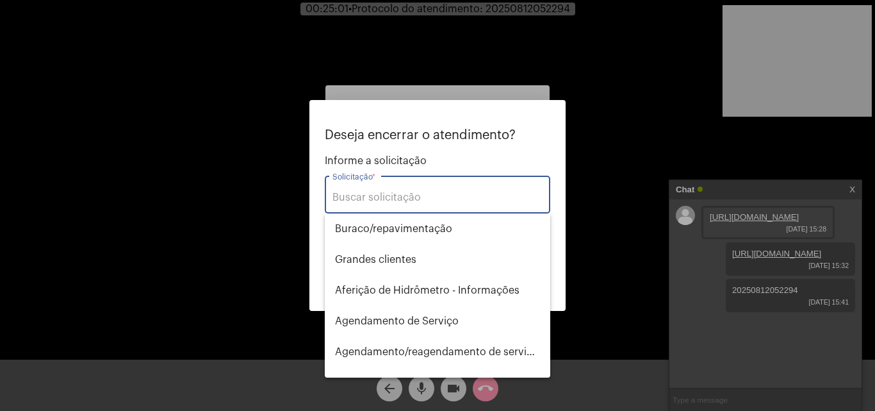
click at [446, 188] on div "Solicitação *" at bounding box center [438, 193] width 210 height 40
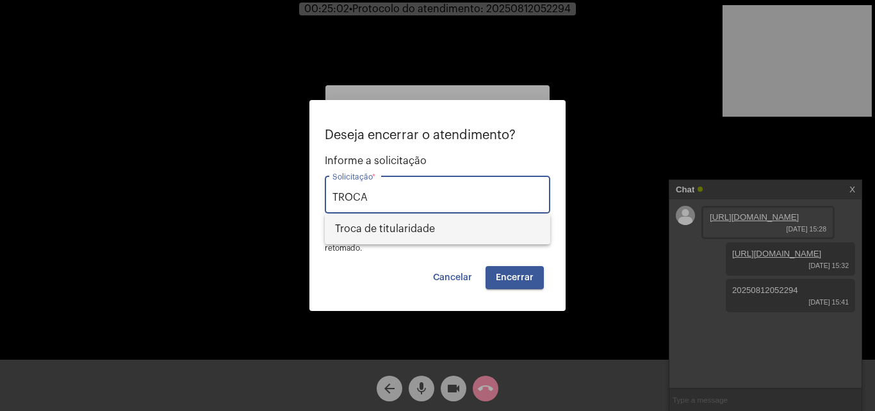
click at [454, 236] on span "Troca de titularidade" at bounding box center [437, 228] width 205 height 31
type input "Troca de titularidade"
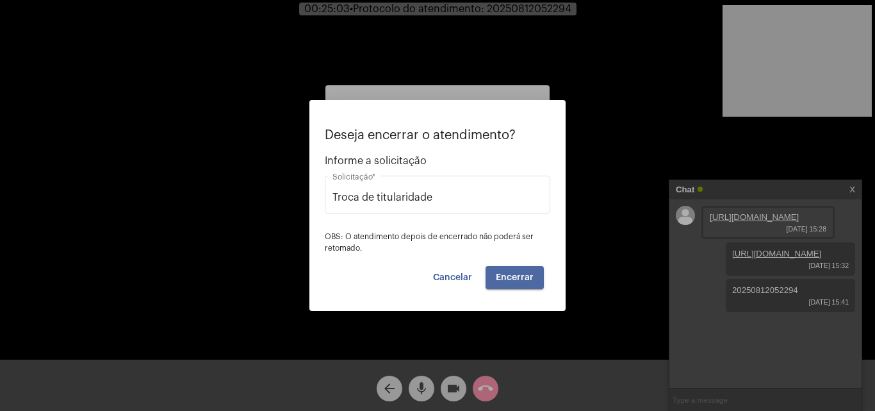
click at [522, 276] on span "Encerrar" at bounding box center [515, 277] width 38 height 9
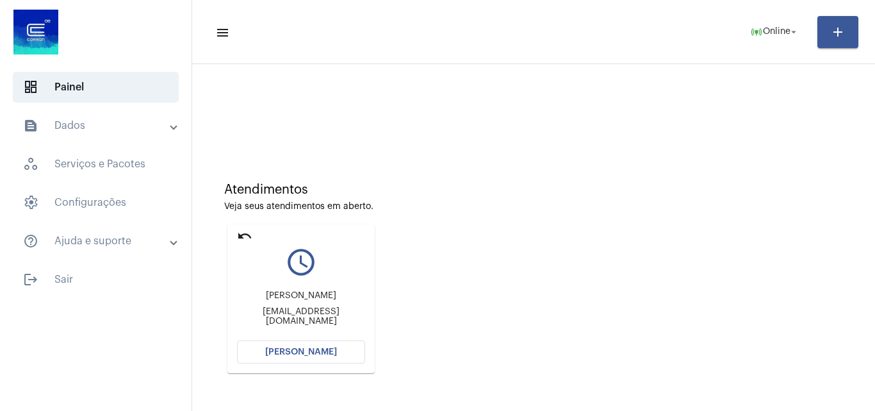
click at [248, 235] on mat-icon "undo" at bounding box center [244, 235] width 15 height 15
click at [242, 235] on mat-icon "undo" at bounding box center [244, 235] width 15 height 15
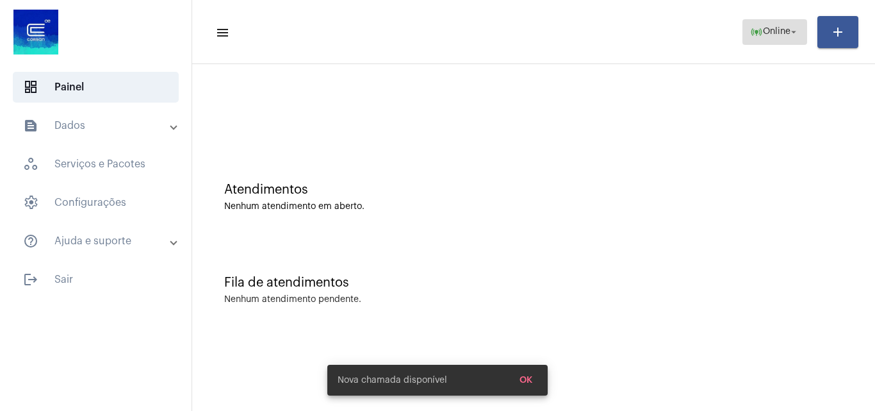
click at [779, 33] on span "Online" at bounding box center [777, 32] width 28 height 9
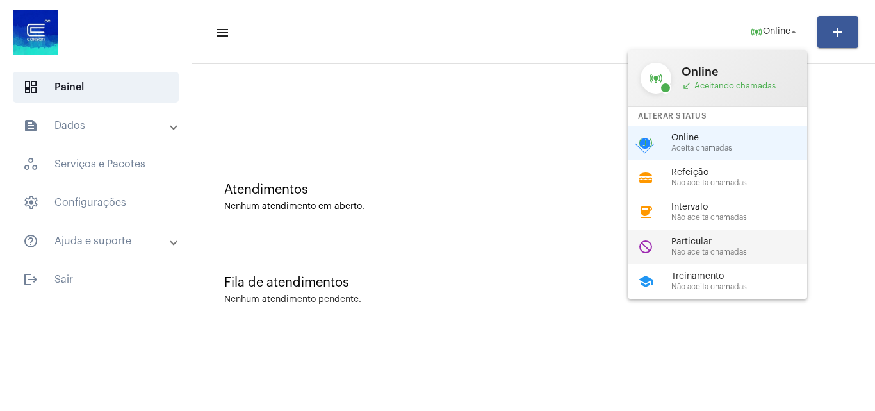
click at [726, 252] on span "Não aceita chamadas" at bounding box center [745, 252] width 146 height 8
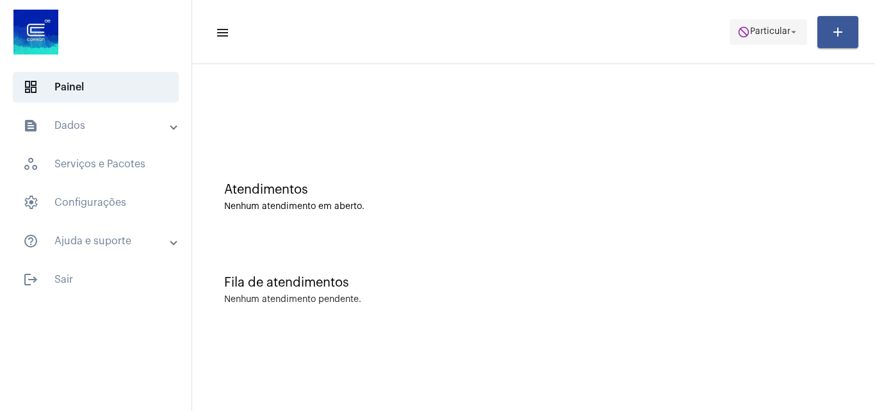
click at [777, 32] on span "Particular" at bounding box center [770, 32] width 40 height 9
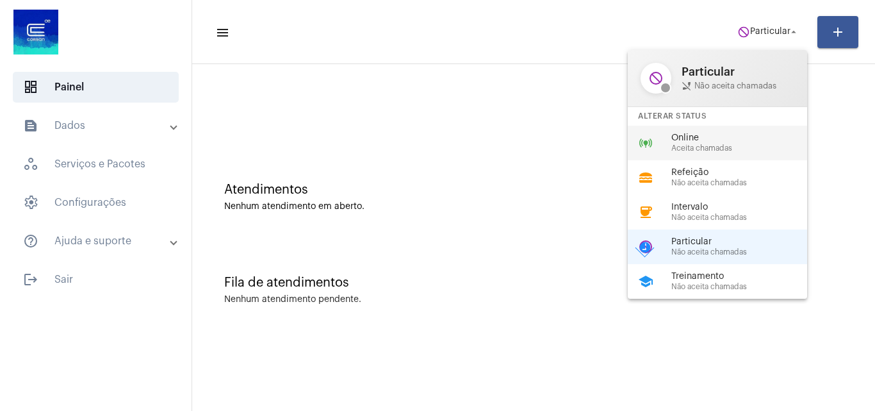
click at [703, 145] on span "Aceita chamadas" at bounding box center [745, 148] width 146 height 8
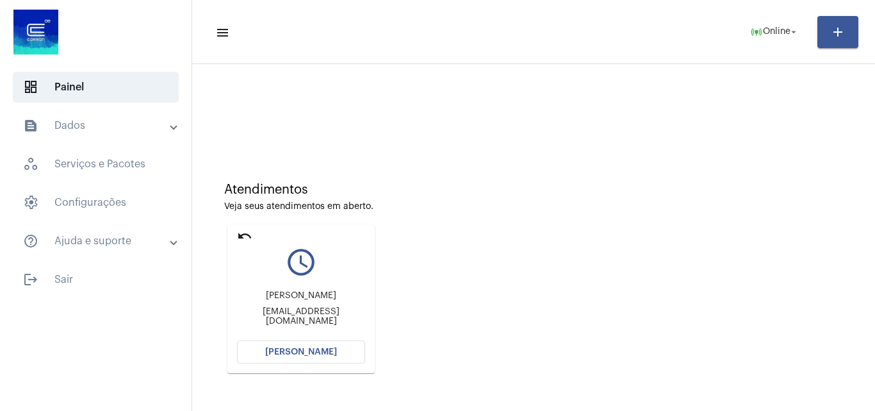
click at [249, 235] on mat-icon "undo" at bounding box center [244, 235] width 15 height 15
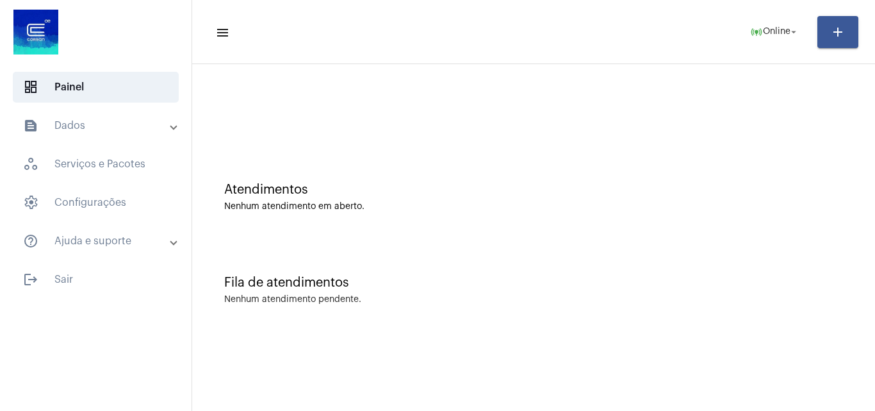
click at [698, 25] on mat-toolbar-row "menu online_prediction Online arrow_drop_down add" at bounding box center [533, 32] width 683 height 41
click at [773, 35] on span "Online" at bounding box center [777, 32] width 28 height 9
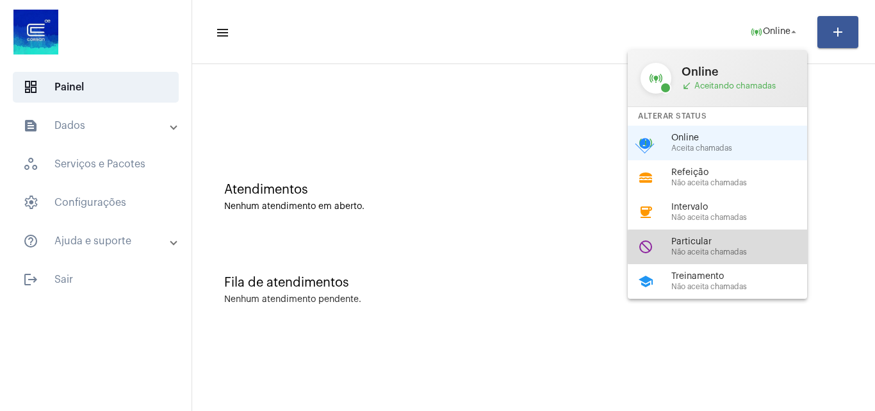
click at [728, 247] on div "Particular Não aceita chamadas" at bounding box center [745, 246] width 146 height 19
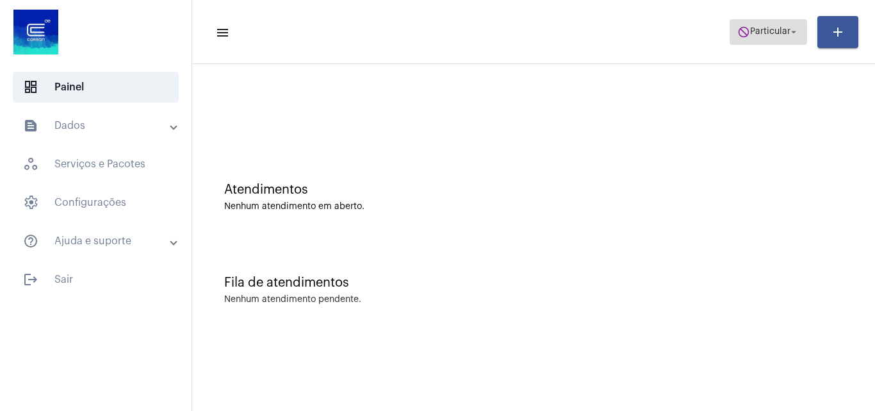
click at [763, 30] on span "Particular" at bounding box center [770, 32] width 40 height 9
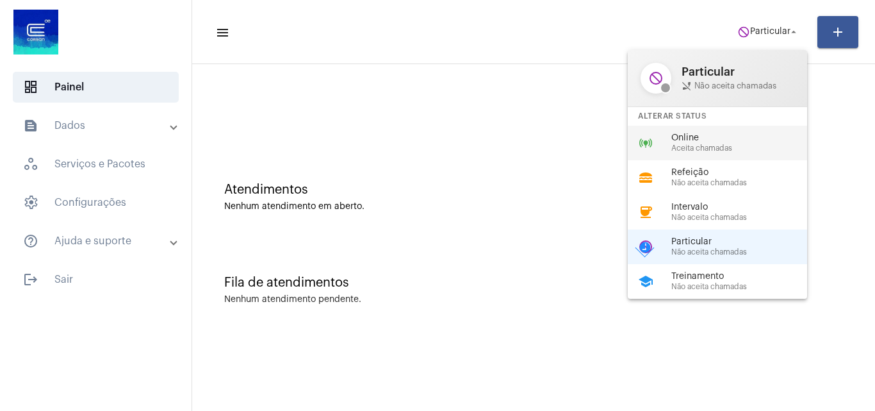
click at [729, 139] on span "Online" at bounding box center [745, 138] width 146 height 10
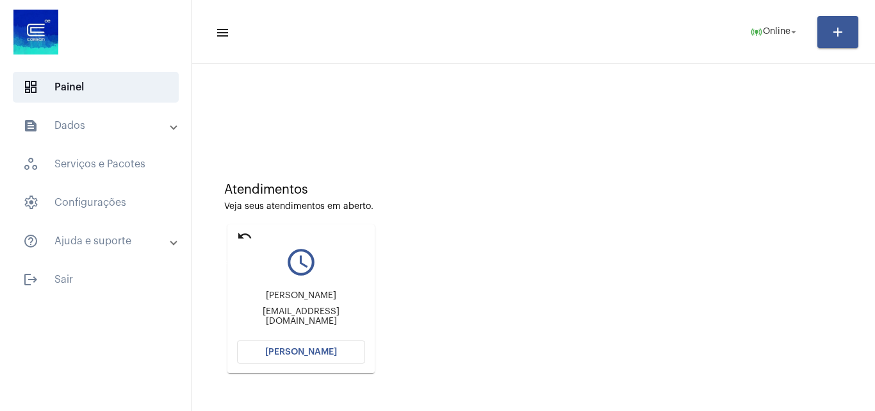
click at [245, 231] on mat-icon "undo" at bounding box center [244, 235] width 15 height 15
click at [251, 239] on mat-icon "undo" at bounding box center [244, 235] width 15 height 15
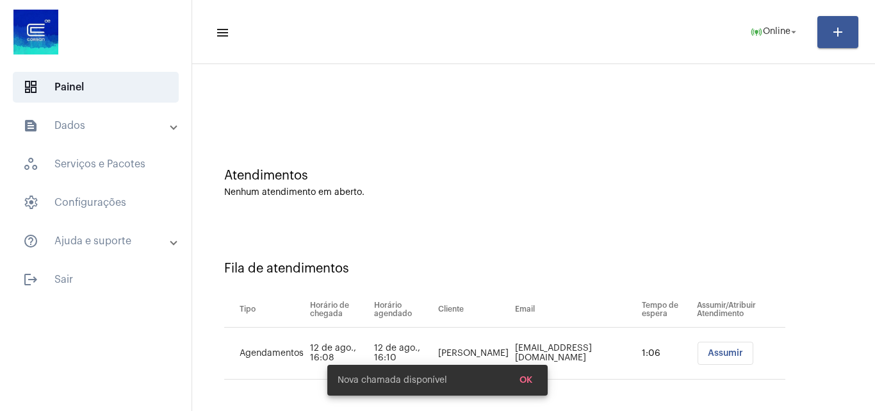
scroll to position [17, 0]
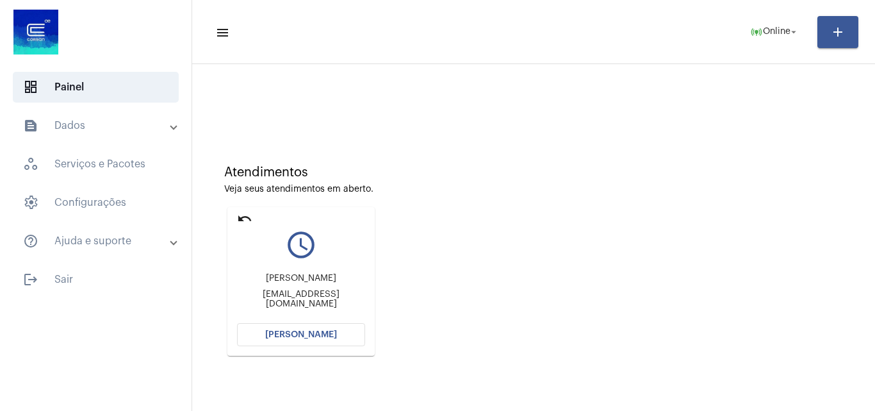
click at [502, 248] on div "Atendimentos Veja seus atendimentos em aberto. undo query_builder Juliana Necks…" at bounding box center [534, 256] width 670 height 258
click at [243, 217] on mat-icon "undo" at bounding box center [244, 218] width 15 height 15
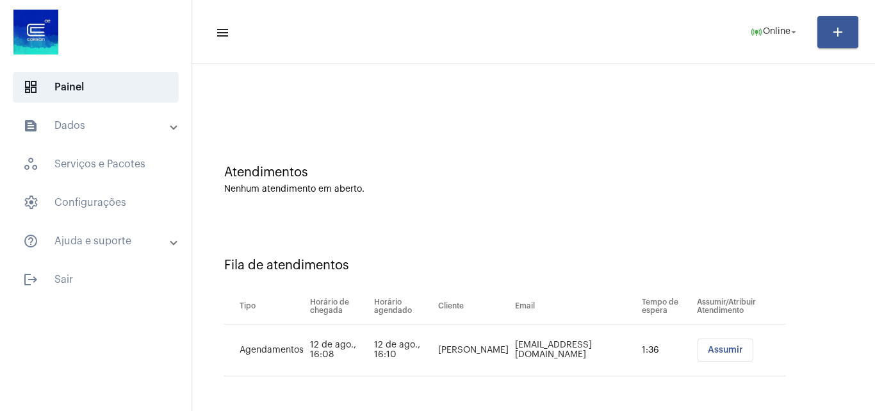
click at [708, 354] on span "Assumir" at bounding box center [725, 349] width 35 height 9
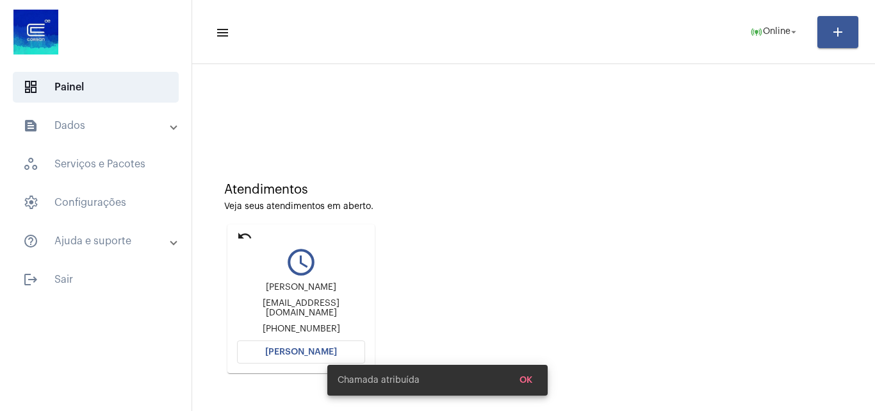
click at [331, 351] on div "Chamada atribuída OK" at bounding box center [437, 380] width 251 height 62
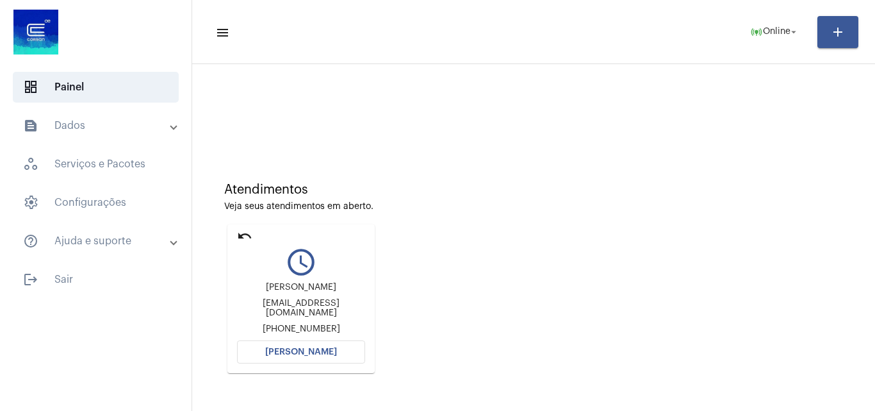
click at [317, 349] on span "[PERSON_NAME]" at bounding box center [301, 351] width 72 height 9
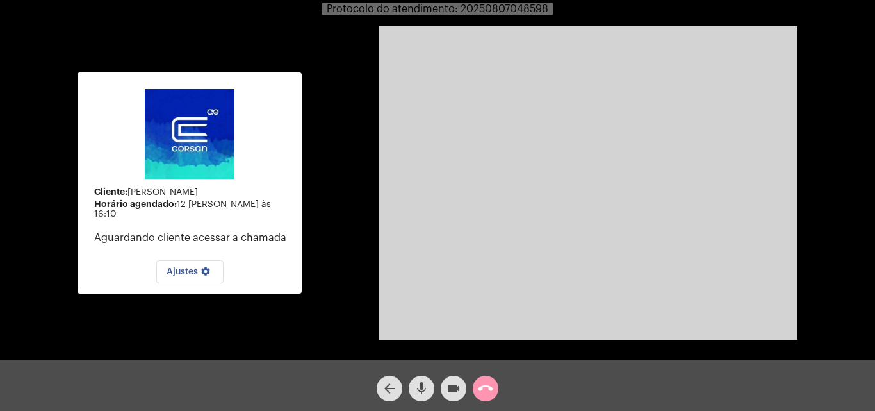
click at [492, 386] on mat-icon "call_end" at bounding box center [485, 388] width 15 height 15
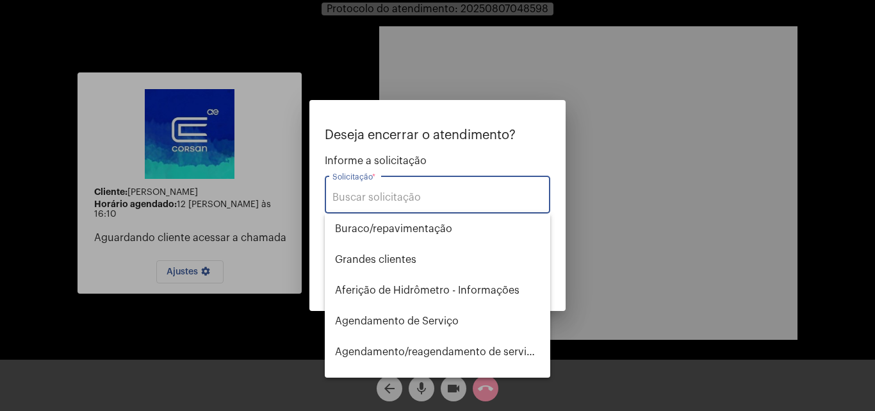
click at [445, 192] on input "Solicitação *" at bounding box center [438, 198] width 210 height 12
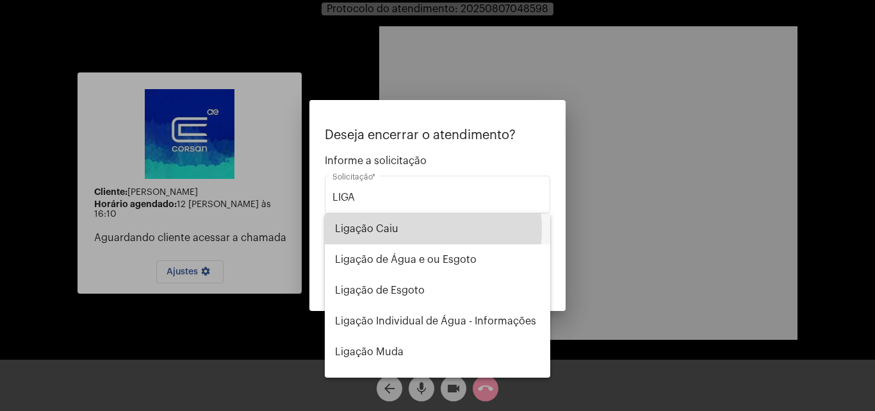
click at [418, 229] on span "Ligação Caiu" at bounding box center [437, 228] width 205 height 31
type input "Ligação Caiu"
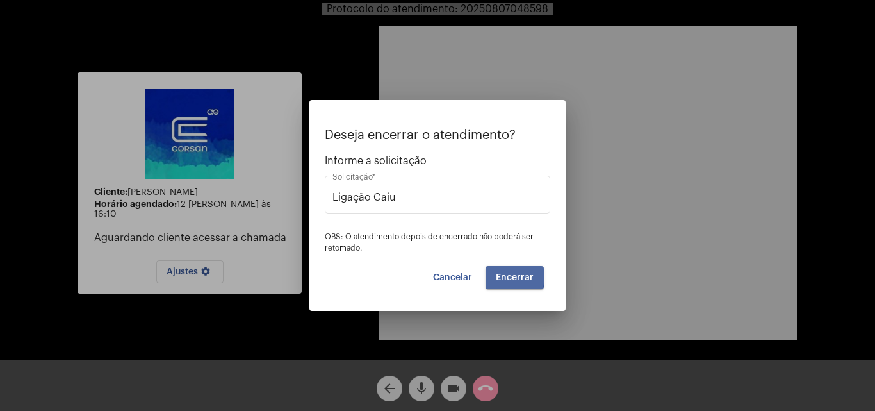
click at [501, 276] on span "Encerrar" at bounding box center [515, 277] width 38 height 9
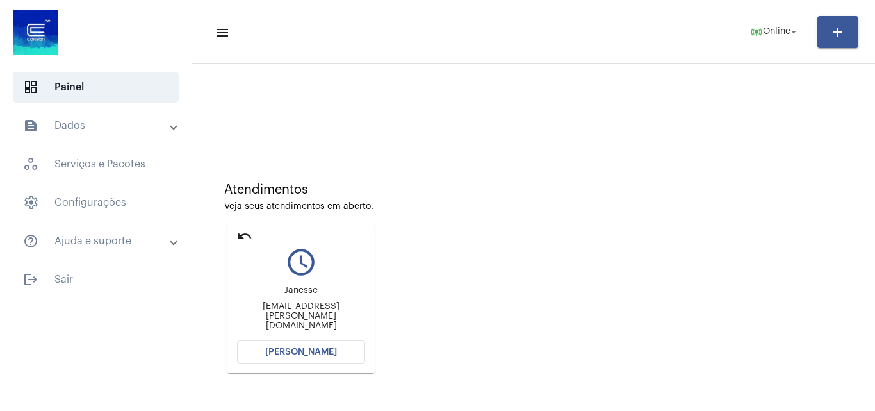
click at [244, 236] on mat-icon "undo" at bounding box center [244, 235] width 15 height 15
click at [238, 248] on mat-tooltip-component "Devolver para fila" at bounding box center [245, 262] width 81 height 33
click at [249, 227] on mat-card "undo query_builder Simone sattler Dos santos Ronning mariagabybrachak@gmail.com…" at bounding box center [300, 298] width 147 height 149
click at [240, 234] on mat-icon "undo" at bounding box center [244, 235] width 15 height 15
click at [260, 351] on button "[PERSON_NAME]" at bounding box center [301, 351] width 128 height 23
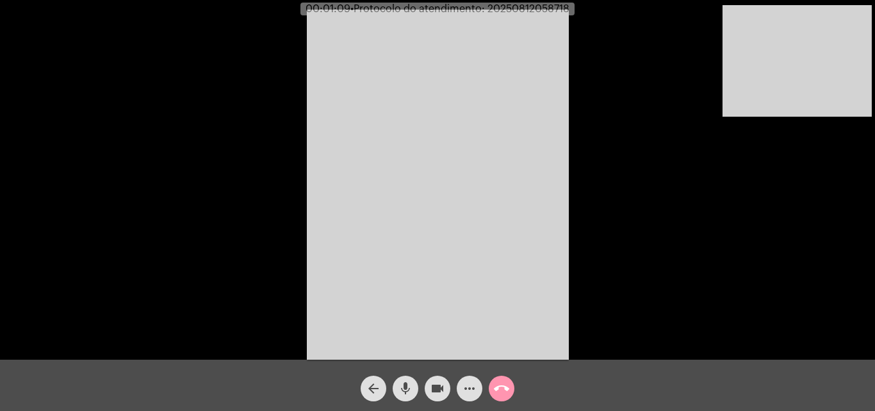
click at [410, 386] on mat-icon "mic" at bounding box center [405, 388] width 15 height 15
click at [429, 386] on button "videocam" at bounding box center [438, 388] width 26 height 26
click at [434, 386] on mat-icon "videocam_off" at bounding box center [437, 388] width 15 height 15
click at [401, 386] on mat-icon "mic_off" at bounding box center [405, 388] width 15 height 15
click at [397, 387] on button "mic" at bounding box center [406, 388] width 26 height 26
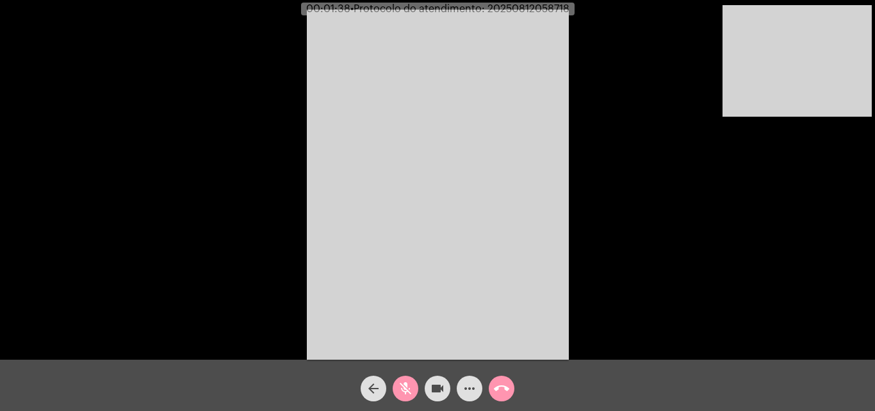
click at [408, 386] on mat-icon "mic_off" at bounding box center [405, 388] width 15 height 15
click at [408, 386] on mat-icon "mic" at bounding box center [405, 388] width 15 height 15
click at [409, 379] on span "mic_off" at bounding box center [405, 388] width 15 height 26
click at [409, 379] on span "mic" at bounding box center [405, 388] width 15 height 26
click at [409, 379] on span "mic_off" at bounding box center [405, 388] width 15 height 26
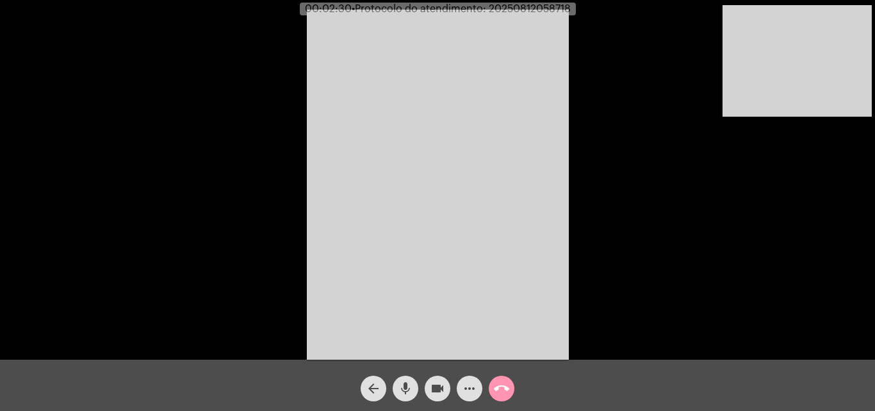
click at [409, 379] on span "mic" at bounding box center [405, 388] width 15 height 26
click at [427, 381] on button "videocam" at bounding box center [438, 388] width 26 height 26
click at [432, 385] on mat-icon "videocam_off" at bounding box center [437, 388] width 15 height 15
click at [413, 386] on mat-icon "mic_off" at bounding box center [405, 388] width 15 height 15
click at [402, 384] on mat-icon "mic" at bounding box center [405, 388] width 15 height 15
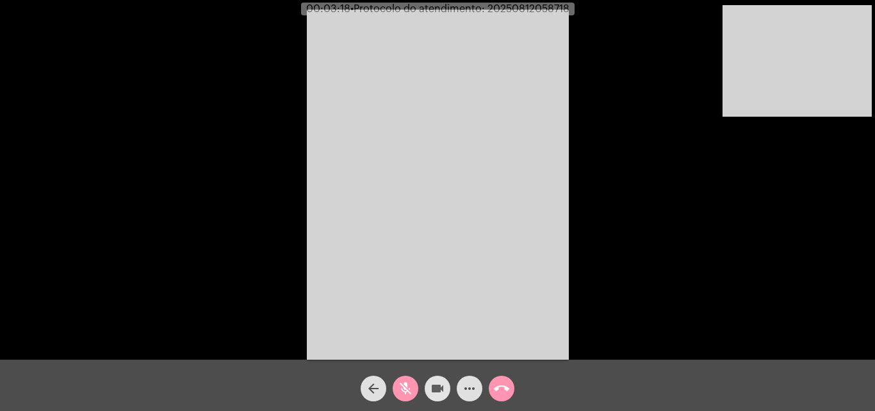
click at [432, 390] on mat-icon "videocam" at bounding box center [437, 388] width 15 height 15
click at [433, 383] on mat-icon "videocam_off" at bounding box center [437, 388] width 15 height 15
click at [405, 386] on mat-icon "mic_off" at bounding box center [405, 388] width 15 height 15
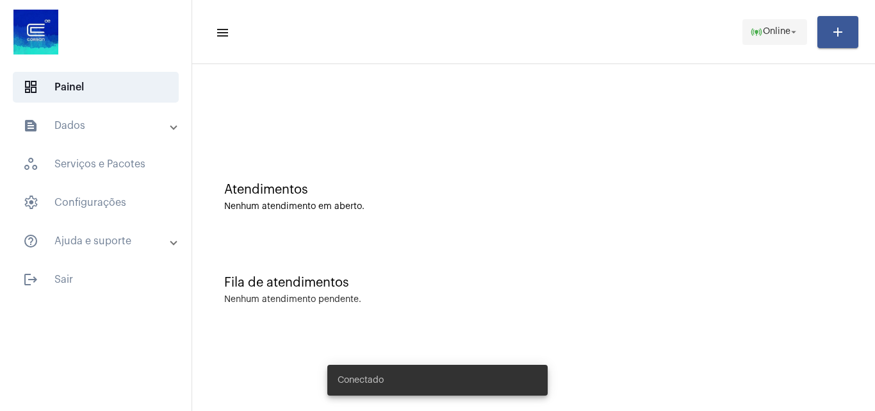
click at [778, 38] on span "online_prediction Online arrow_drop_down" at bounding box center [774, 31] width 49 height 23
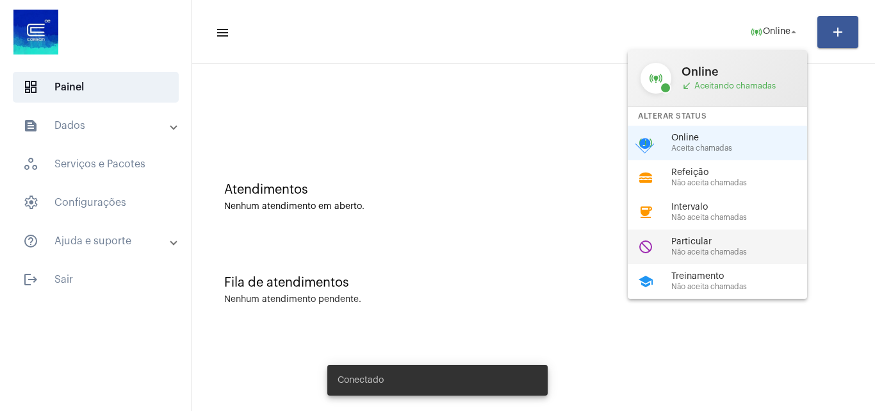
click at [716, 249] on span "Não aceita chamadas" at bounding box center [745, 252] width 146 height 8
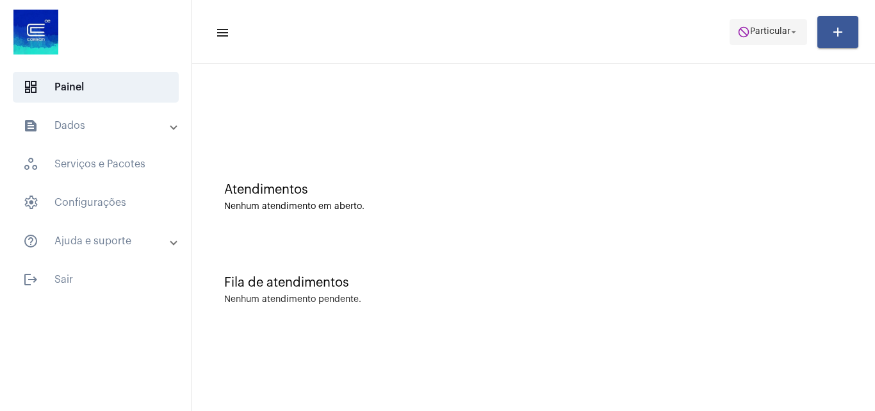
click at [784, 37] on span "do_not_disturb Particular arrow_drop_down" at bounding box center [769, 31] width 62 height 23
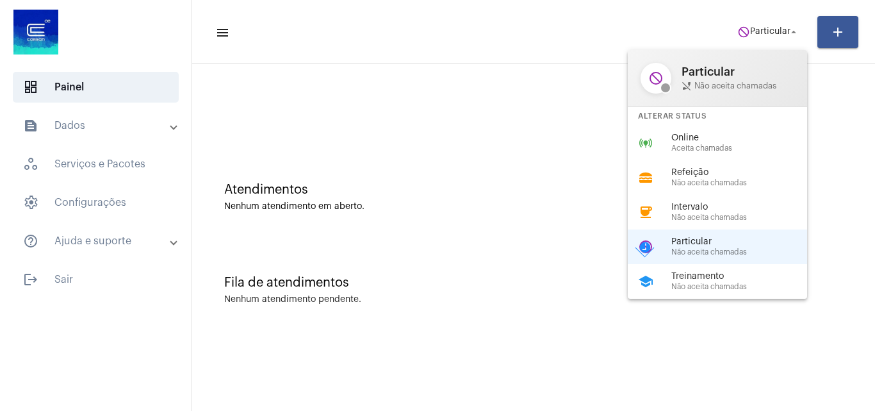
click at [728, 279] on span "Treinamento" at bounding box center [745, 277] width 146 height 10
